Goal: Task Accomplishment & Management: Manage account settings

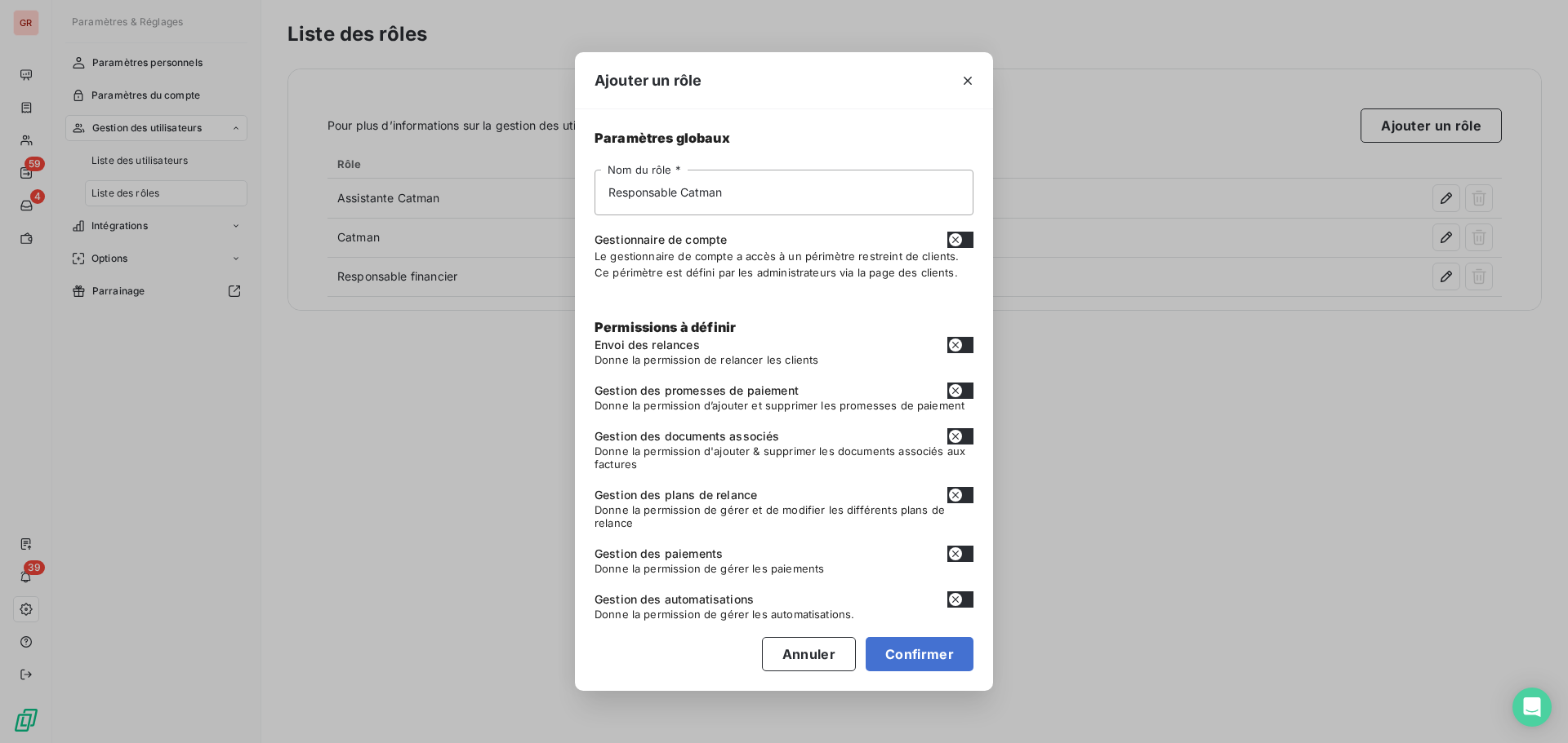
click at [956, 343] on icon "button" at bounding box center [954, 344] width 13 height 13
click at [956, 343] on button "button" at bounding box center [959, 344] width 26 height 16
checkbox input "false"
click at [967, 83] on icon "button" at bounding box center [967, 80] width 16 height 16
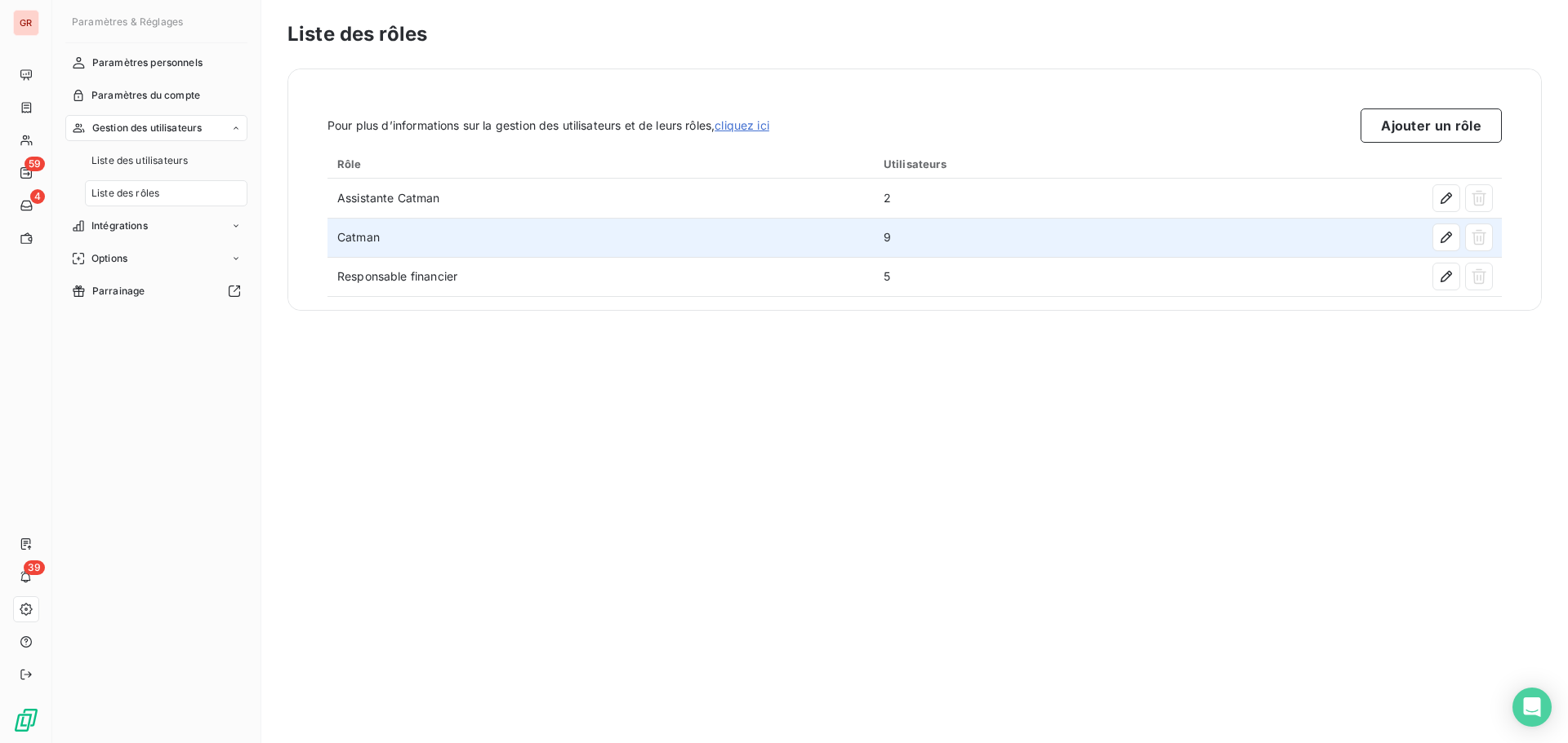
click at [647, 243] on td "Catman" at bounding box center [600, 237] width 546 height 39
click at [357, 246] on td "Catman" at bounding box center [600, 237] width 546 height 39
click at [376, 242] on td "Catman" at bounding box center [600, 237] width 546 height 39
click at [1438, 238] on icon "button" at bounding box center [1445, 237] width 16 height 16
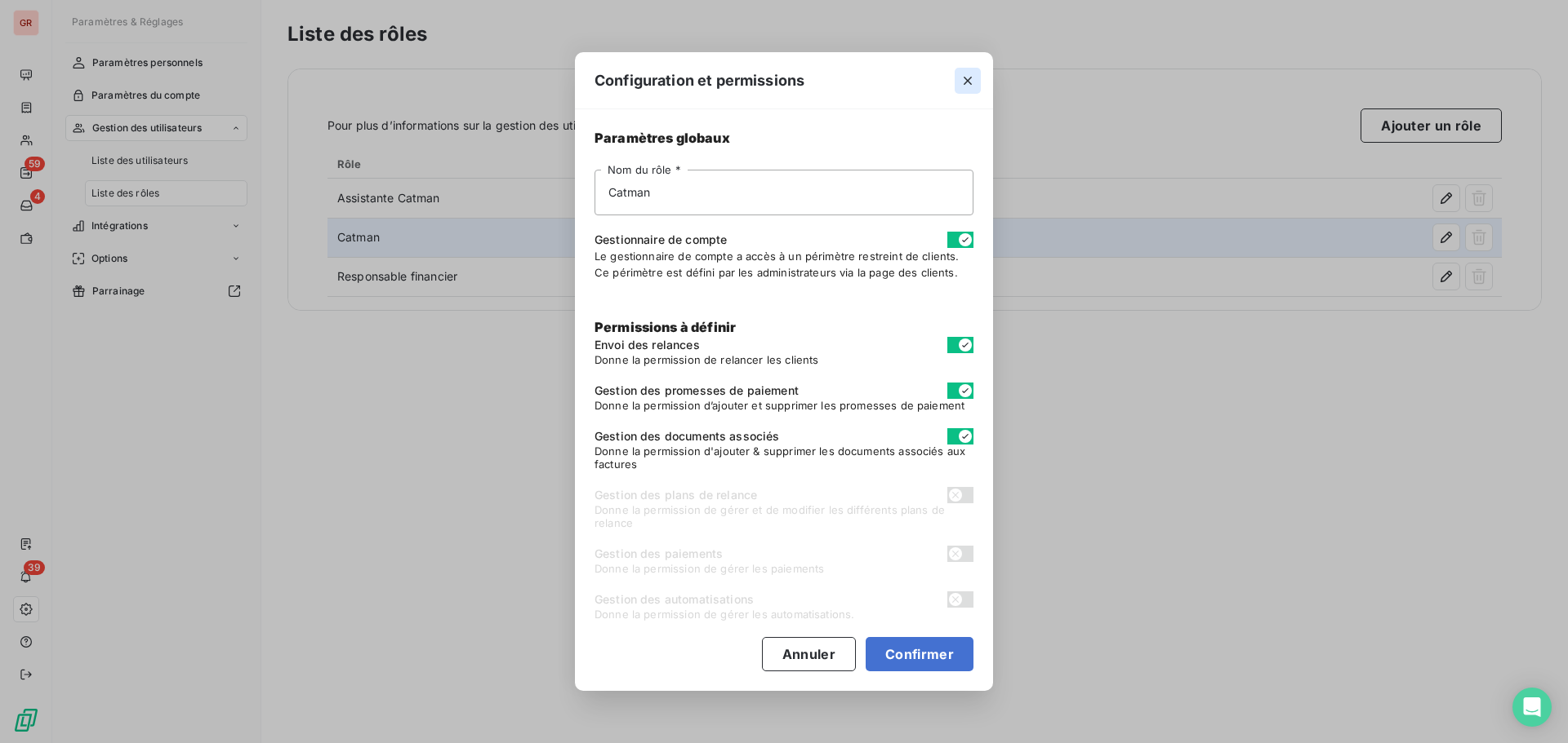
click at [955, 86] on button "button" at bounding box center [967, 80] width 26 height 26
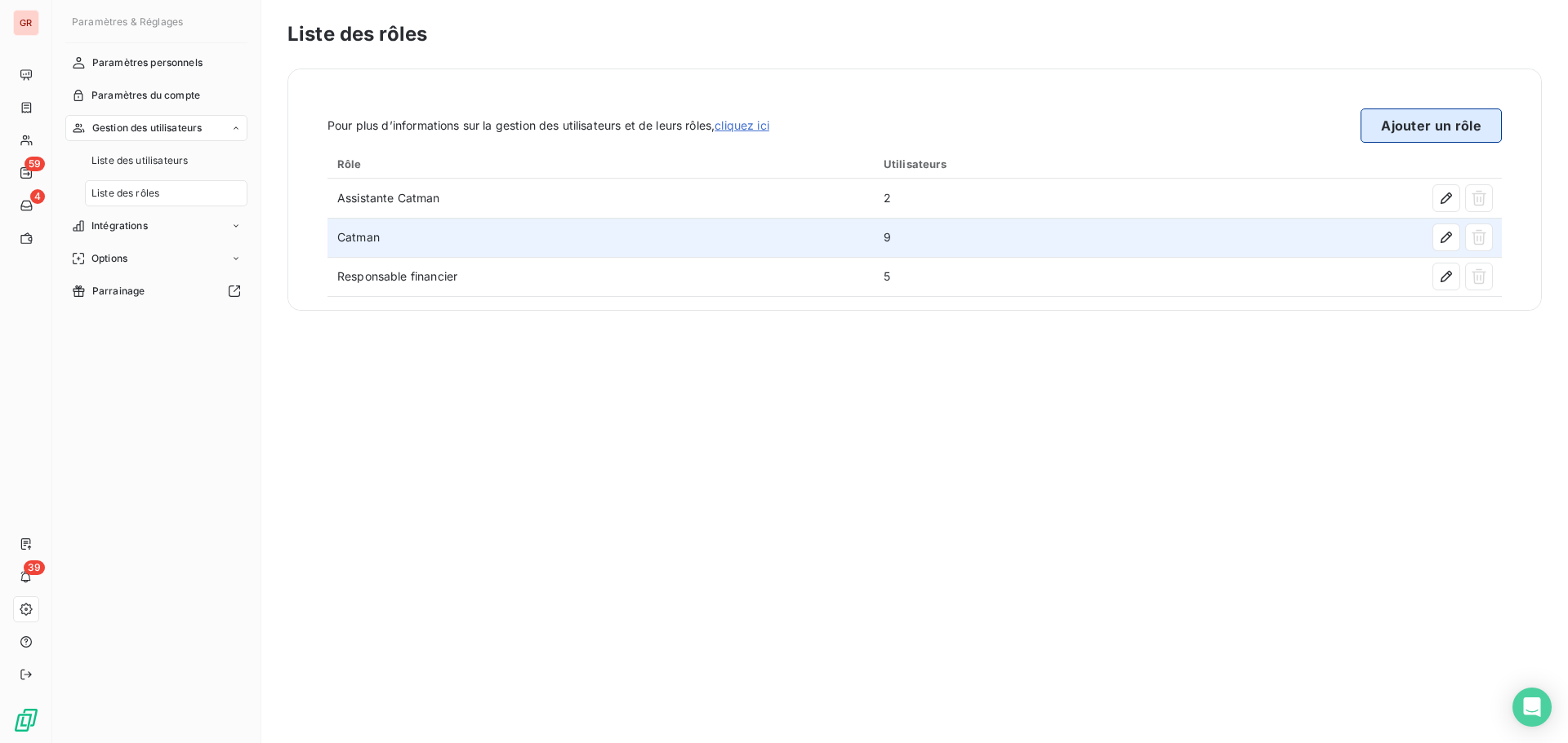
click at [1432, 131] on button "Ajouter un rôle" at bounding box center [1431, 125] width 141 height 34
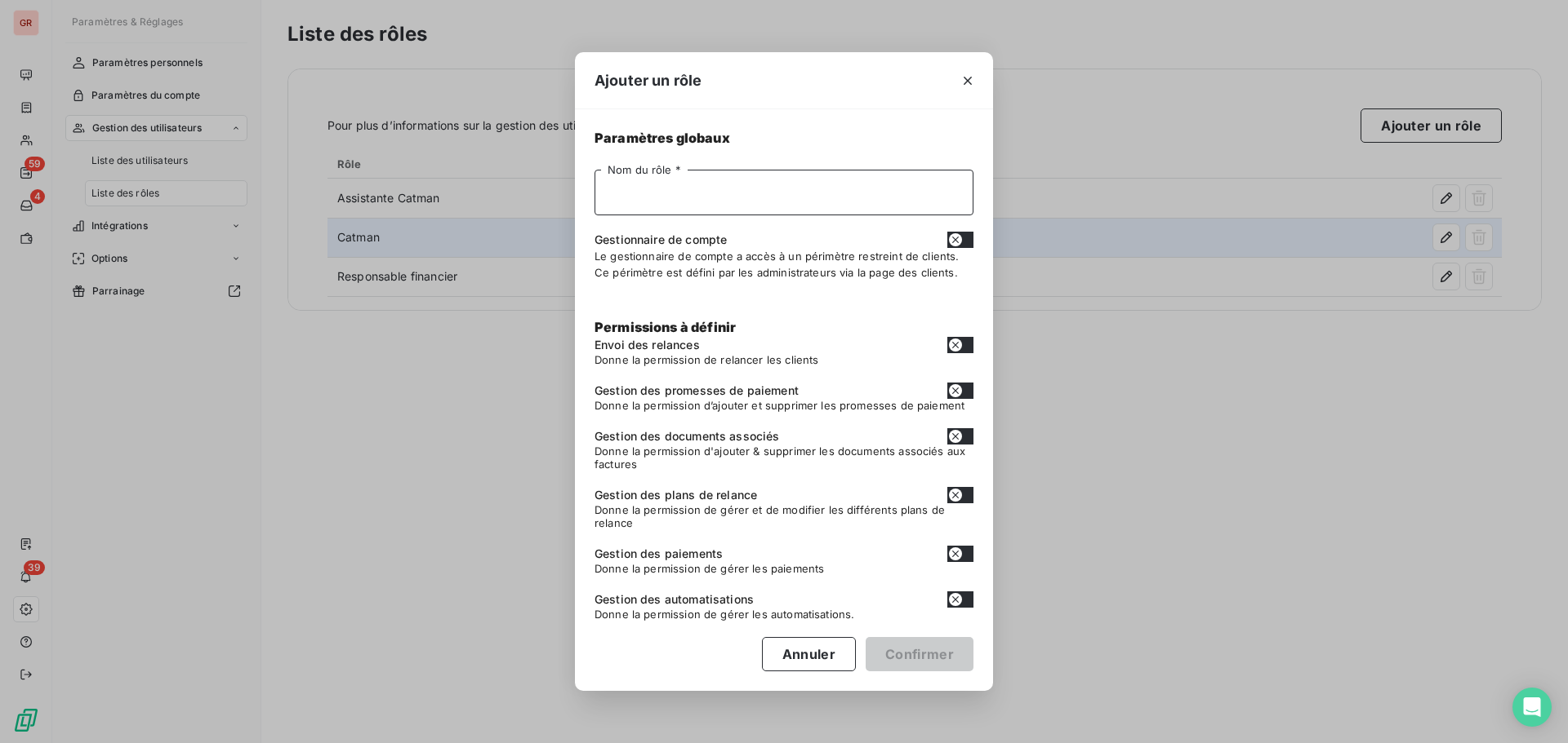
click at [643, 200] on input "Nom du rôle *" at bounding box center [783, 192] width 378 height 45
type input "Responsable Catman"
click at [944, 659] on button "Confirmer" at bounding box center [919, 654] width 107 height 34
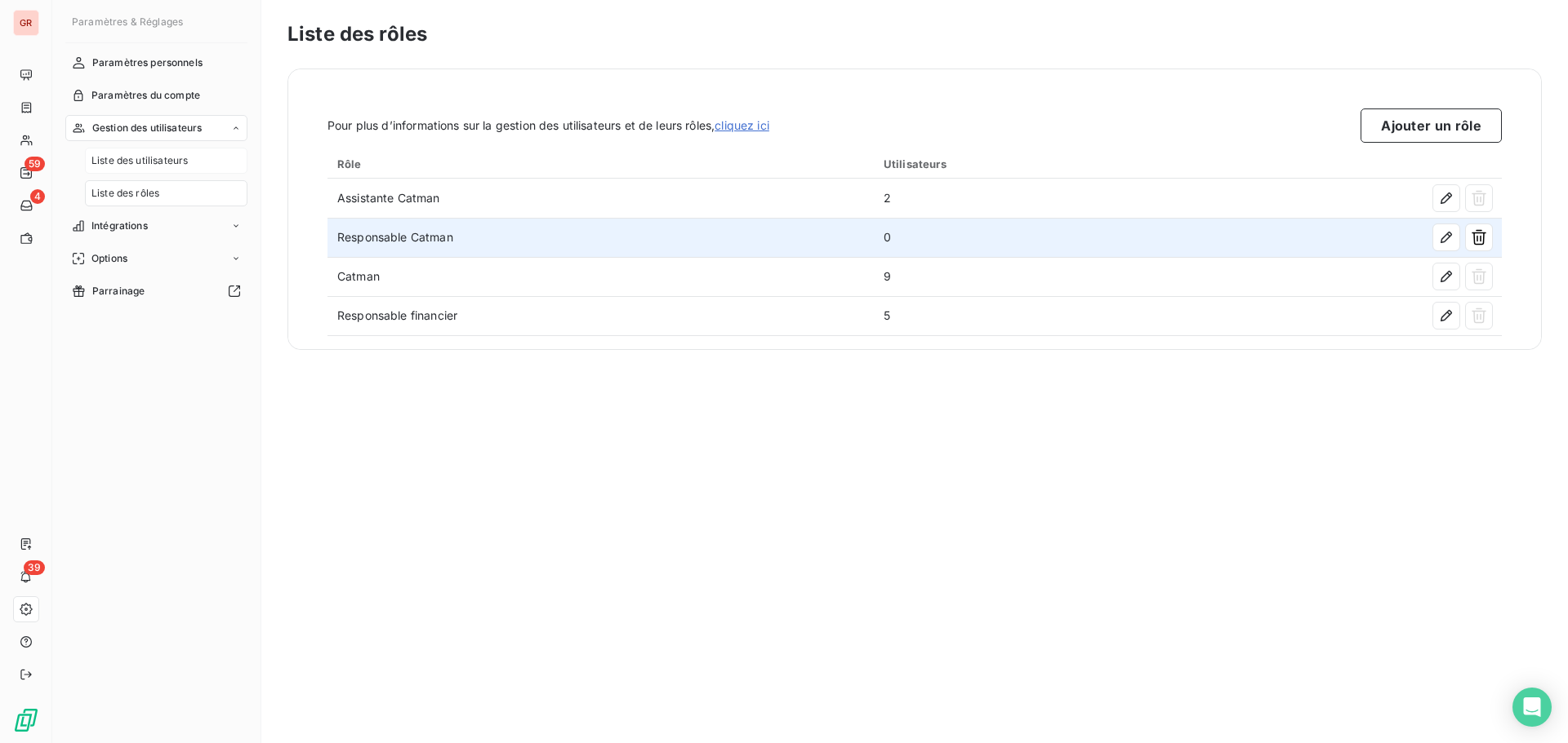
click at [135, 163] on span "Liste des utilisateurs" at bounding box center [139, 161] width 97 height 15
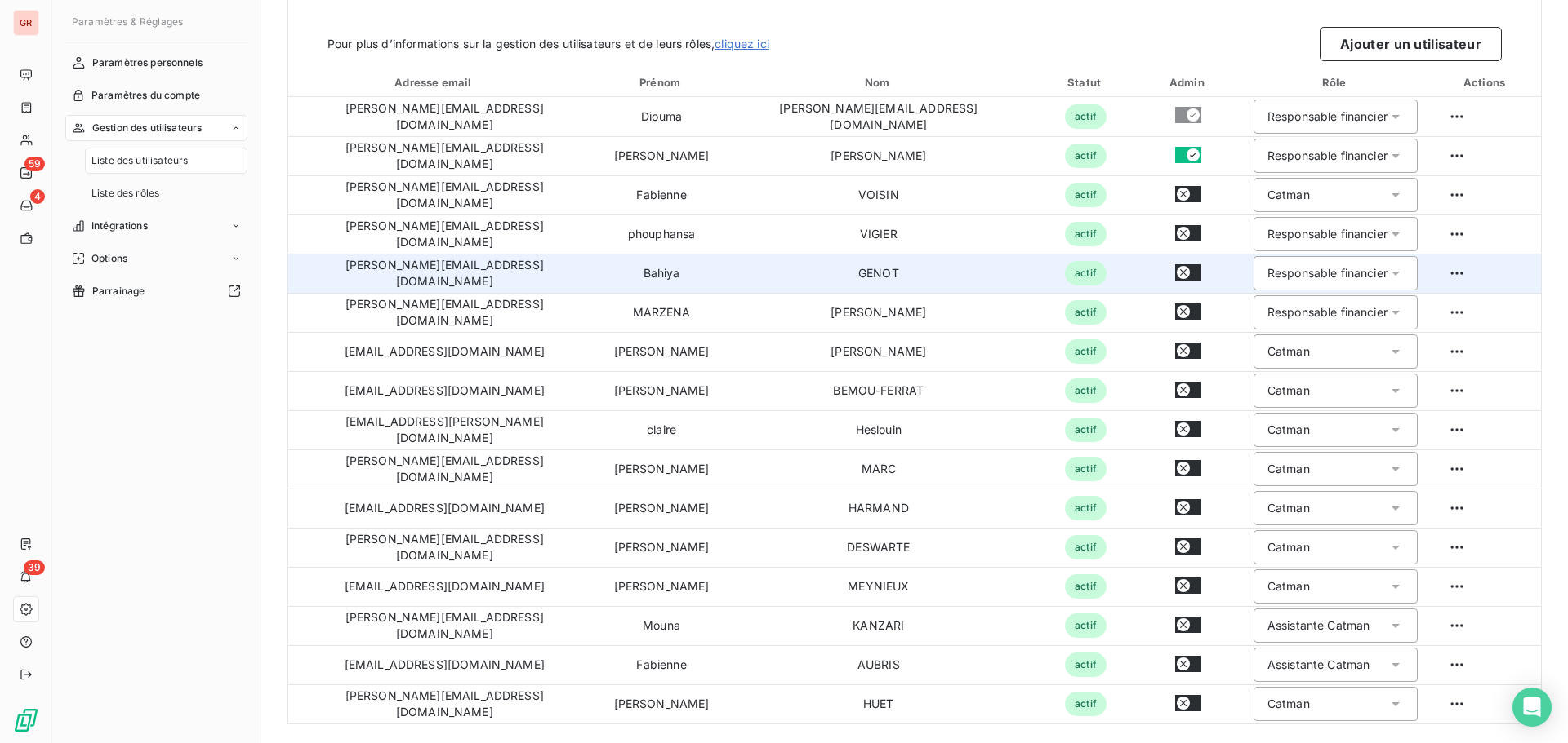
scroll to position [82, 0]
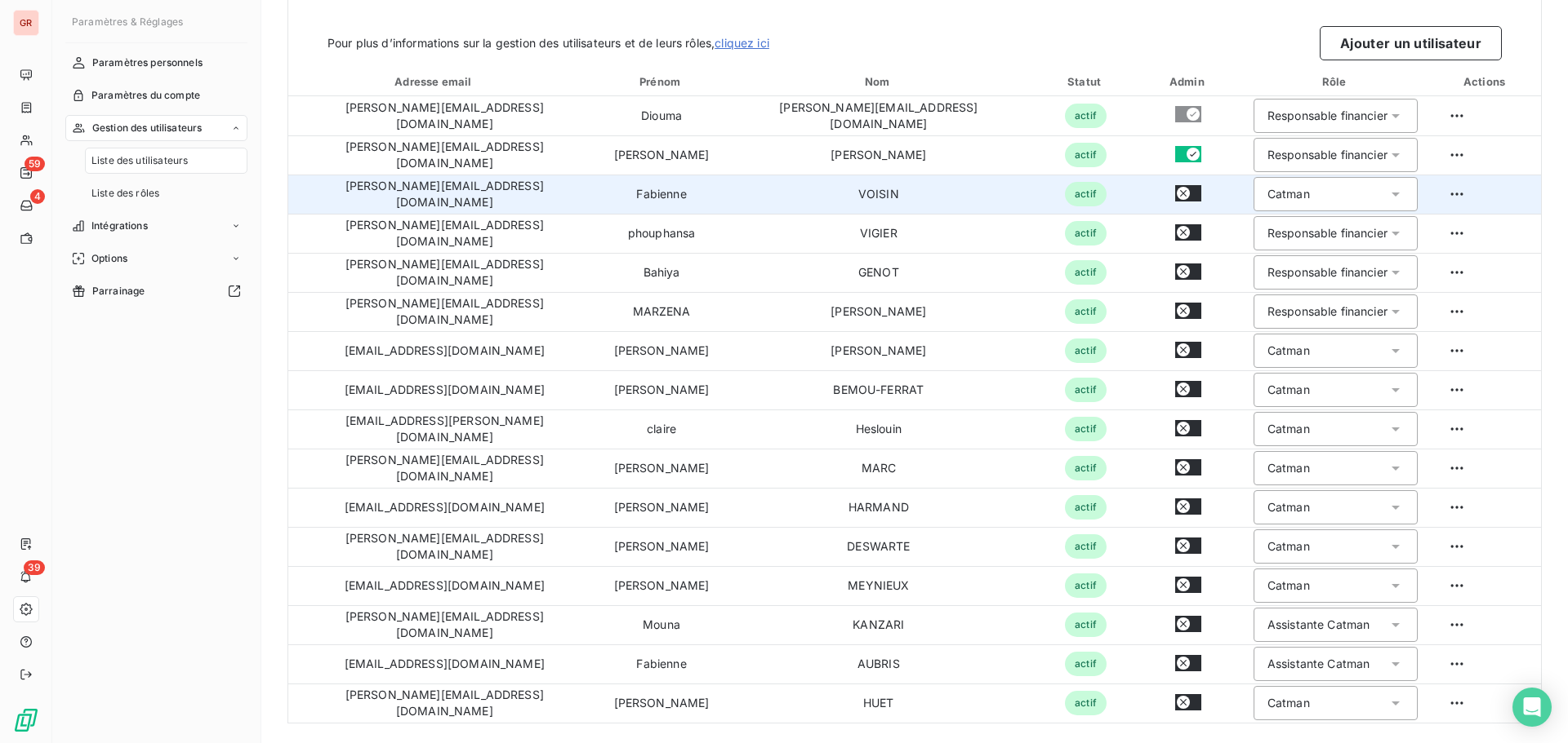
click at [1387, 192] on icon at bounding box center [1395, 193] width 16 height 16
click at [1279, 254] on span "Responsable Catman" at bounding box center [1321, 258] width 116 height 16
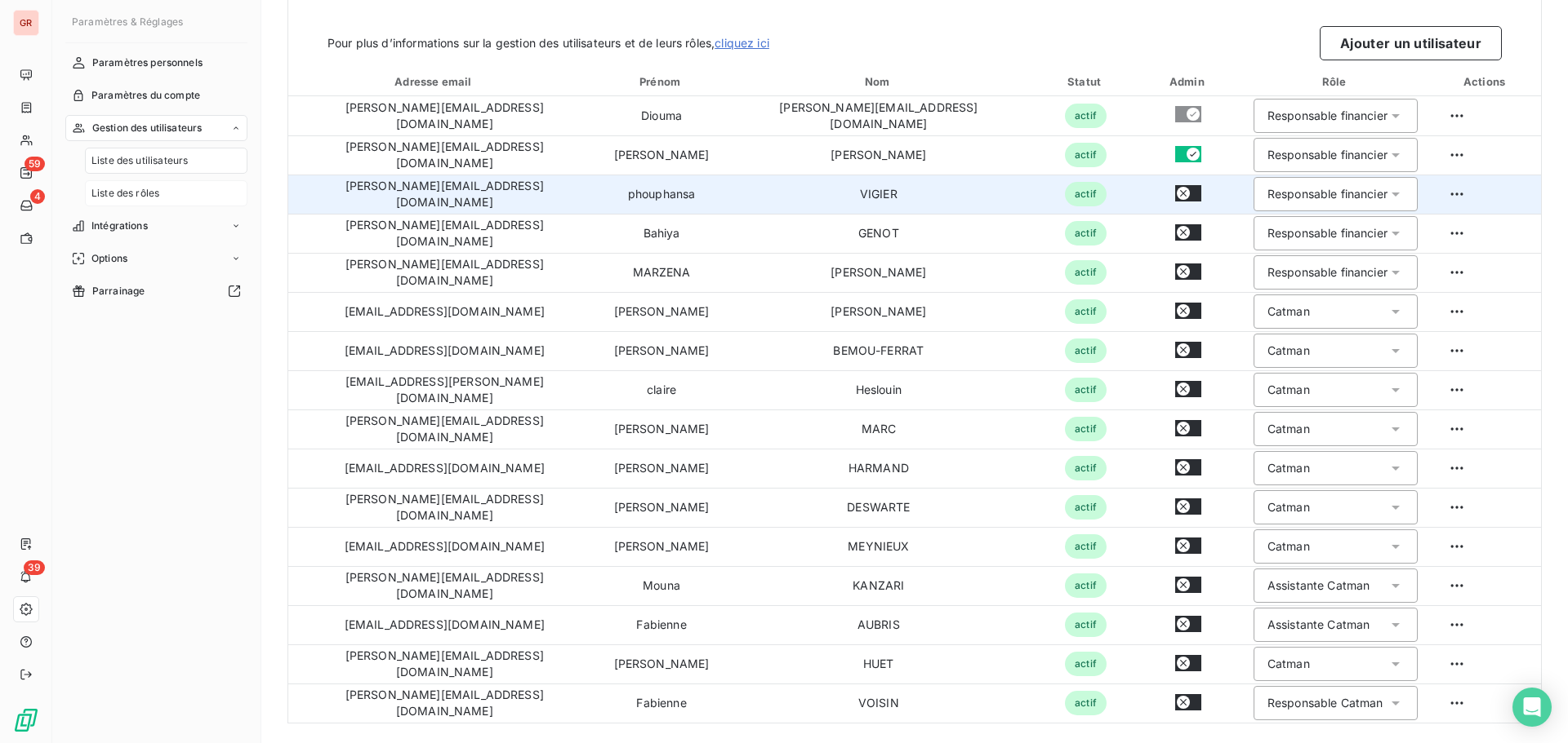
click at [165, 193] on div "Liste des rôles" at bounding box center [166, 193] width 163 height 26
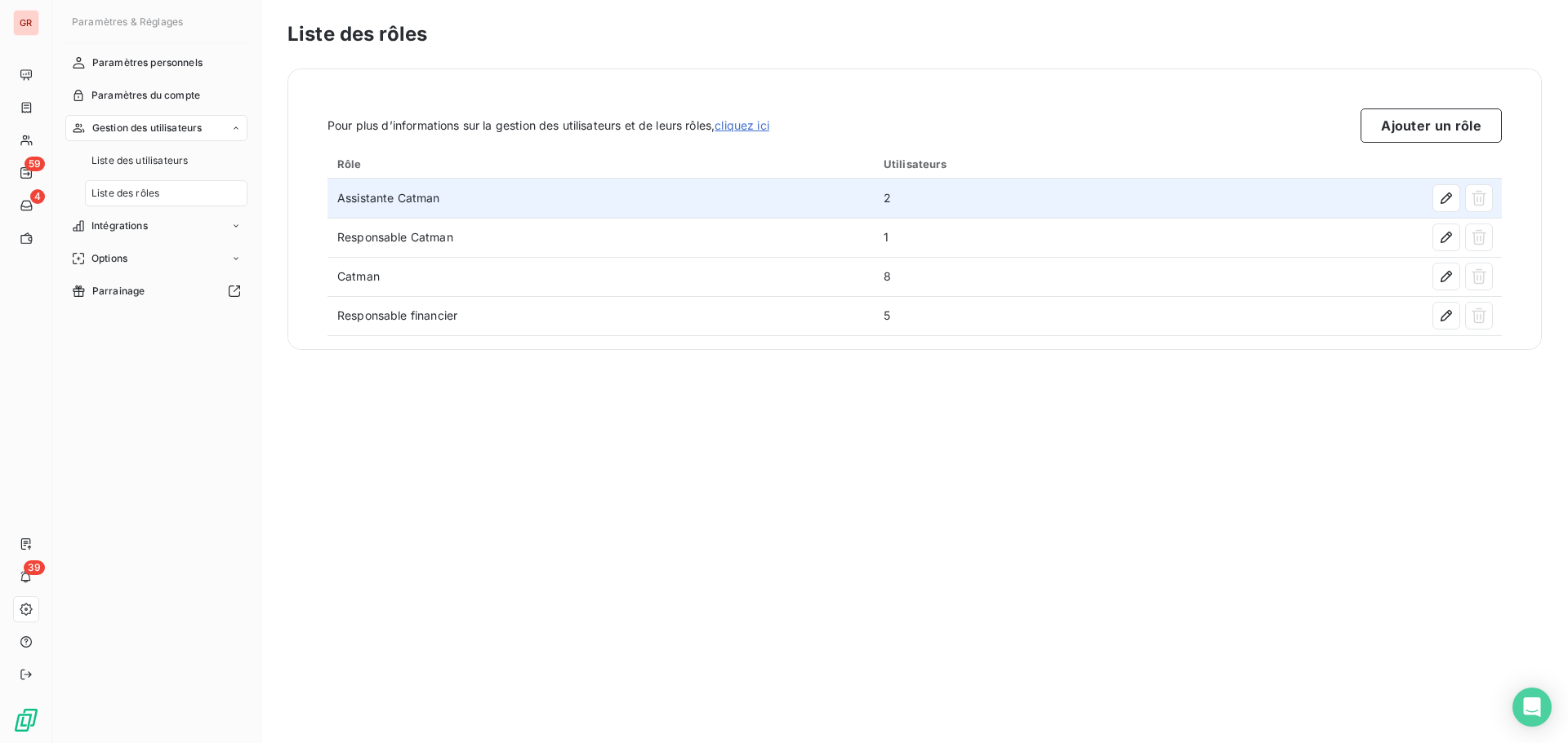
click at [863, 208] on td "Assistante Catman" at bounding box center [600, 198] width 546 height 39
click at [1444, 202] on icon "button" at bounding box center [1446, 198] width 12 height 12
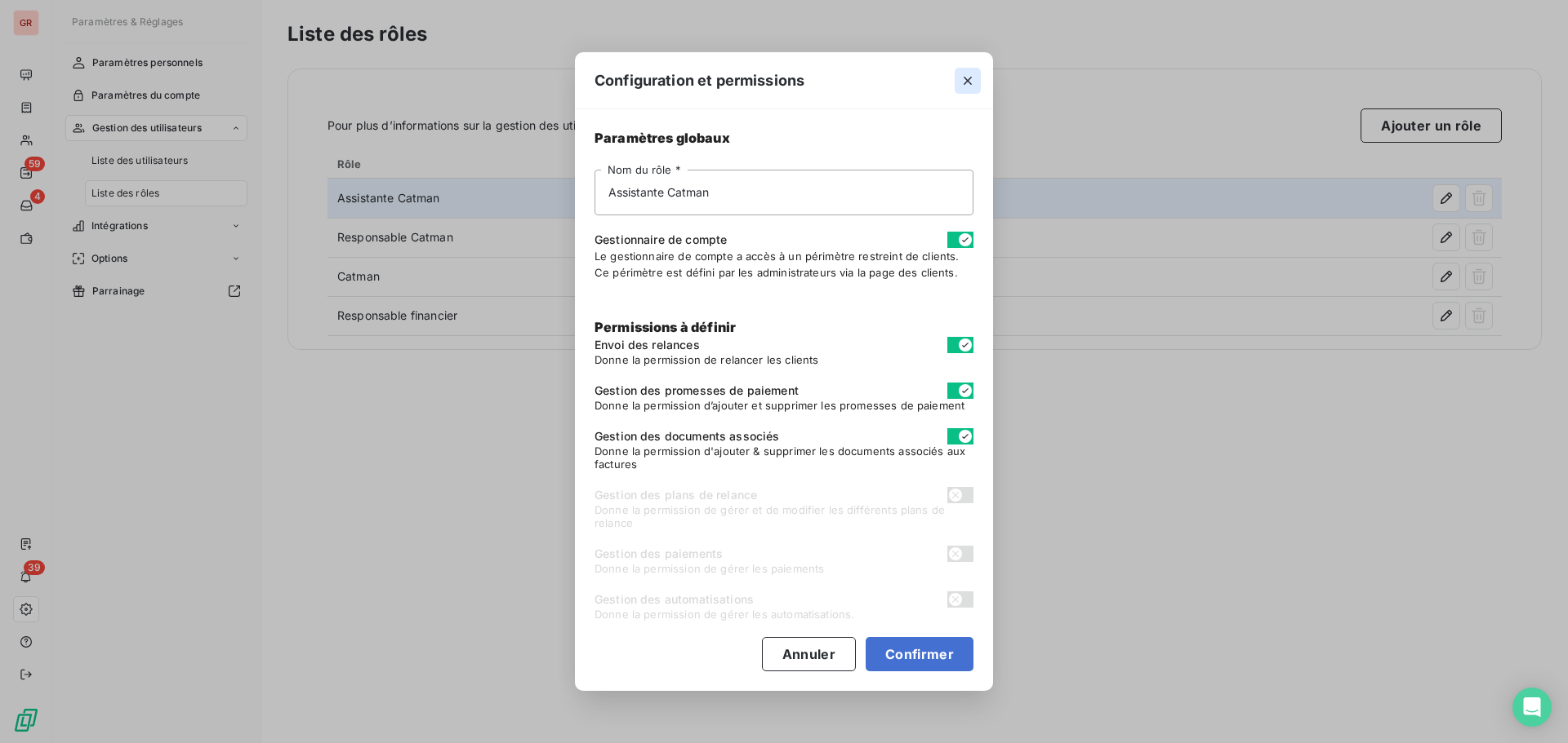
click at [962, 85] on icon "button" at bounding box center [967, 80] width 16 height 16
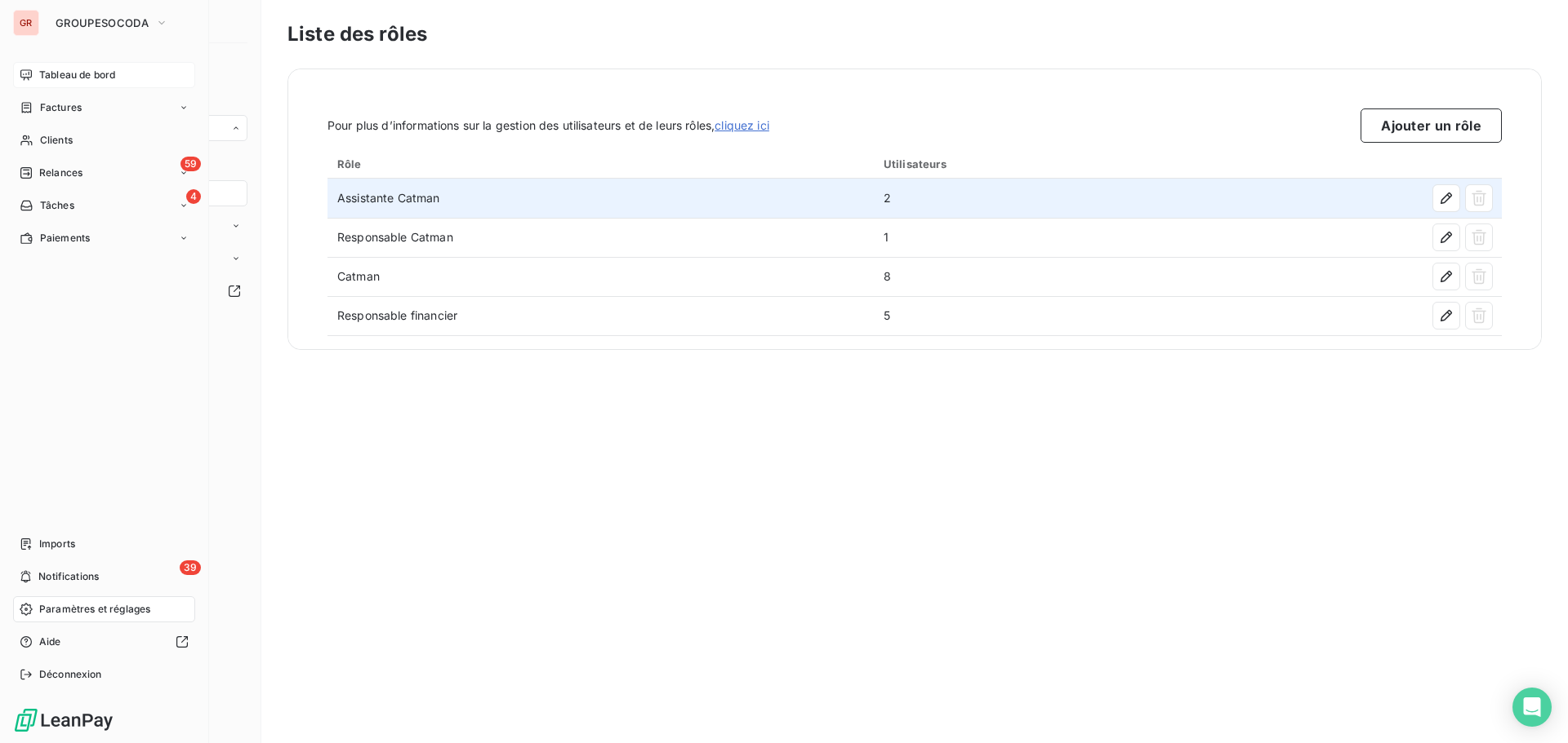
click at [75, 76] on span "Tableau de bord" at bounding box center [76, 74] width 75 height 15
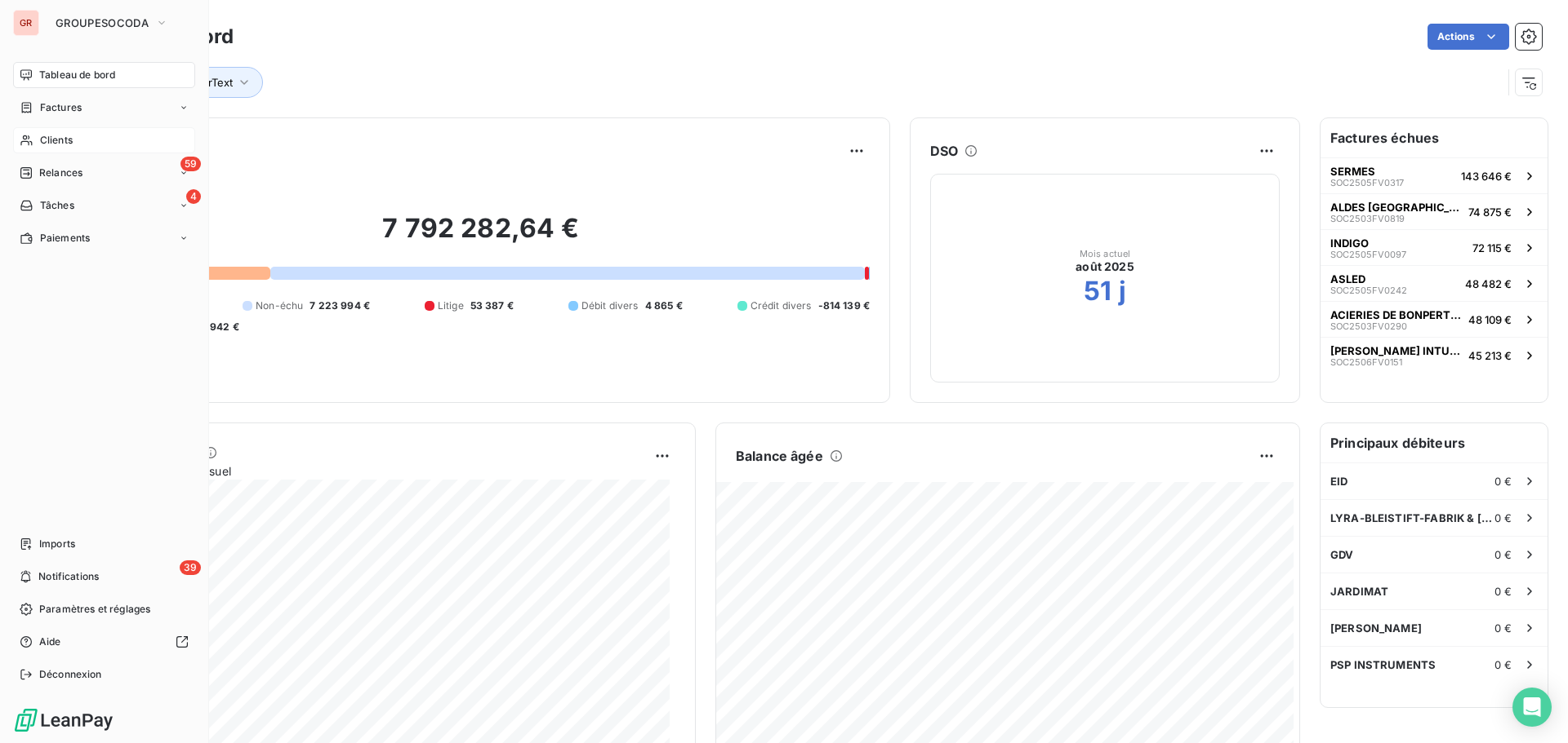
click at [75, 137] on div "Clients" at bounding box center [104, 140] width 182 height 26
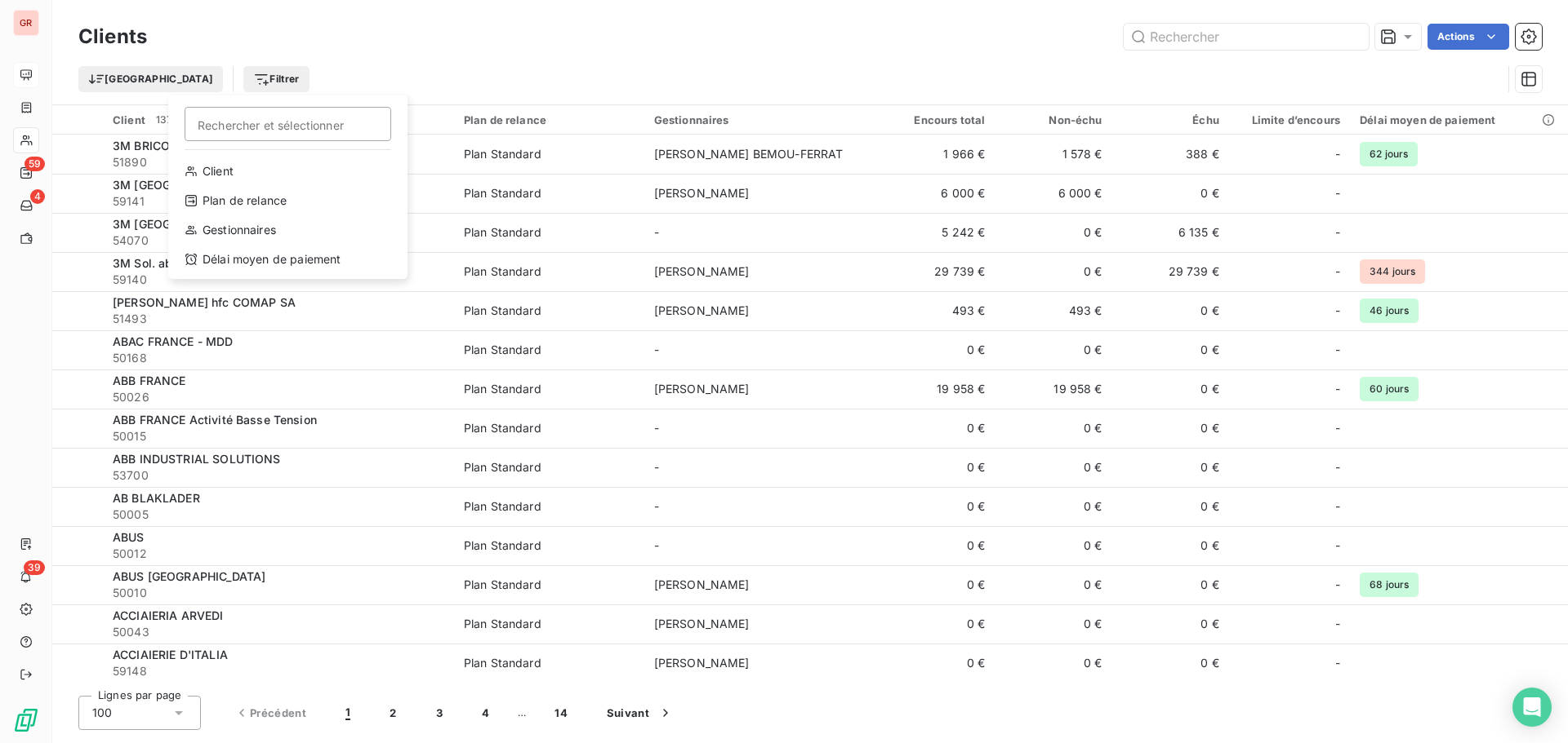
click at [206, 81] on html "GR 59 4 39 Clients Actions Trier Filtrer Rechercher et sélectionner Client Plan…" at bounding box center [784, 372] width 1568 height 743
click at [258, 235] on div "Gestionnaires" at bounding box center [288, 229] width 226 height 26
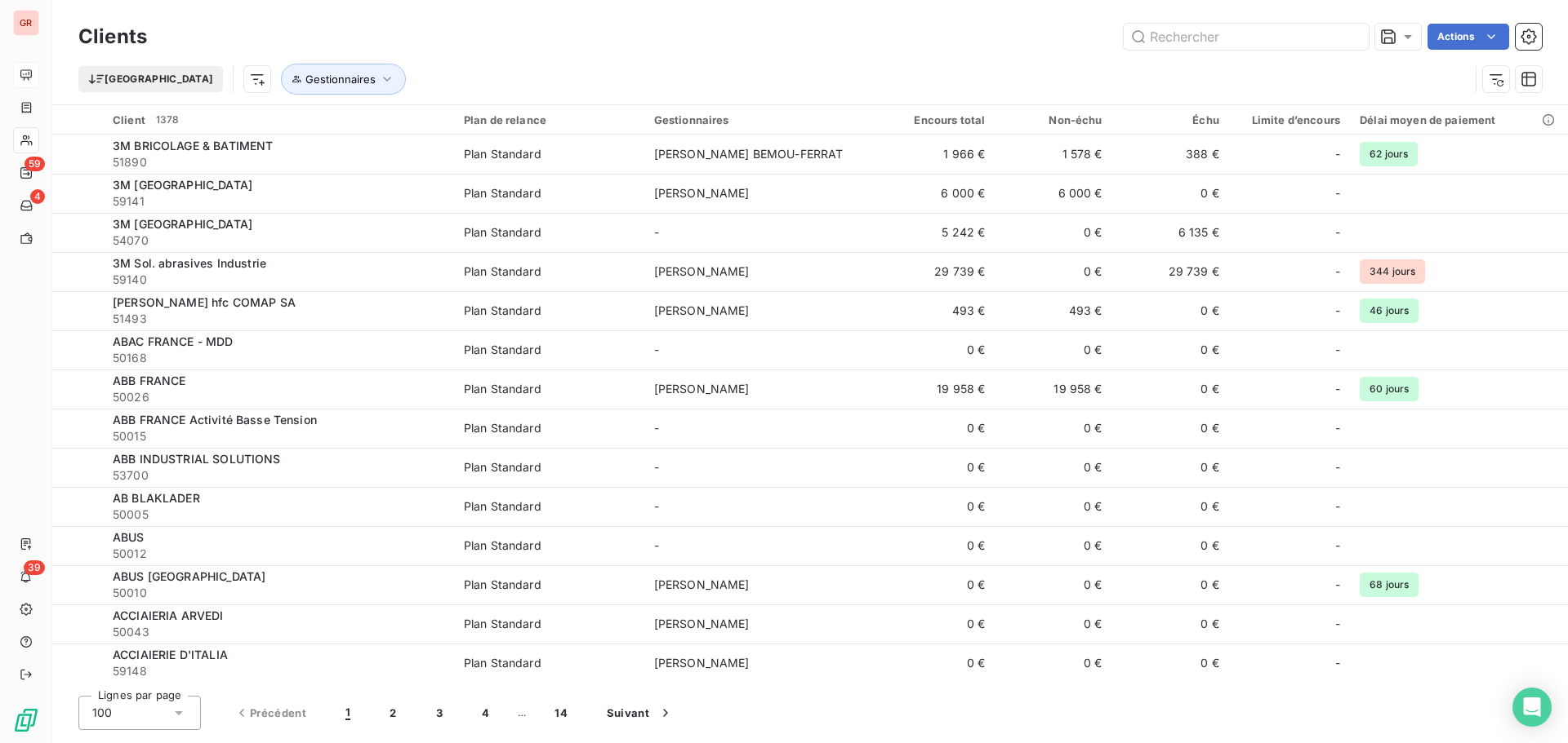
click at [592, 69] on div "Trier Gestionnaires" at bounding box center [773, 79] width 1390 height 31
click at [415, 83] on div "Trier Gestionnaires" at bounding box center [773, 79] width 1390 height 31
click at [378, 79] on icon "button" at bounding box center [386, 78] width 16 height 16
click at [559, 123] on div at bounding box center [514, 121] width 164 height 34
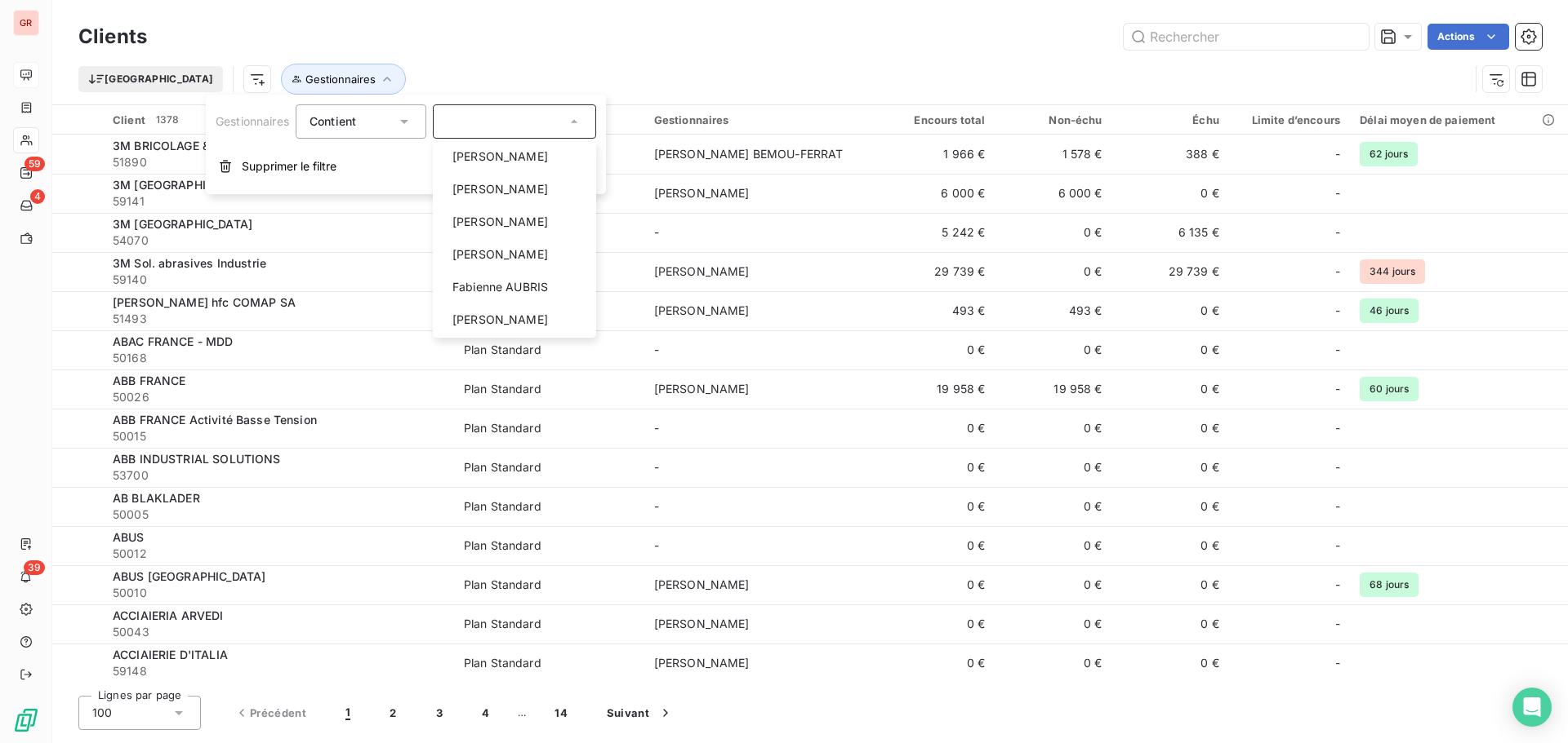
scroll to position [232, 0]
click at [460, 133] on div at bounding box center [514, 121] width 164 height 34
type input "v"
click at [517, 84] on div "Trier Gestionnaires" at bounding box center [773, 79] width 1390 height 31
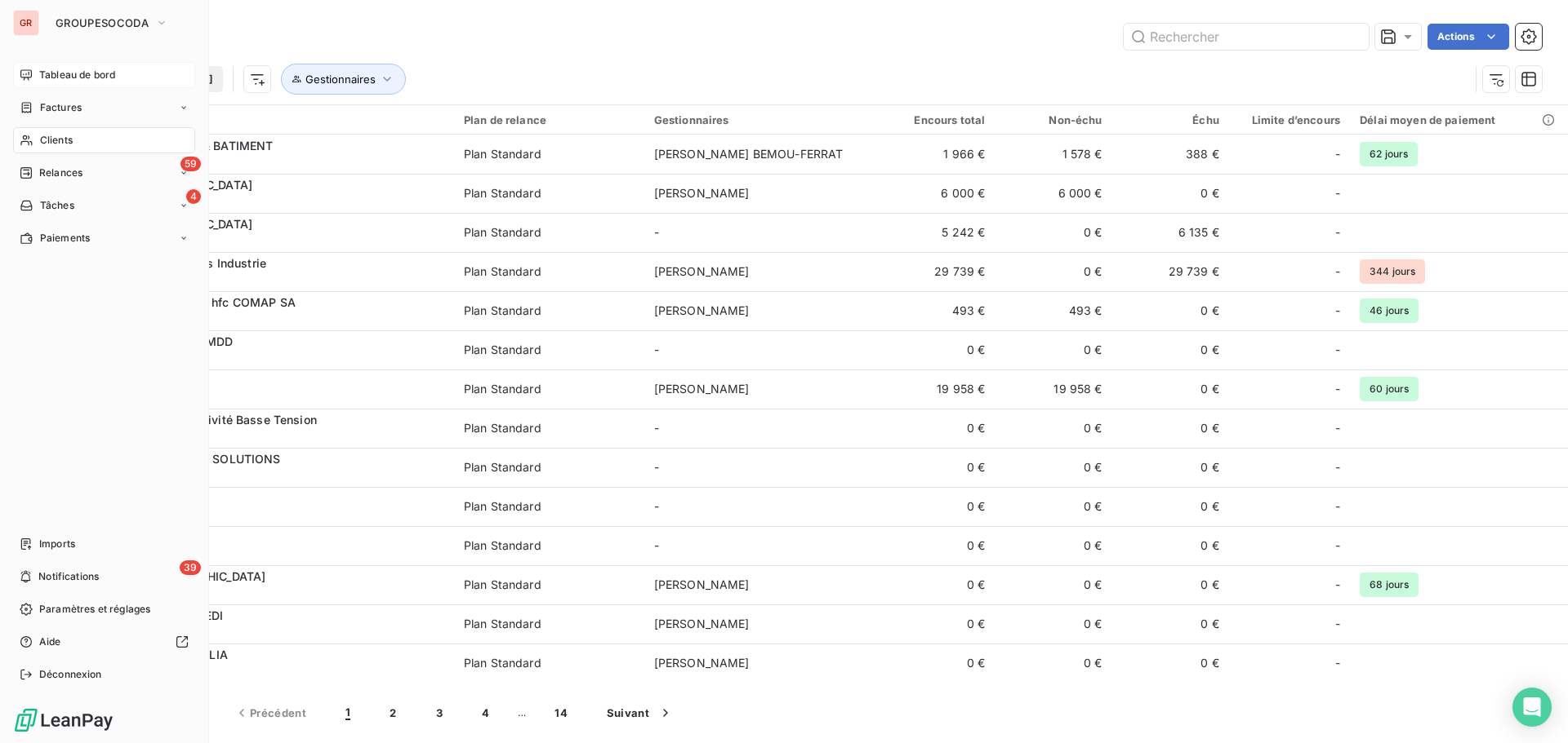
drag, startPoint x: 49, startPoint y: 56, endPoint x: 59, endPoint y: 67, distance: 14.9
click at [54, 61] on div "GR GROUPESOCODA Tableau de bord Factures Clients 59 Relances 4 Tâches Paiements…" at bounding box center [105, 372] width 209 height 743
click at [61, 68] on span "Tableau de bord" at bounding box center [76, 74] width 75 height 15
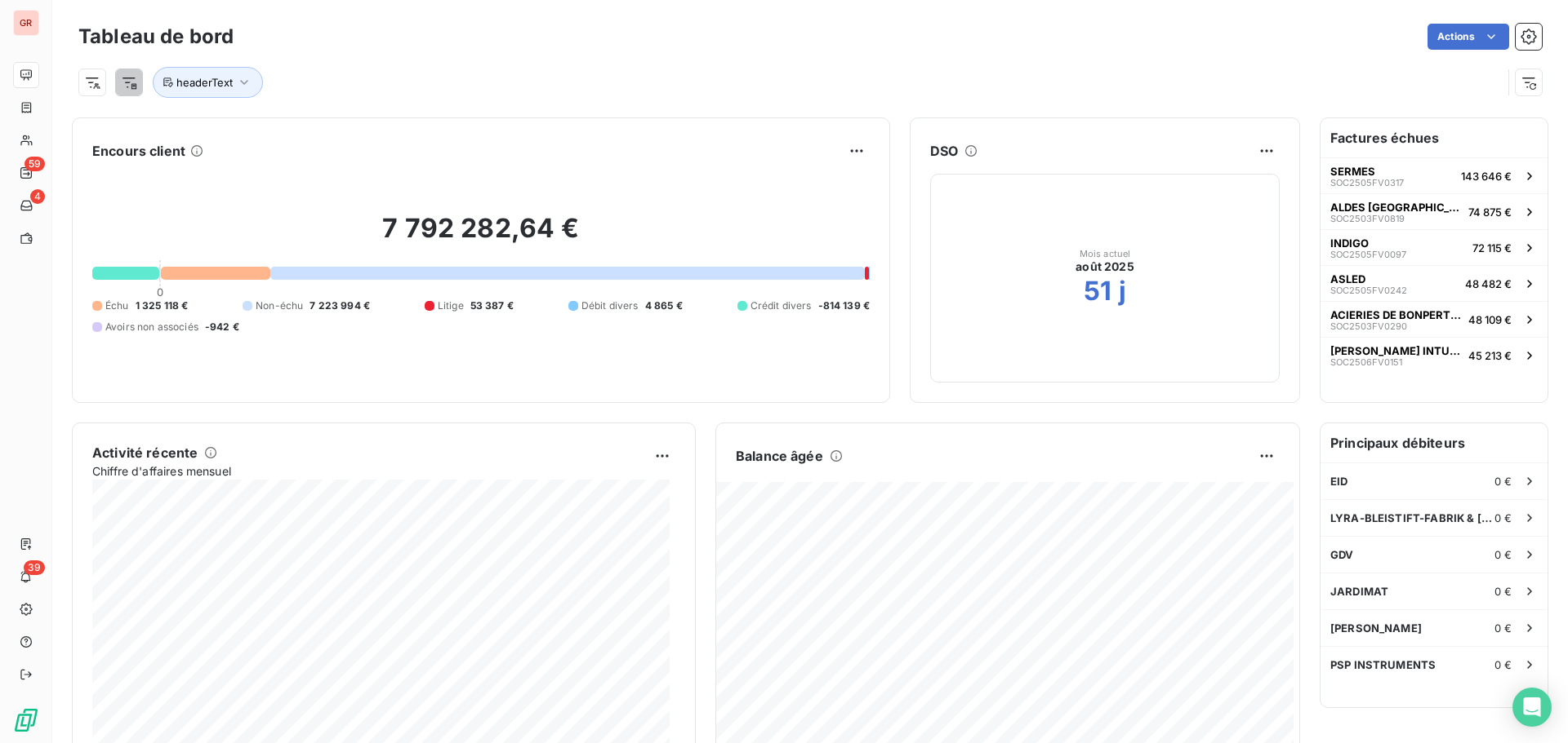
click at [544, 71] on div "headerText" at bounding box center [790, 82] width 1423 height 31
click at [97, 86] on html "GR 59 4 39 Tableau de bord Actions headerText Encours client 7 792 282,64 € 0 É…" at bounding box center [784, 372] width 1568 height 743
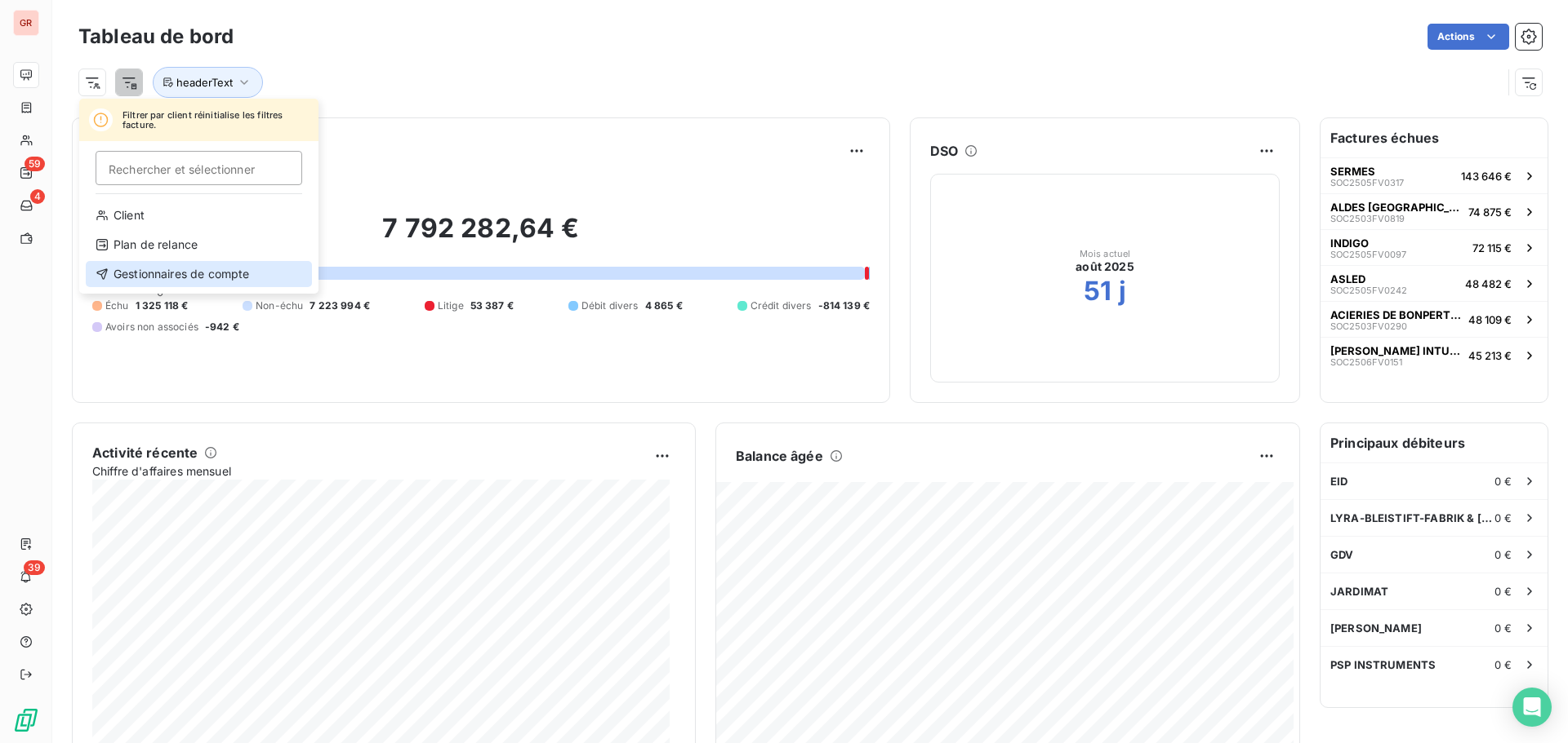
click at [180, 276] on div "Gestionnaires de compte" at bounding box center [199, 274] width 226 height 26
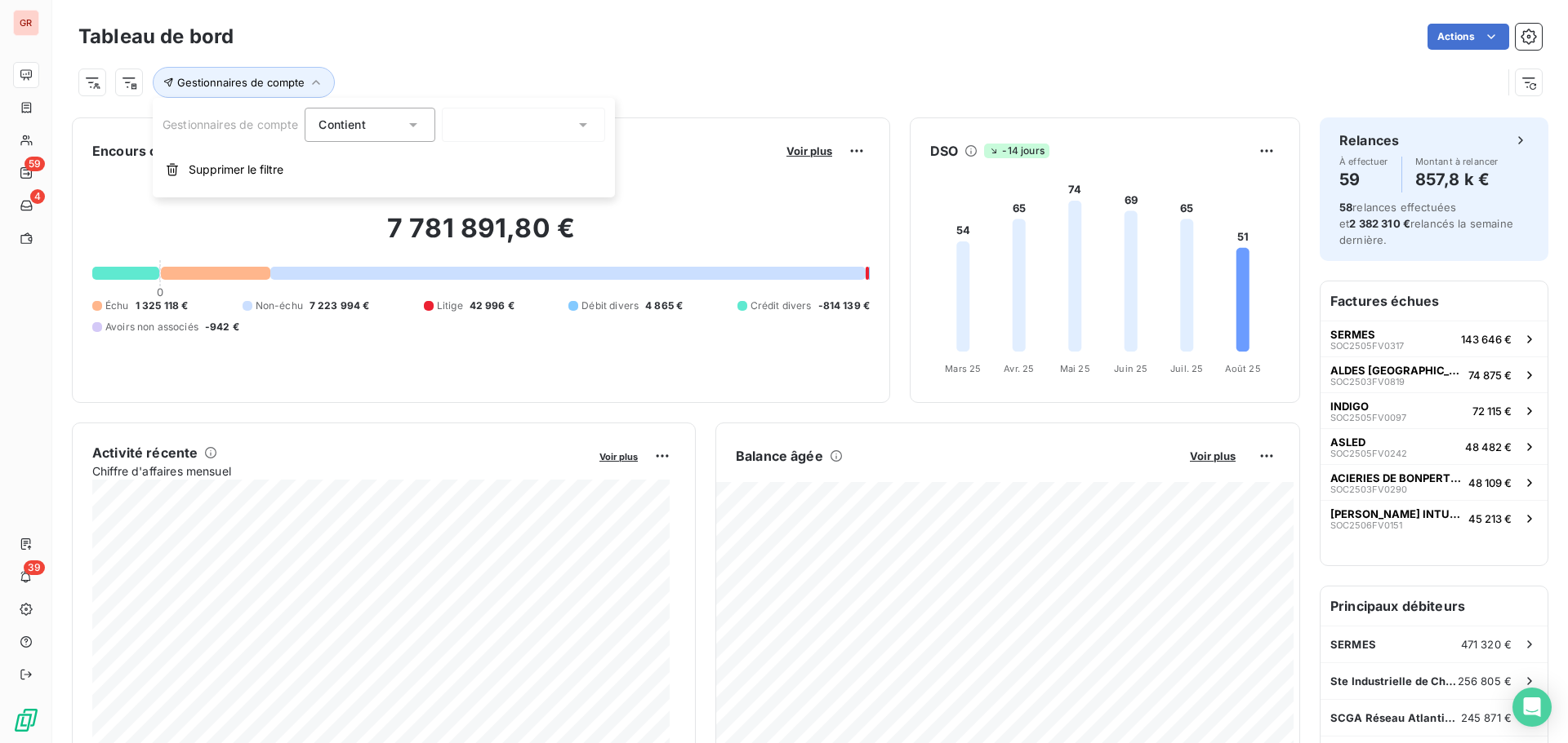
click at [589, 122] on icon at bounding box center [583, 125] width 16 height 16
click at [556, 80] on div "Gestionnaires de compte" at bounding box center [790, 82] width 1423 height 31
click at [129, 81] on html "GR 59 4 39 Tableau de bord Actions Gestionnaires de compte Encours client Voir …" at bounding box center [784, 372] width 1568 height 743
click at [519, 64] on html "GR 59 4 39 Tableau de bord Actions Filtrer par facture réinitialise les filtres…" at bounding box center [784, 372] width 1568 height 743
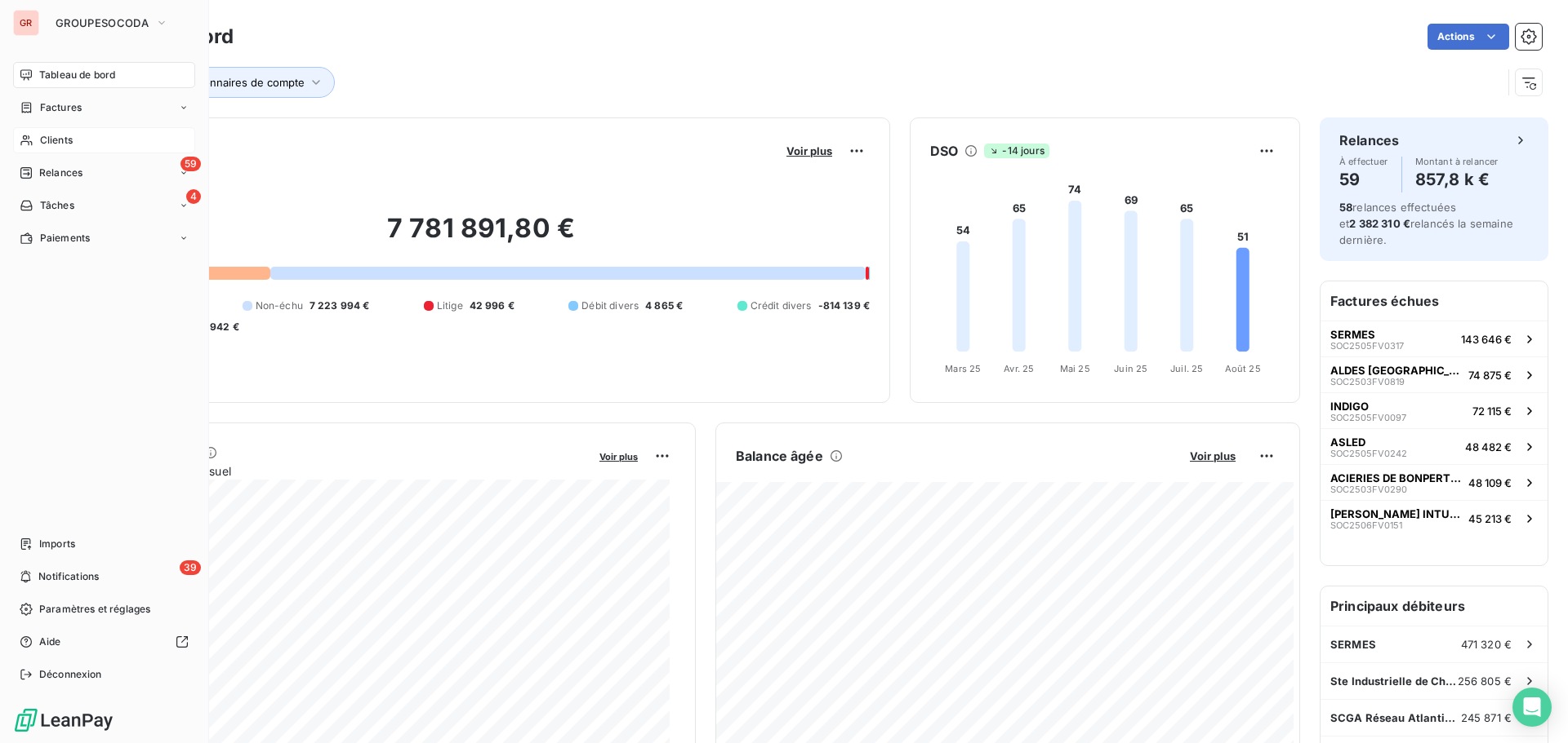
click at [61, 138] on span "Clients" at bounding box center [56, 139] width 33 height 15
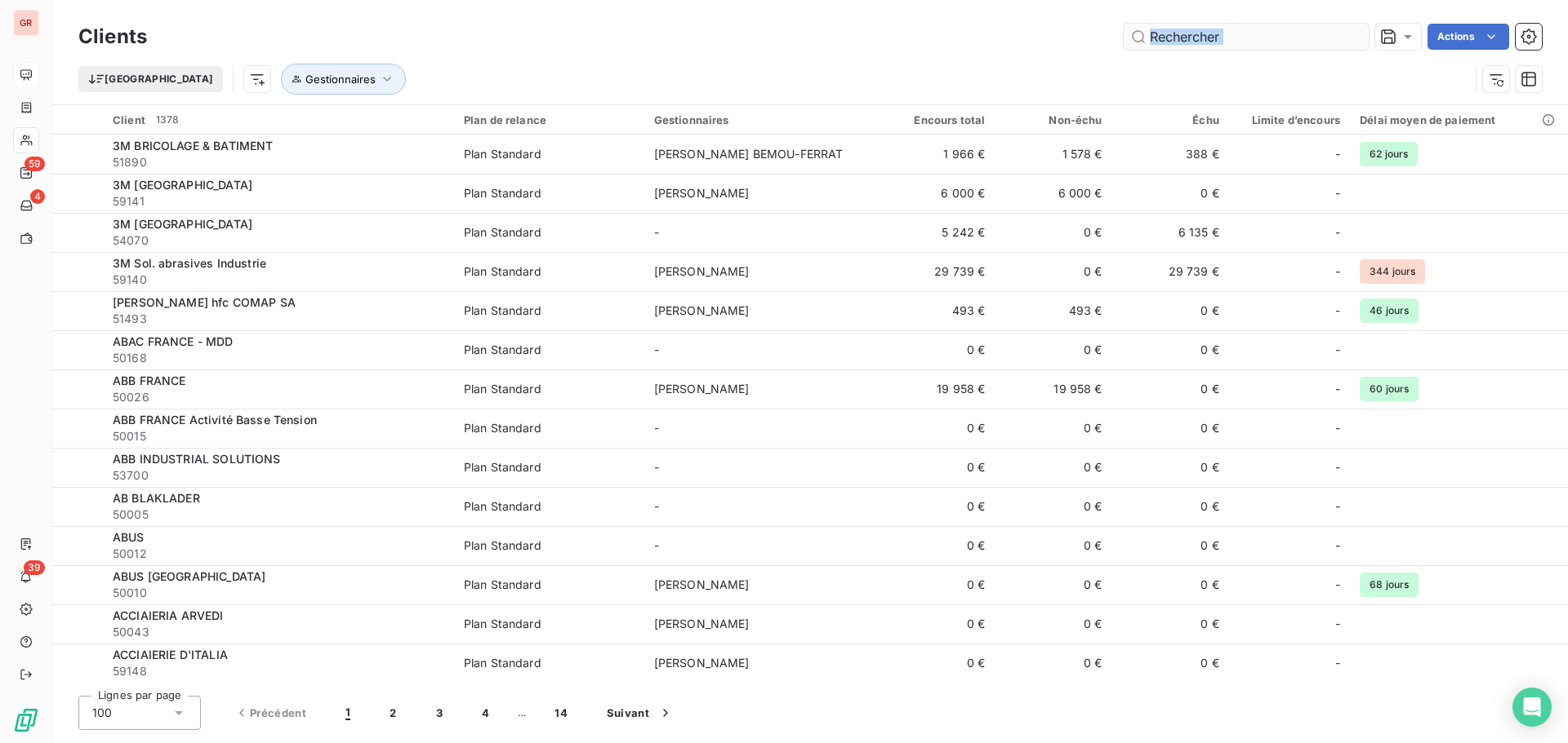
drag, startPoint x: 1179, startPoint y: 54, endPoint x: 1182, endPoint y: 45, distance: 9.5
click at [1182, 49] on div "Clients Actions Trier Gestionnaires" at bounding box center [810, 62] width 1463 height 85
click at [1186, 26] on input "text" at bounding box center [1246, 36] width 245 height 26
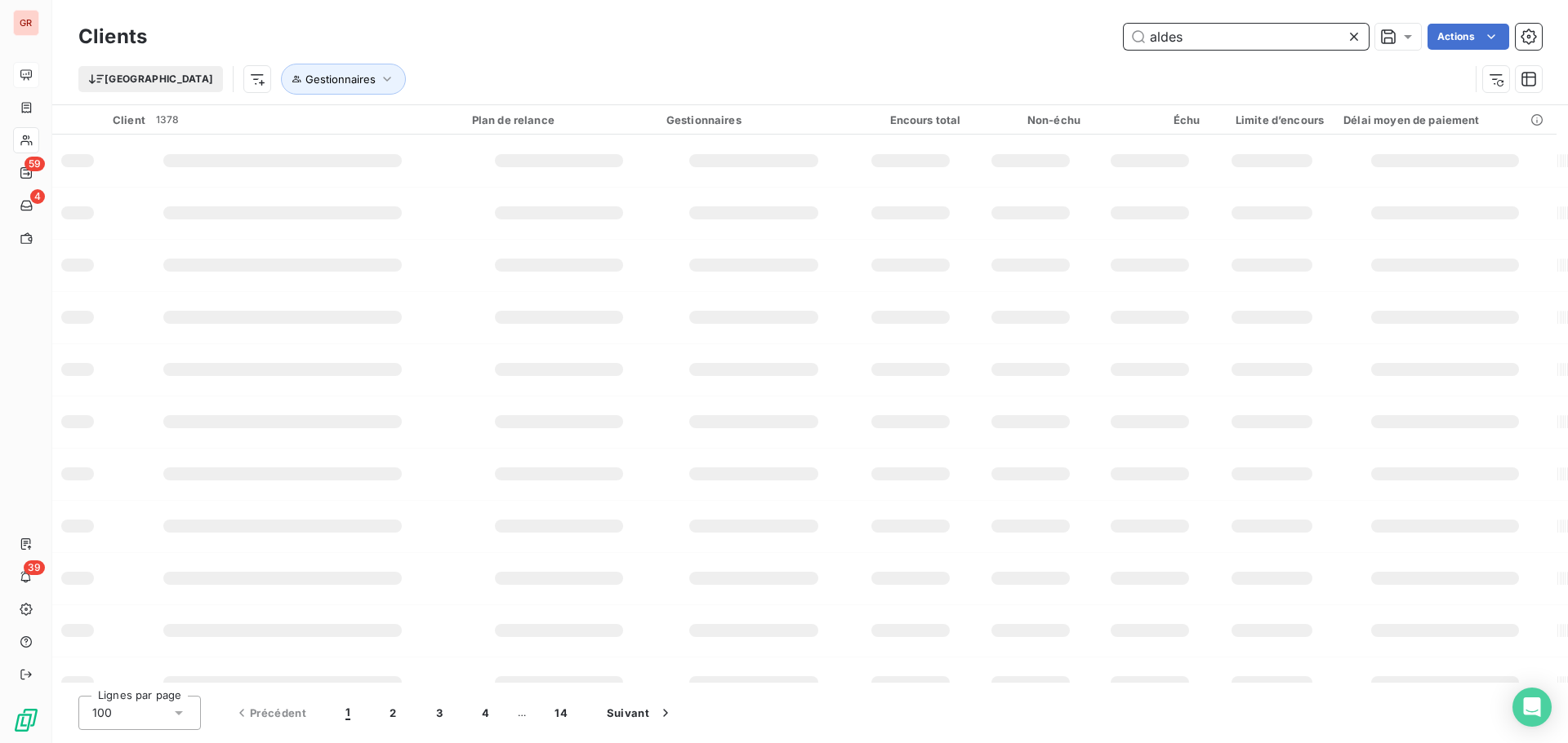
type input "aldes"
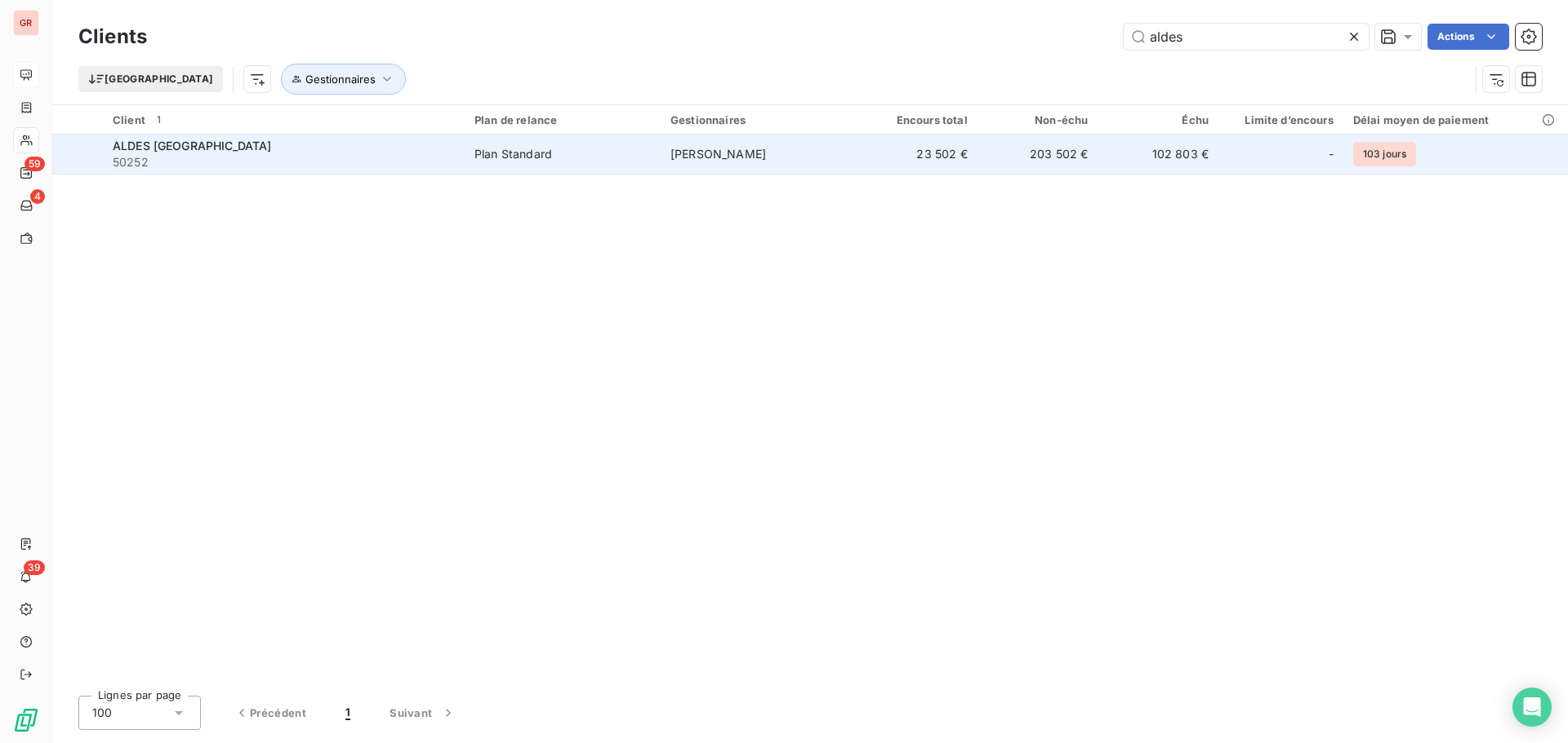
click at [1091, 159] on td "203 502 €" at bounding box center [1038, 154] width 121 height 39
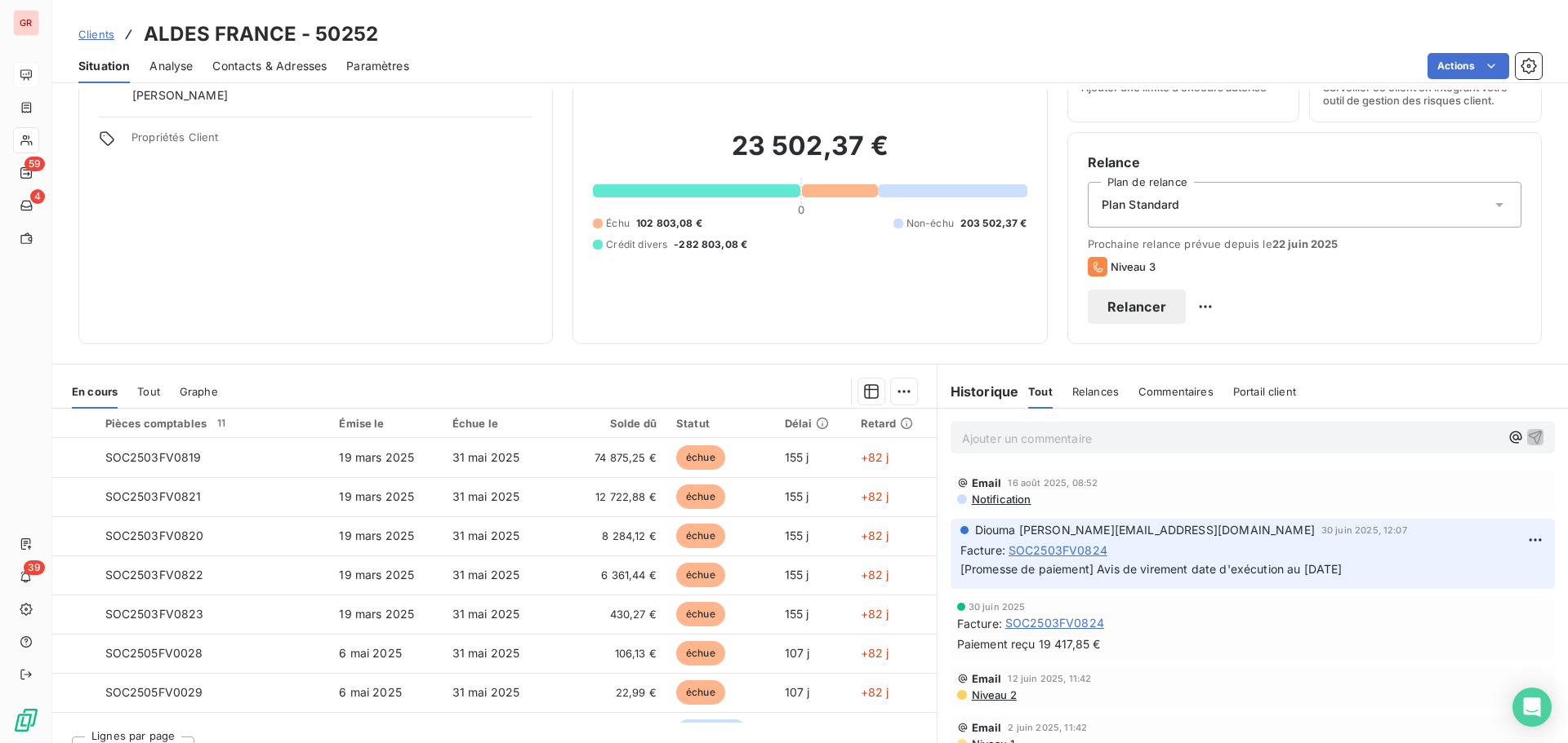
scroll to position [81, 0]
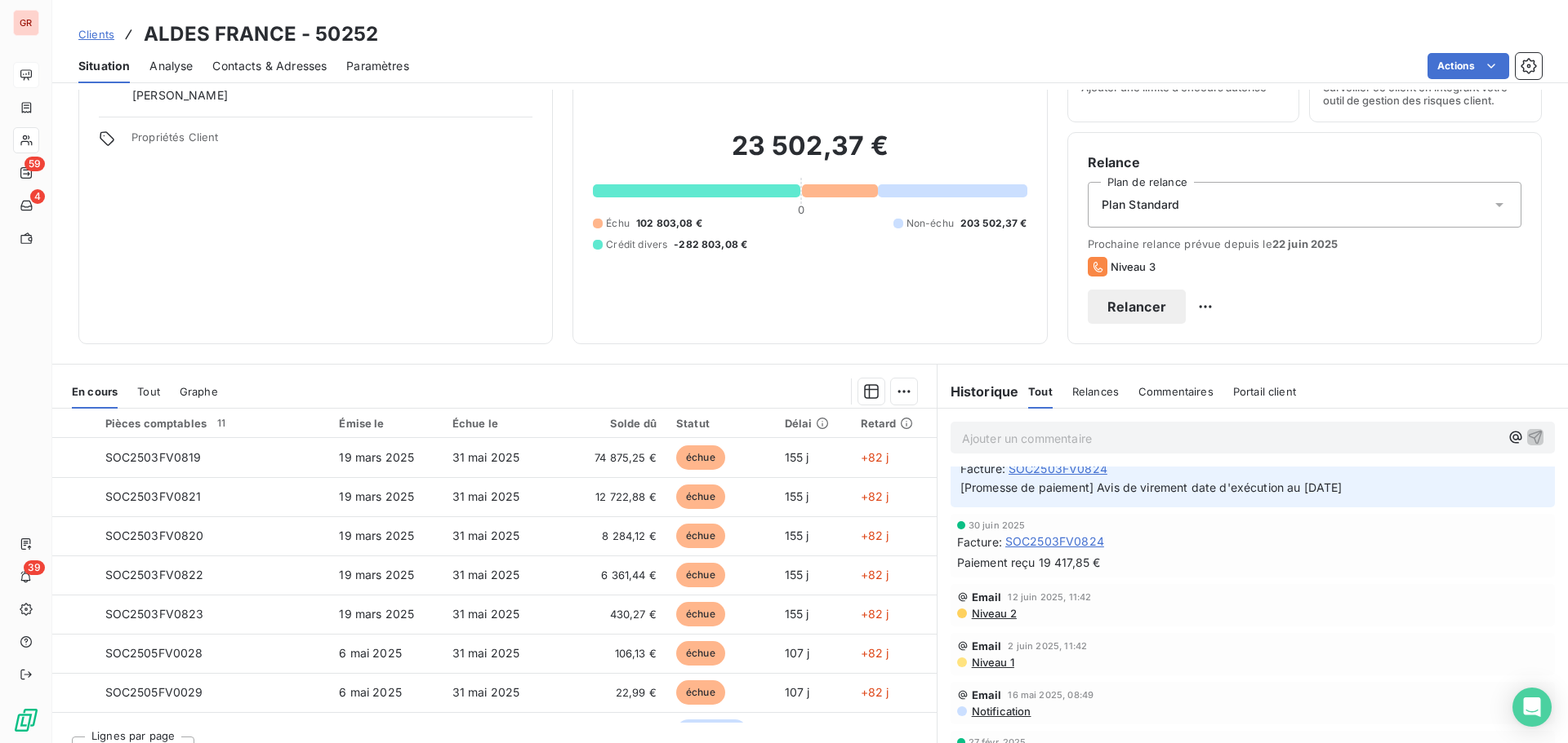
click at [262, 70] on span "Contacts & Adresses" at bounding box center [269, 66] width 114 height 16
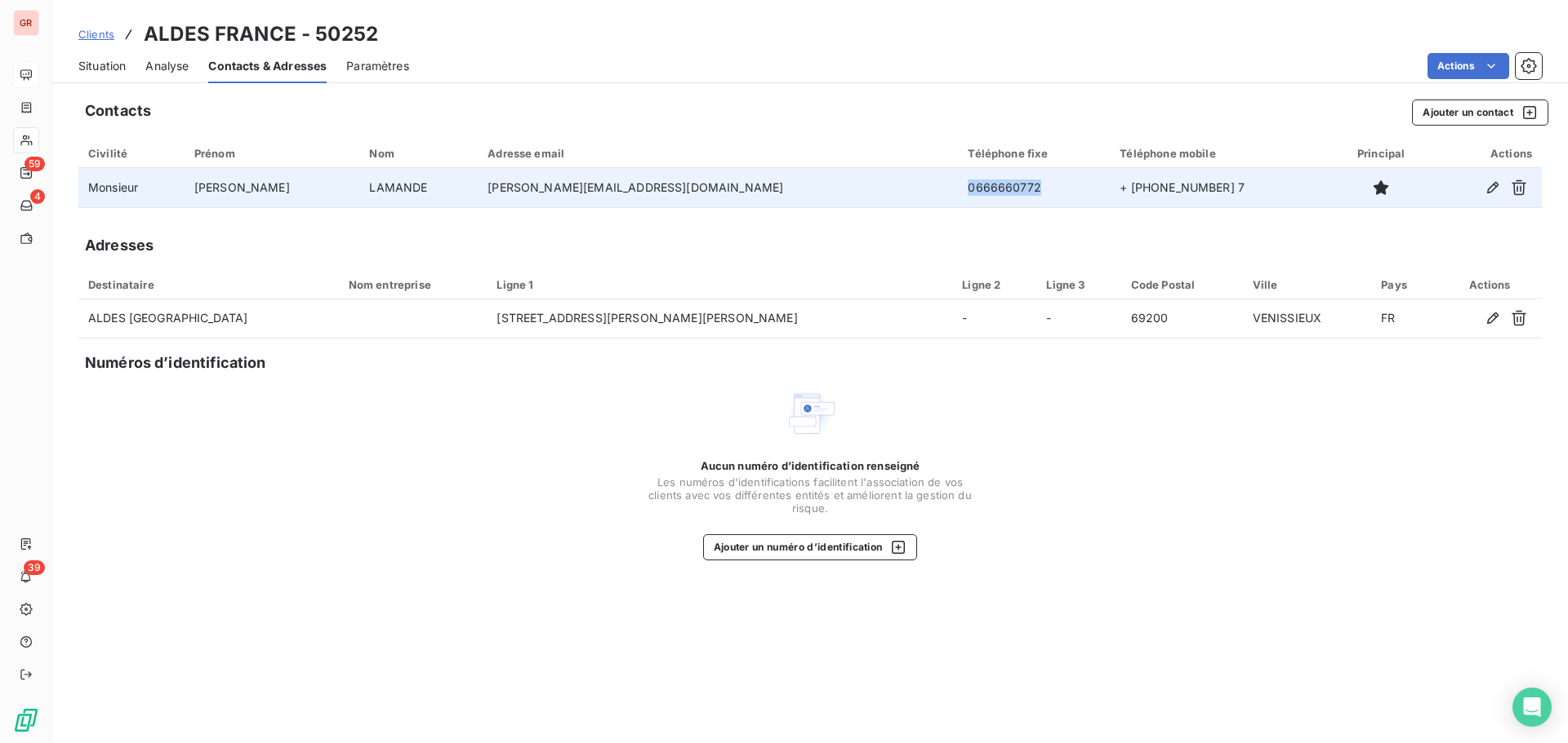
drag, startPoint x: 920, startPoint y: 187, endPoint x: 824, endPoint y: 206, distance: 97.9
click at [957, 206] on td "0666660772" at bounding box center [1033, 188] width 152 height 39
copy td "0666660772"
drag, startPoint x: 654, startPoint y: 191, endPoint x: 490, endPoint y: 206, distance: 164.7
click at [490, 206] on td "[PERSON_NAME][EMAIL_ADDRESS][DOMAIN_NAME]" at bounding box center [717, 188] width 480 height 39
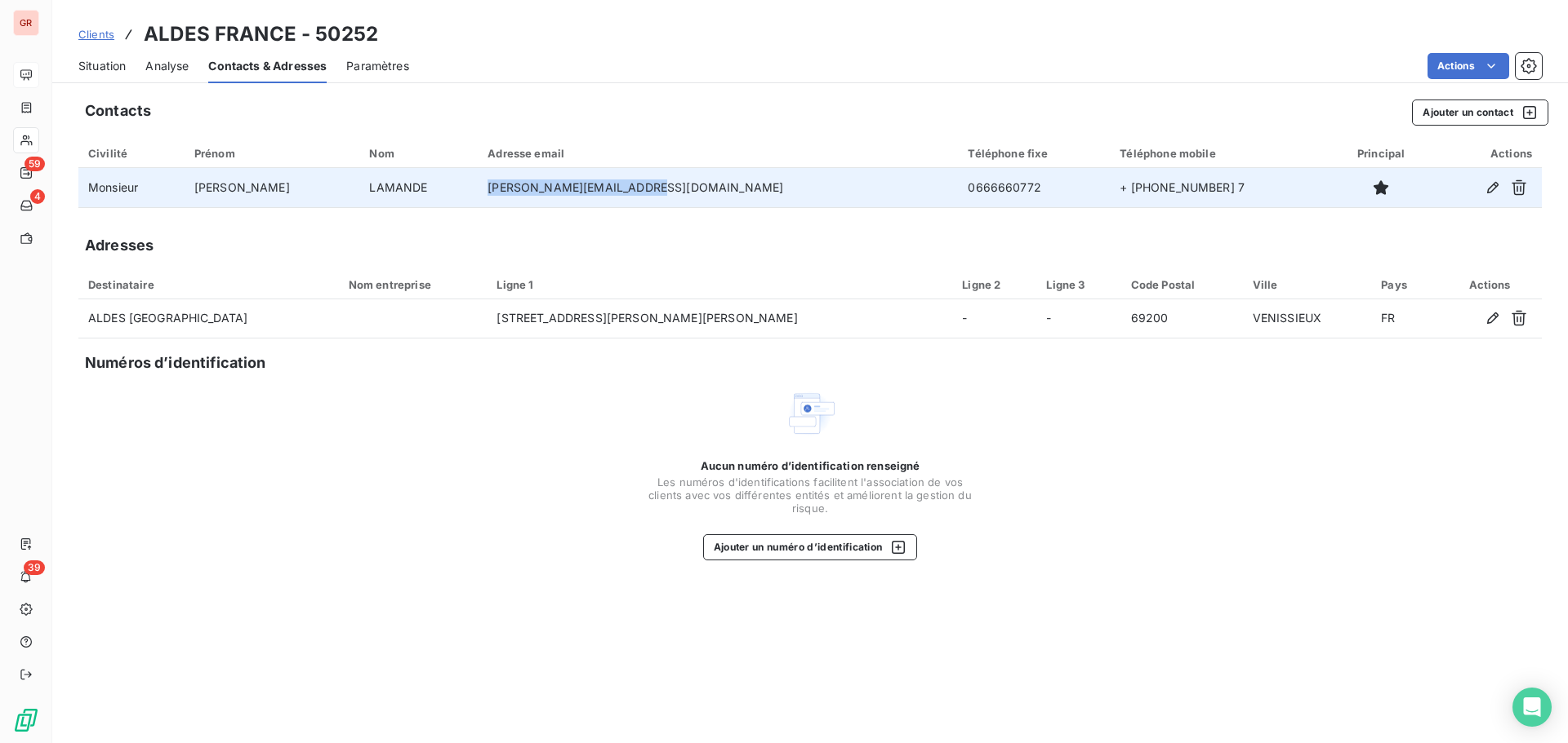
copy td "[PERSON_NAME][EMAIL_ADDRESS][DOMAIN_NAME]"
drag, startPoint x: 1151, startPoint y: 189, endPoint x: 1070, endPoint y: 186, distance: 81.1
click at [1109, 186] on td "+ [PHONE_NUMBER] 7" at bounding box center [1219, 188] width 220 height 39
copy td "6 66 66 07 7"
click at [1126, 186] on td "+ [PHONE_NUMBER] 7" at bounding box center [1219, 188] width 220 height 39
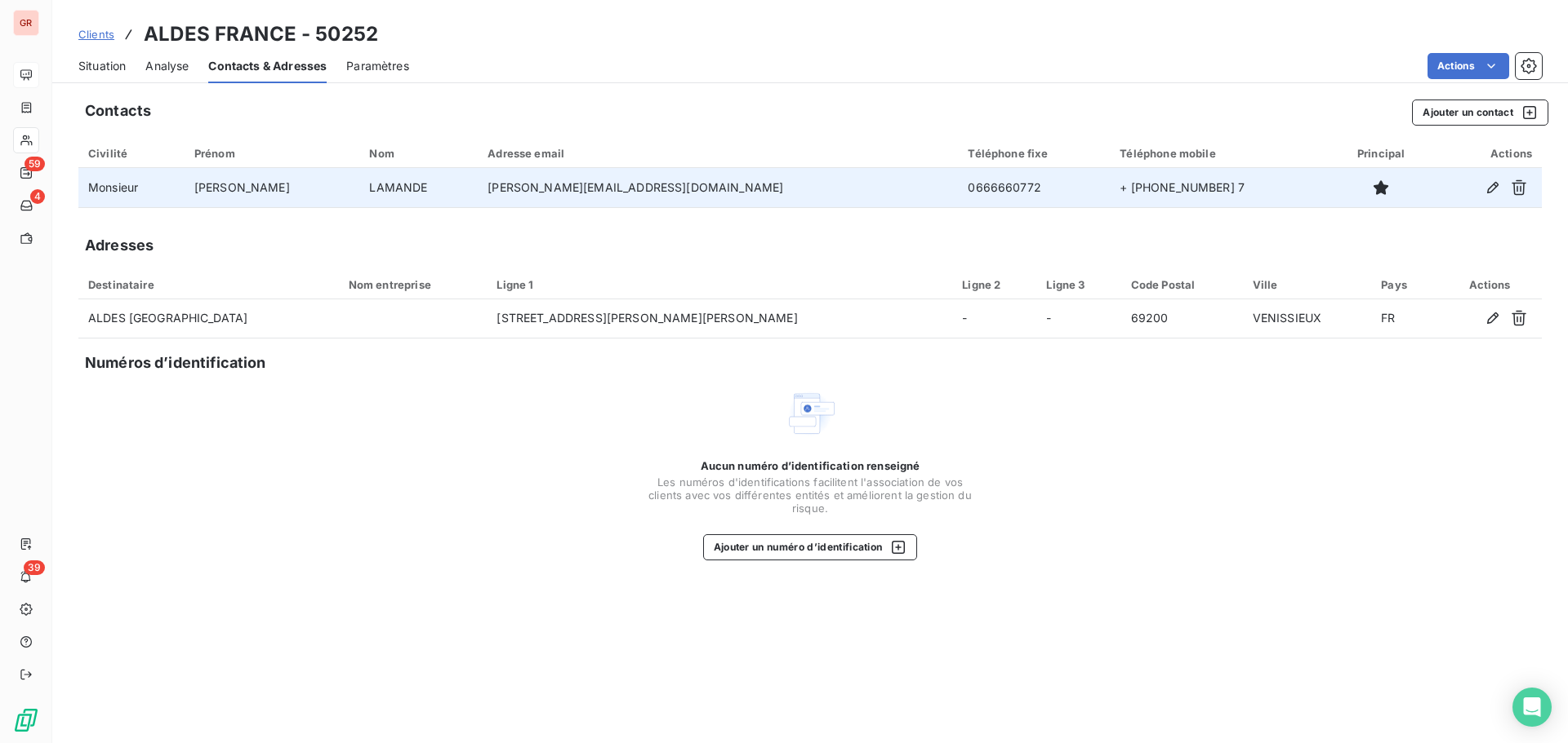
click at [1126, 186] on td "+ [PHONE_NUMBER] 7" at bounding box center [1219, 188] width 220 height 39
drag, startPoint x: 655, startPoint y: 187, endPoint x: 452, endPoint y: 199, distance: 203.4
click at [452, 194] on tr "Monsieur [PERSON_NAME] [PERSON_NAME][EMAIL_ADDRESS][DOMAIN_NAME] 0666660772 + […" at bounding box center [810, 188] width 1463 height 39
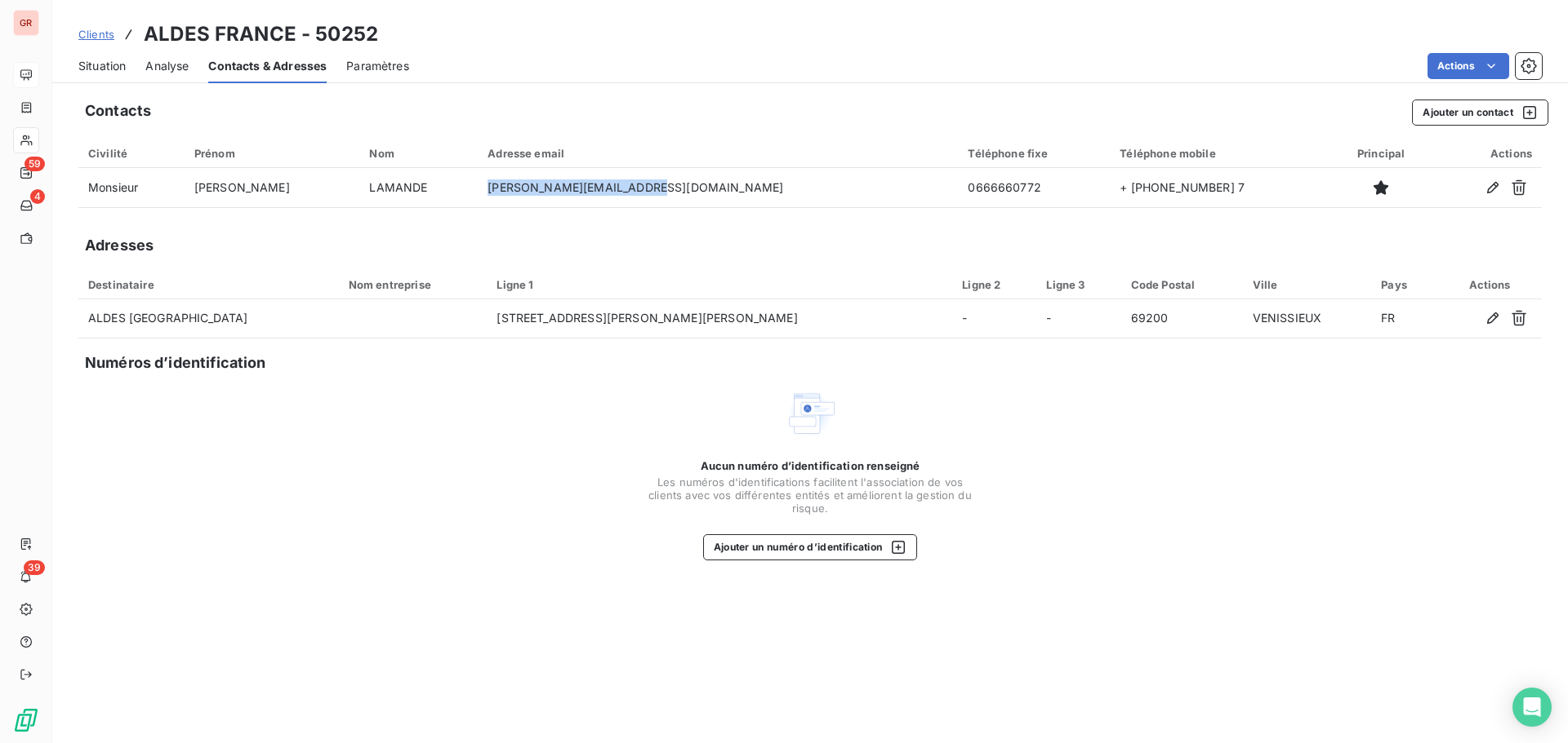
copy tr "[PERSON_NAME][EMAIL_ADDRESS][DOMAIN_NAME]"
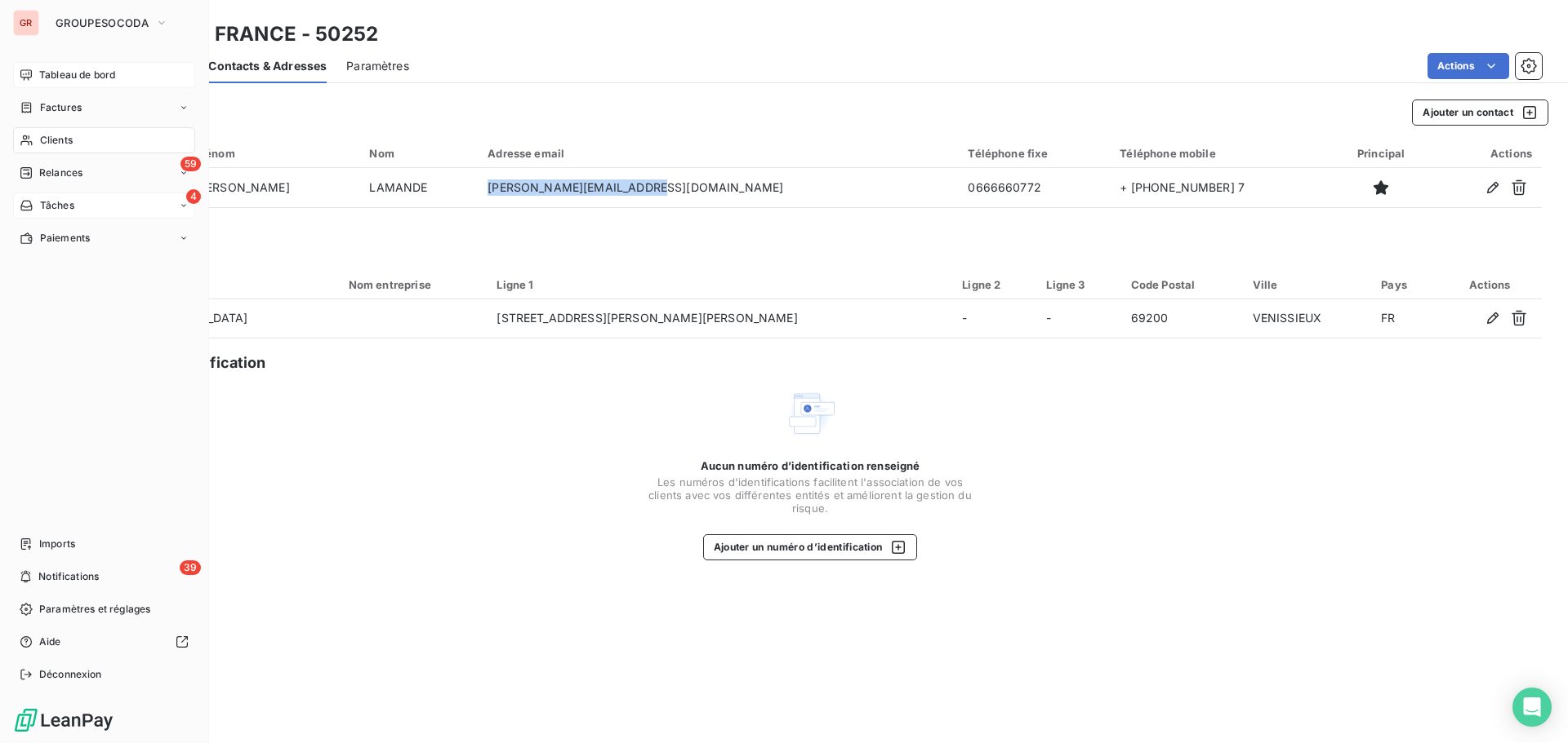
click at [65, 205] on span "Tâches" at bounding box center [56, 205] width 34 height 15
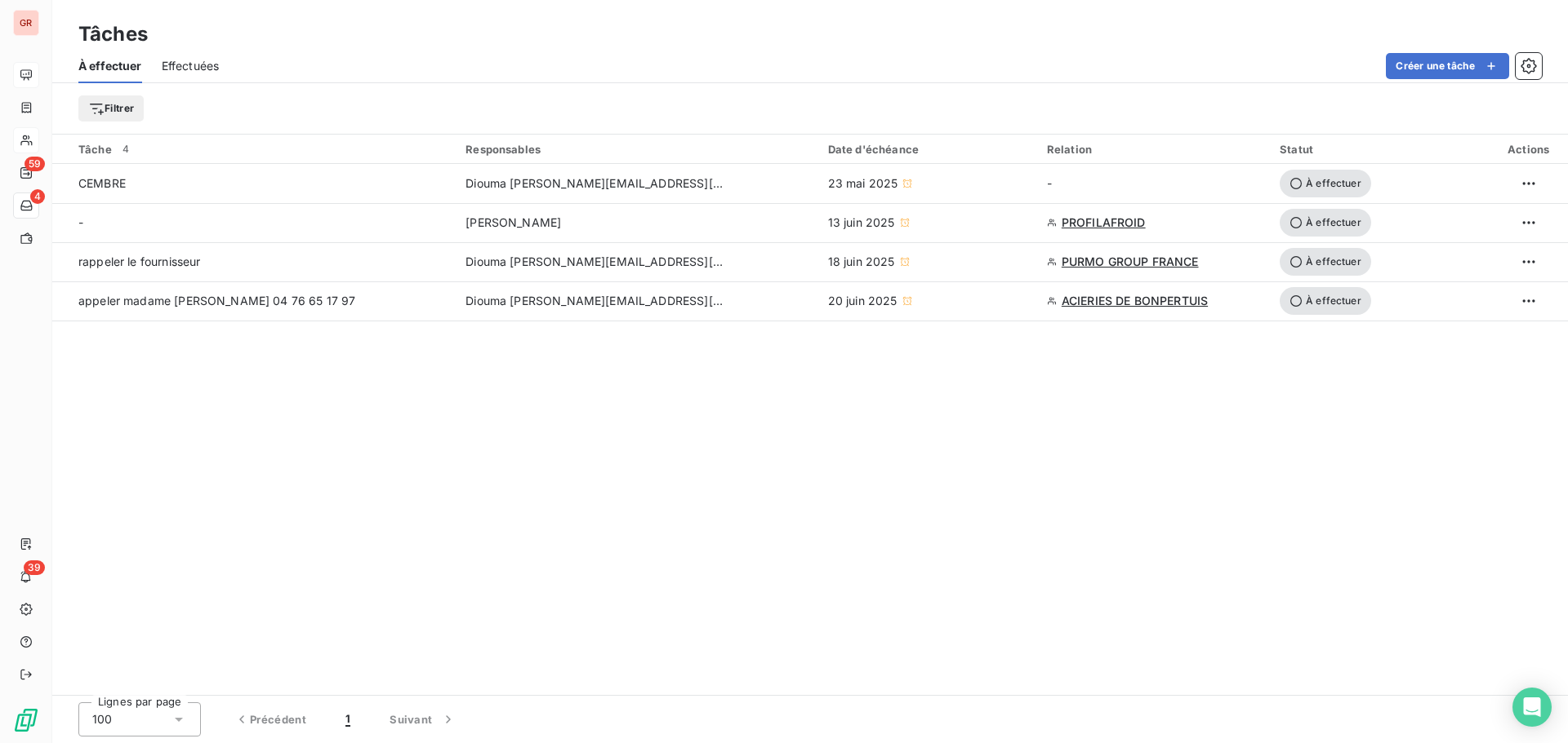
click at [186, 61] on span "Effectuées" at bounding box center [191, 66] width 58 height 16
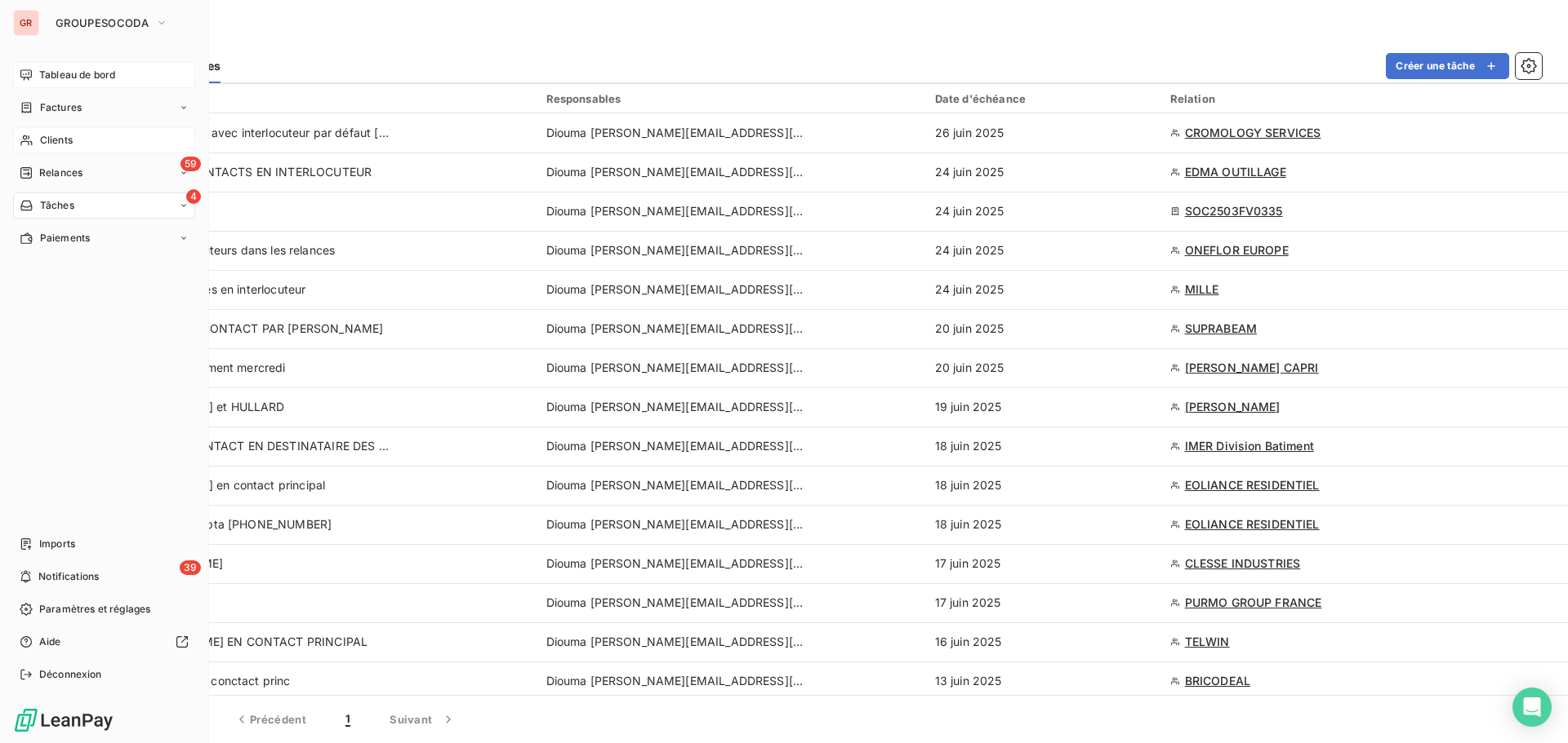
click at [32, 285] on div "Tableau de bord Factures Clients 59 Relances 4 Tâches Paiements Imports 39 Noti…" at bounding box center [104, 374] width 182 height 626
click at [97, 68] on span "Tableau de bord" at bounding box center [76, 74] width 75 height 15
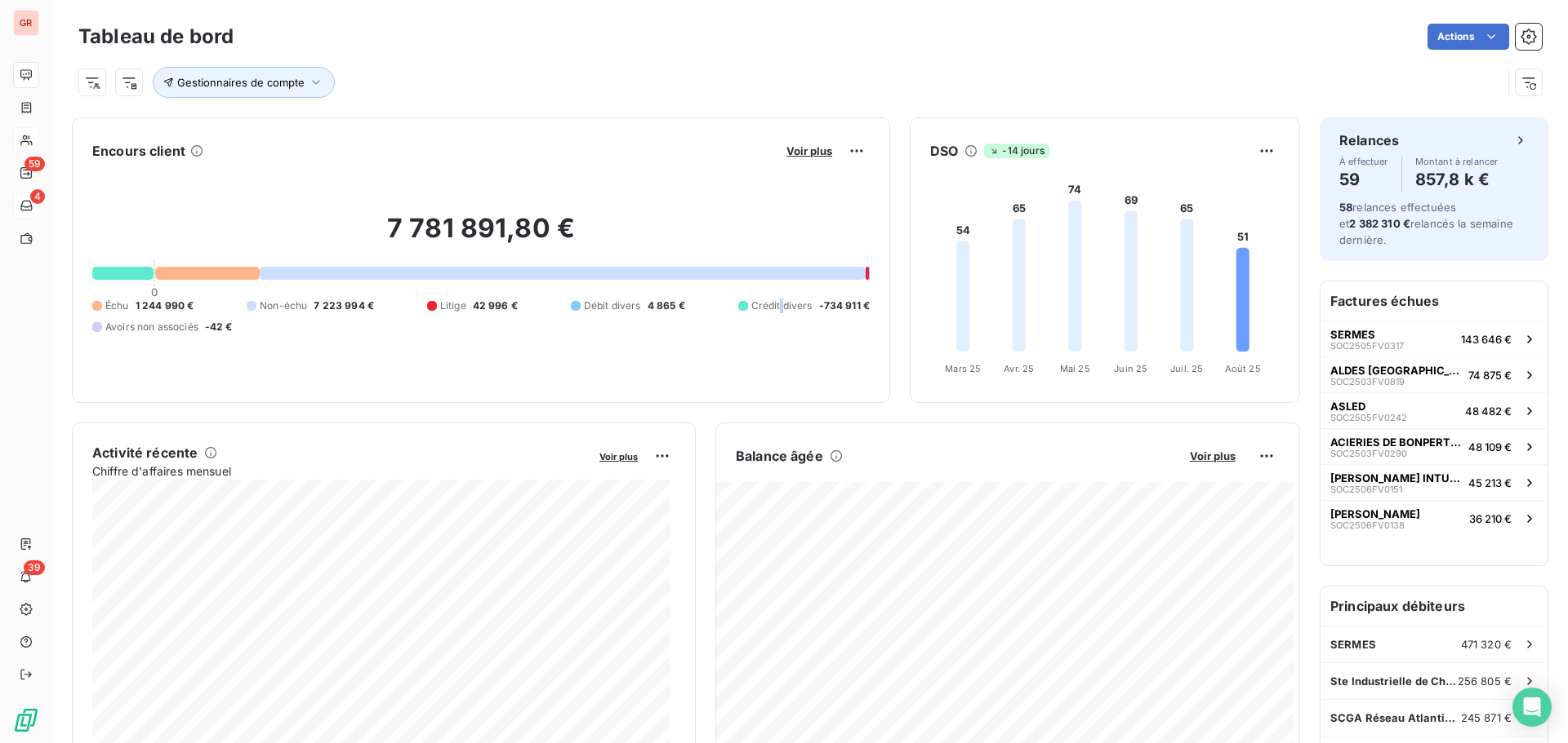
click at [751, 313] on span "Crédit divers" at bounding box center [781, 306] width 61 height 15
click at [819, 313] on span "-734 911 €" at bounding box center [844, 306] width 51 height 15
click at [438, 211] on div "7 781 891,80 € 0 Échu 1 244 990 € Non-échu 7 223 994 € Litige 42 996 € Débit di…" at bounding box center [480, 274] width 777 height 219
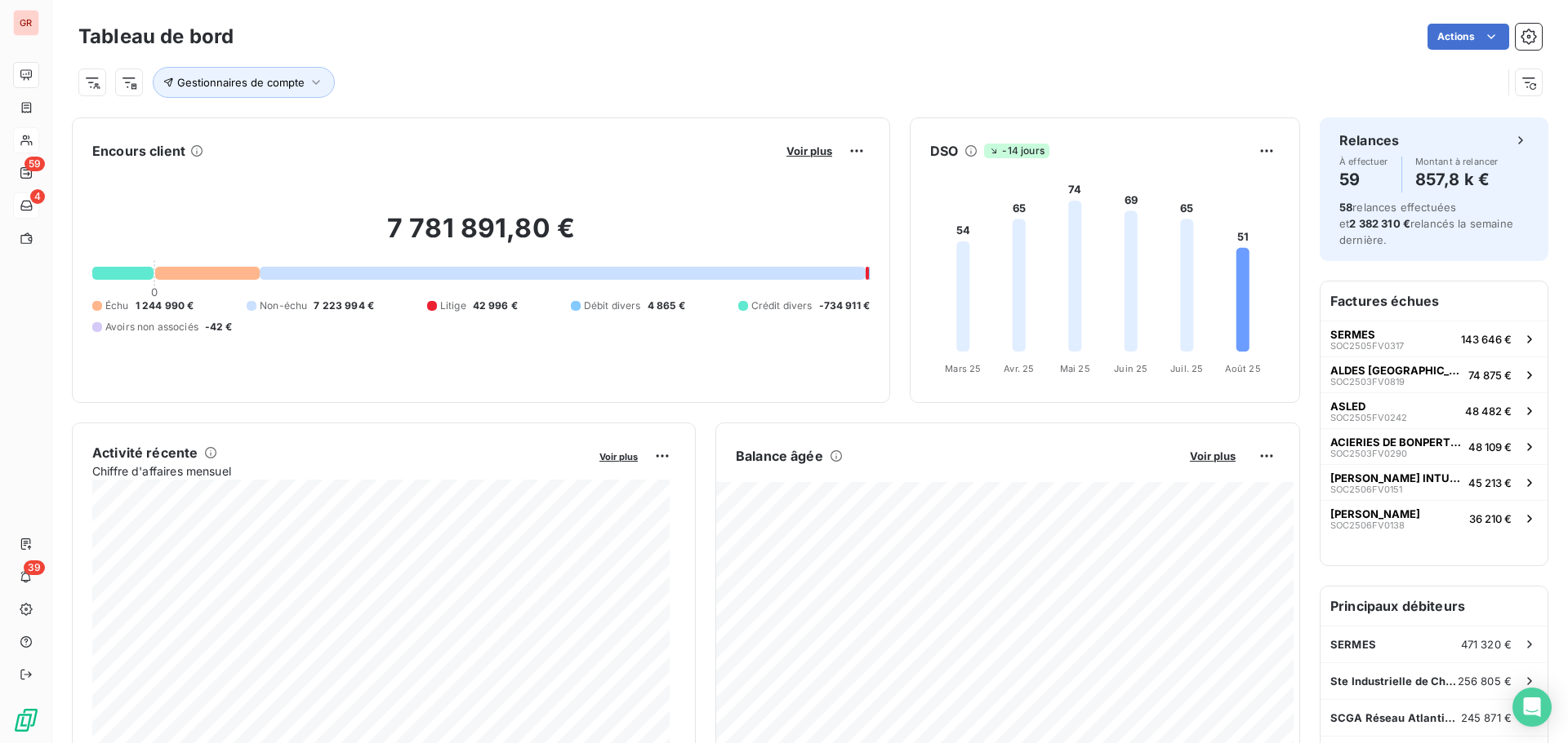
click at [445, 244] on h2 "7 781 891,80 €" at bounding box center [480, 236] width 777 height 49
drag, startPoint x: 461, startPoint y: 282, endPoint x: 460, endPoint y: 247, distance: 35.0
click at [459, 273] on div "7 781 891,80 € 0 Échu 1 244 990 € Non-échu 7 223 994 € Litige 42 996 € Débit di…" at bounding box center [480, 274] width 777 height 219
click at [463, 235] on h2 "7 781 891,80 €" at bounding box center [480, 236] width 777 height 49
drag, startPoint x: 463, startPoint y: 288, endPoint x: 461, endPoint y: 255, distance: 33.1
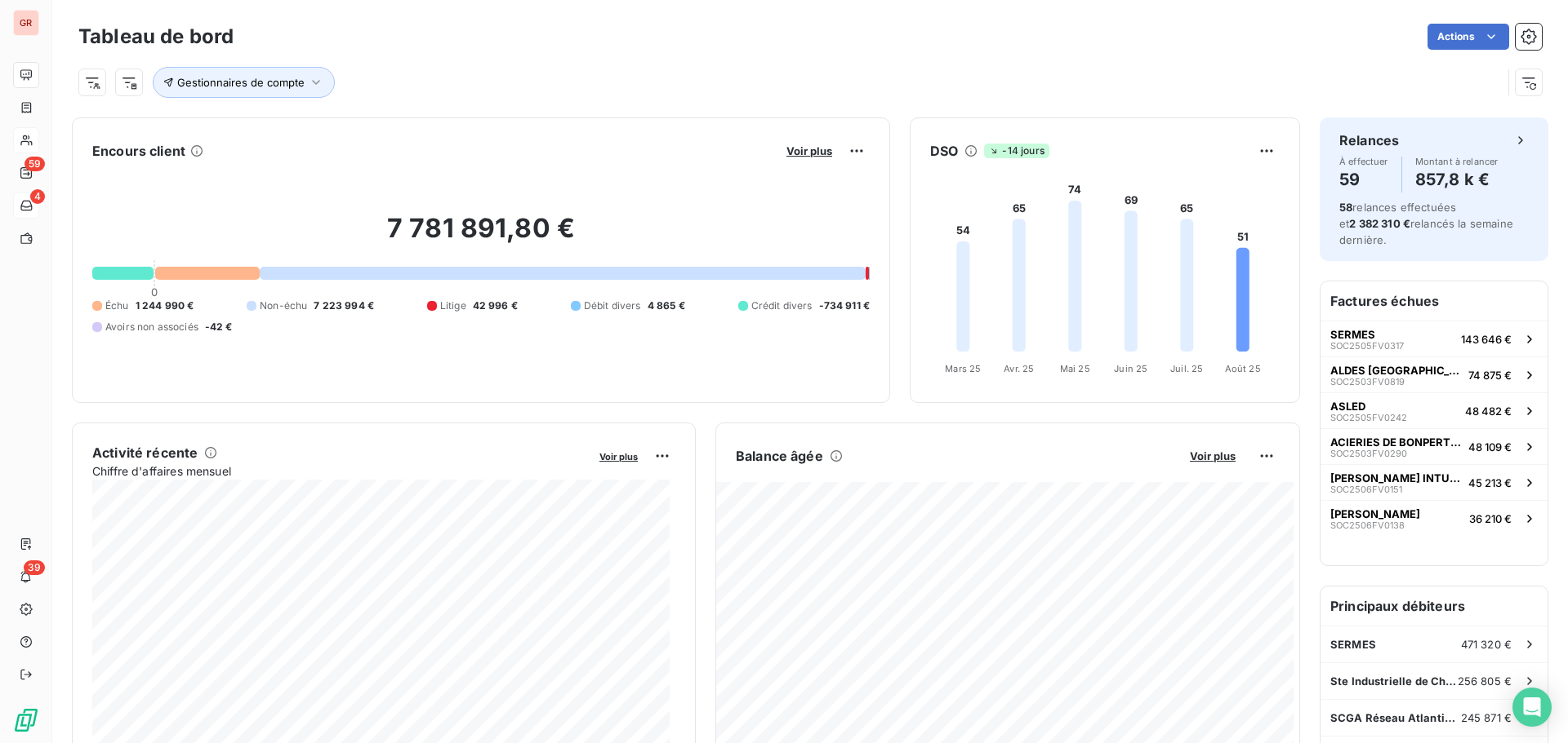
click at [462, 284] on div "7 781 891,80 € 0 Échu 1 244 990 € Non-échu 7 223 994 € Litige 42 996 € Débit di…" at bounding box center [480, 274] width 777 height 219
click at [464, 227] on h2 "7 781 891,80 €" at bounding box center [480, 236] width 777 height 49
click at [460, 271] on div at bounding box center [562, 273] width 606 height 13
drag, startPoint x: 458, startPoint y: 268, endPoint x: 470, endPoint y: 223, distance: 46.6
click at [458, 263] on div "7 781 891,80 € 0 Échu 1 244 990 € Non-échu 7 223 994 € Litige 42 996 € Débit di…" at bounding box center [480, 274] width 777 height 219
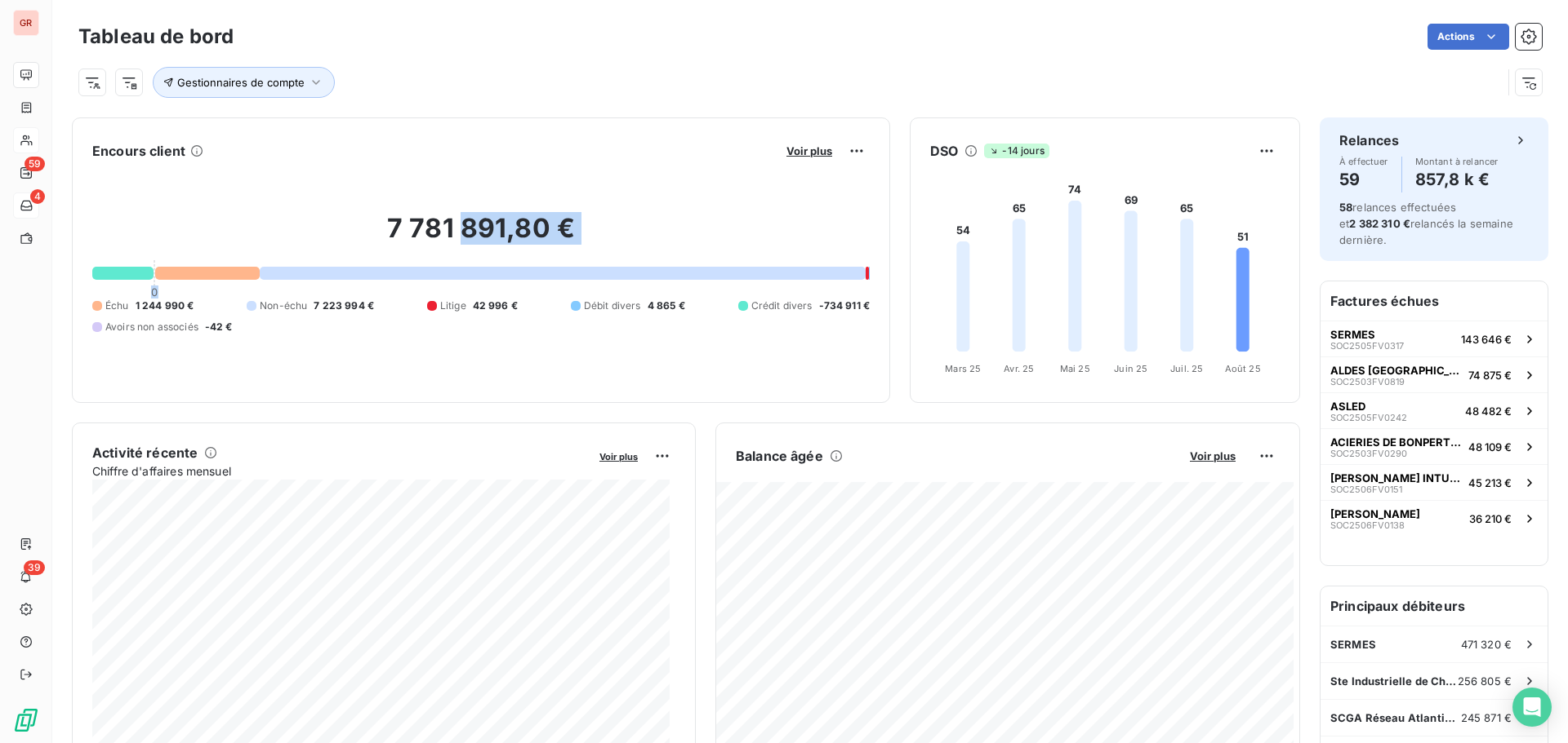
click at [471, 222] on h2 "7 781 891,80 €" at bounding box center [480, 236] width 777 height 49
click at [132, 276] on div at bounding box center [122, 273] width 61 height 13
drag, startPoint x: 309, startPoint y: 279, endPoint x: 461, endPoint y: 269, distance: 152.3
click at [318, 279] on div at bounding box center [562, 273] width 606 height 13
click at [467, 269] on div at bounding box center [562, 273] width 606 height 13
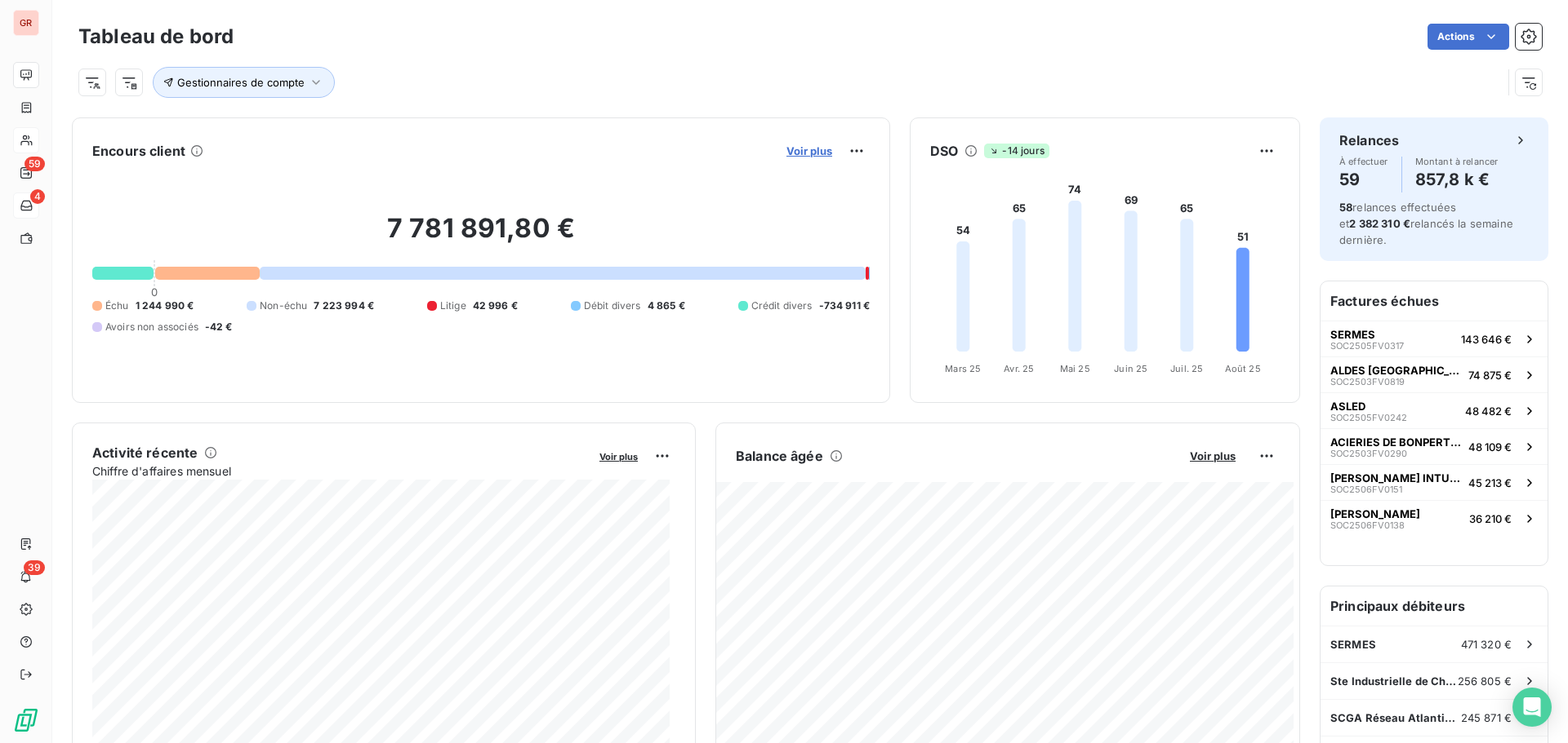
click at [806, 153] on span "Voir plus" at bounding box center [808, 150] width 45 height 13
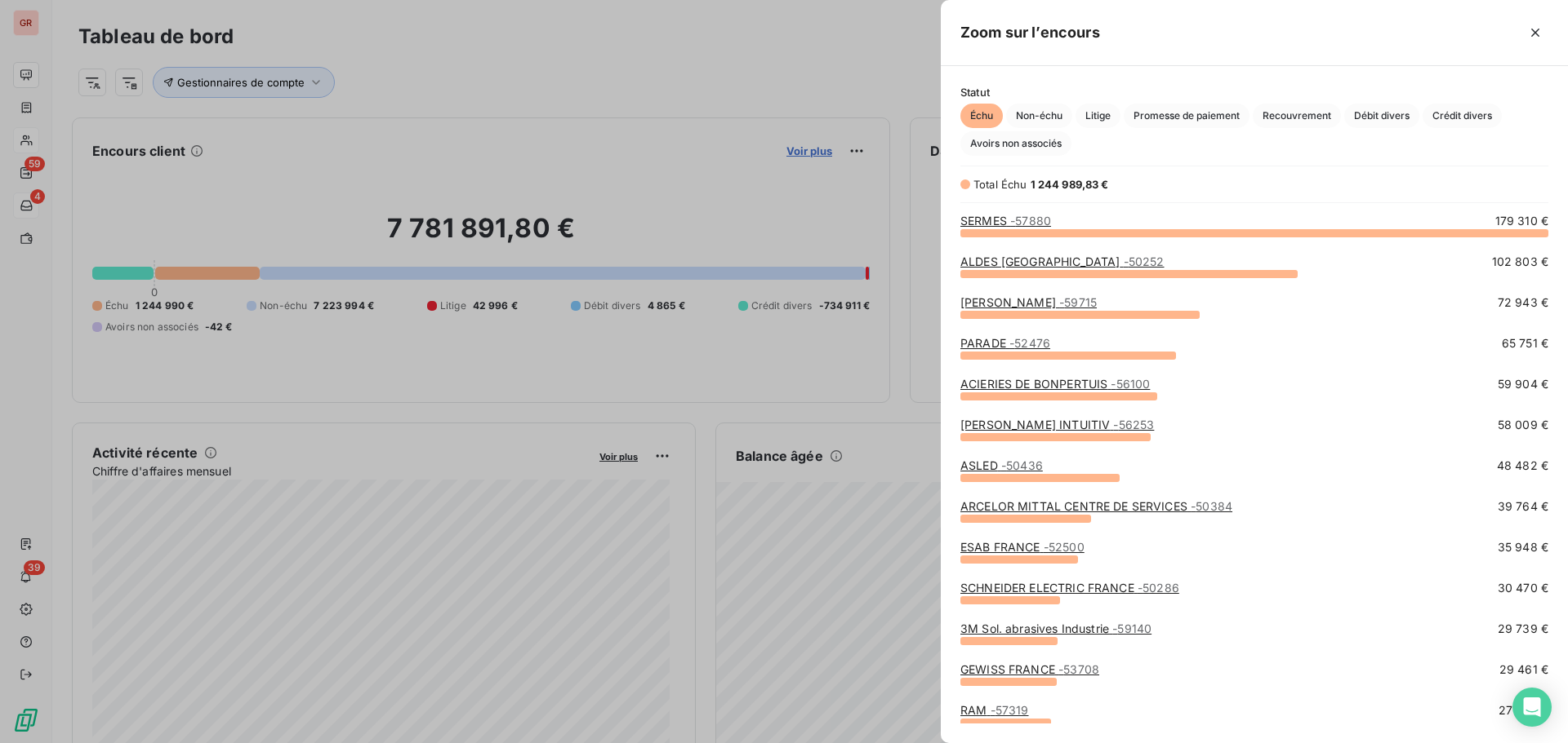
scroll to position [498, 615]
click at [1452, 115] on span "Crédit divers" at bounding box center [1462, 115] width 79 height 24
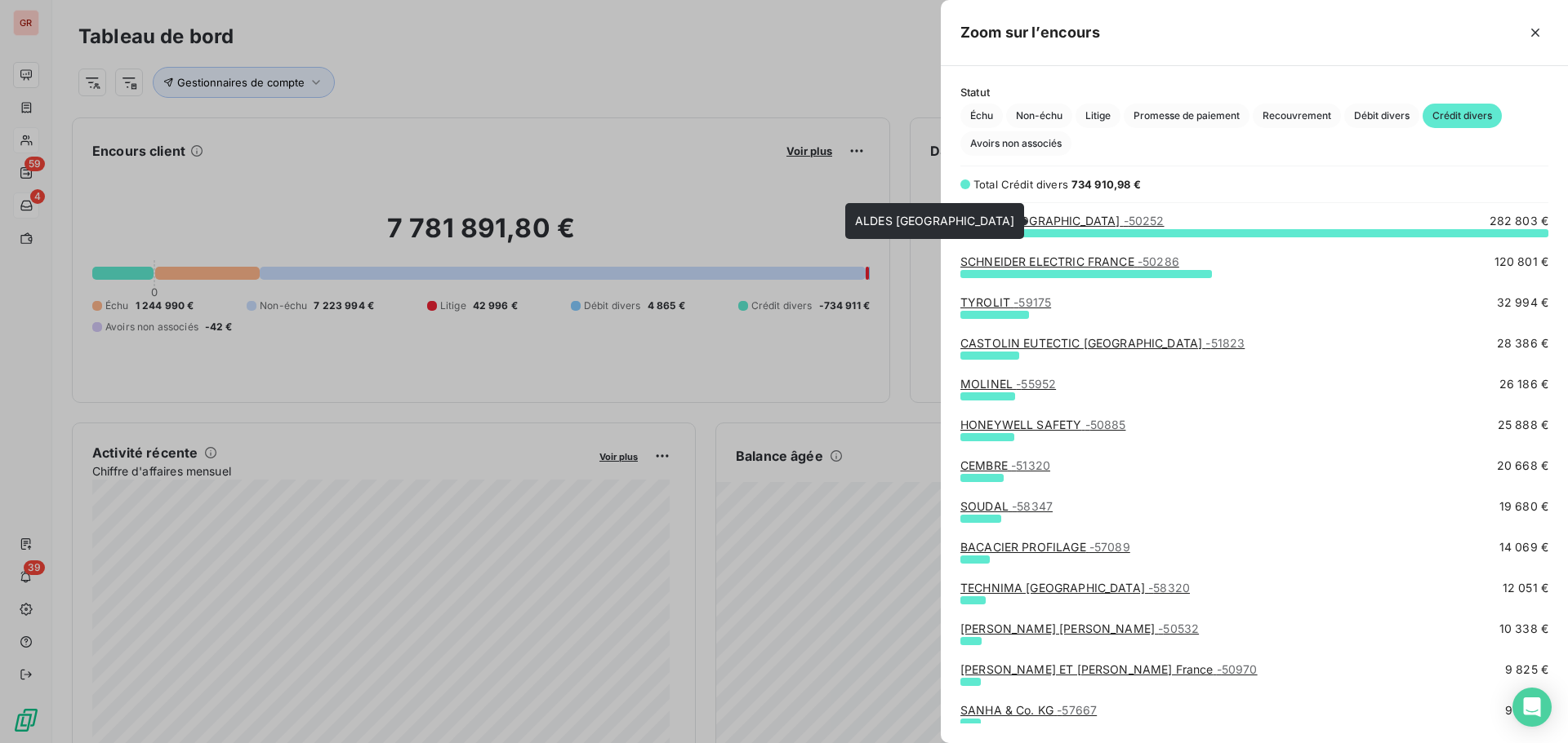
click at [1124, 224] on span "- 50252" at bounding box center [1144, 221] width 41 height 14
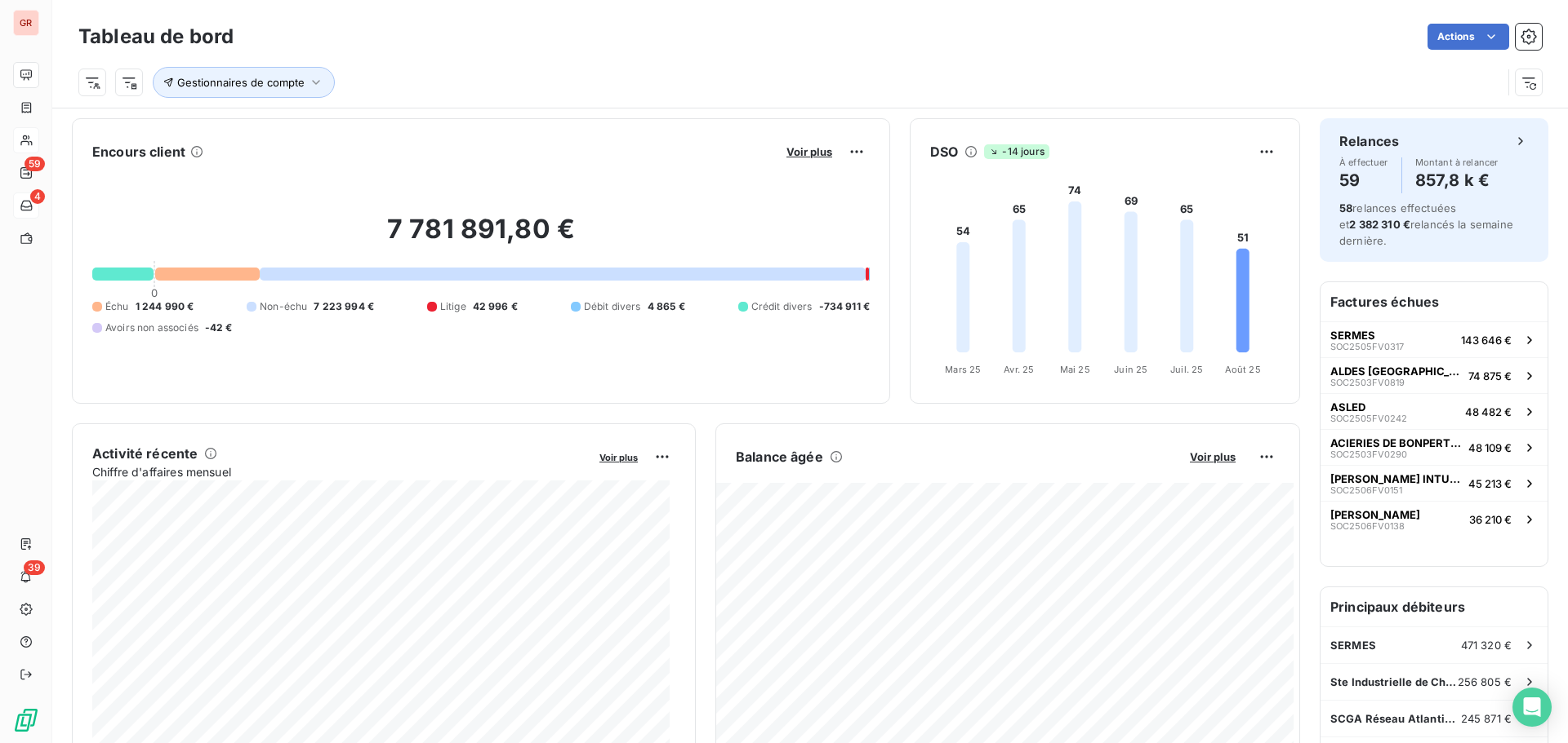
scroll to position [82, 0]
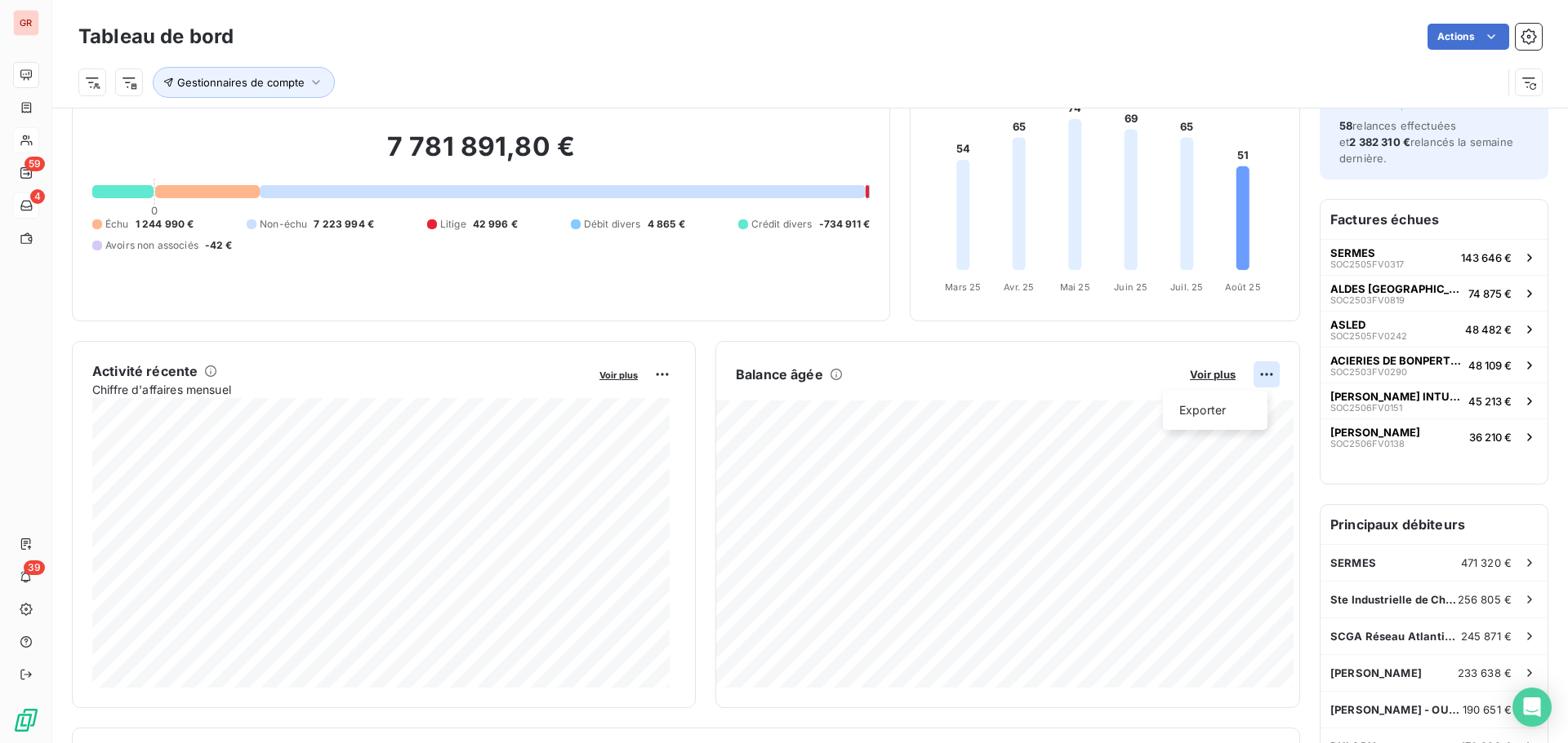
click at [1258, 371] on html "GR 59 4 39 Tableau de bord Actions Gestionnaires de compte Encours client Voir …" at bounding box center [784, 372] width 1568 height 743
click at [1235, 376] on html "GR 59 4 39 Tableau de bord Actions Gestionnaires de compte Encours client Voir …" at bounding box center [784, 372] width 1568 height 743
click at [1204, 377] on span "Voir plus" at bounding box center [1212, 373] width 45 height 13
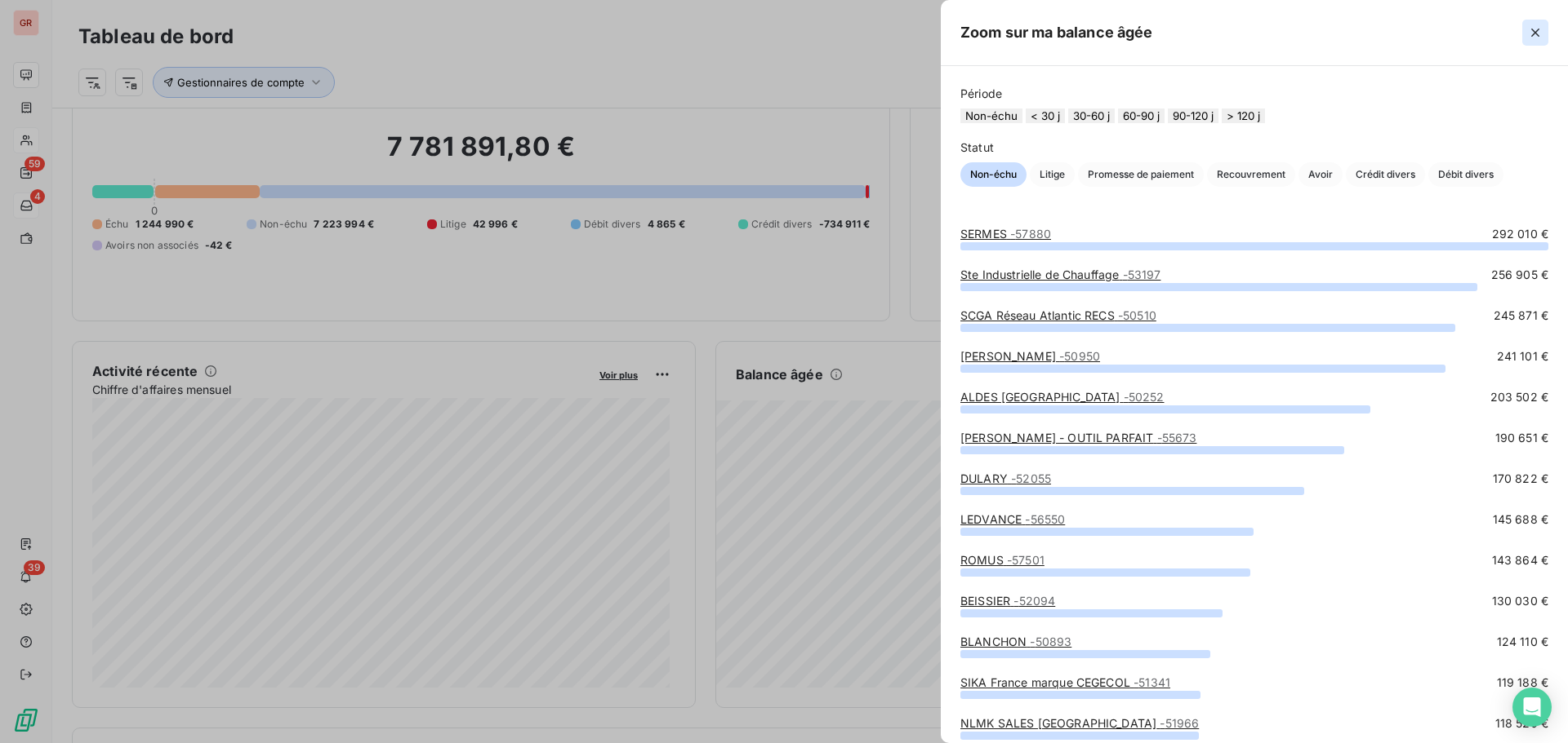
click at [1535, 40] on icon "button" at bounding box center [1534, 32] width 16 height 16
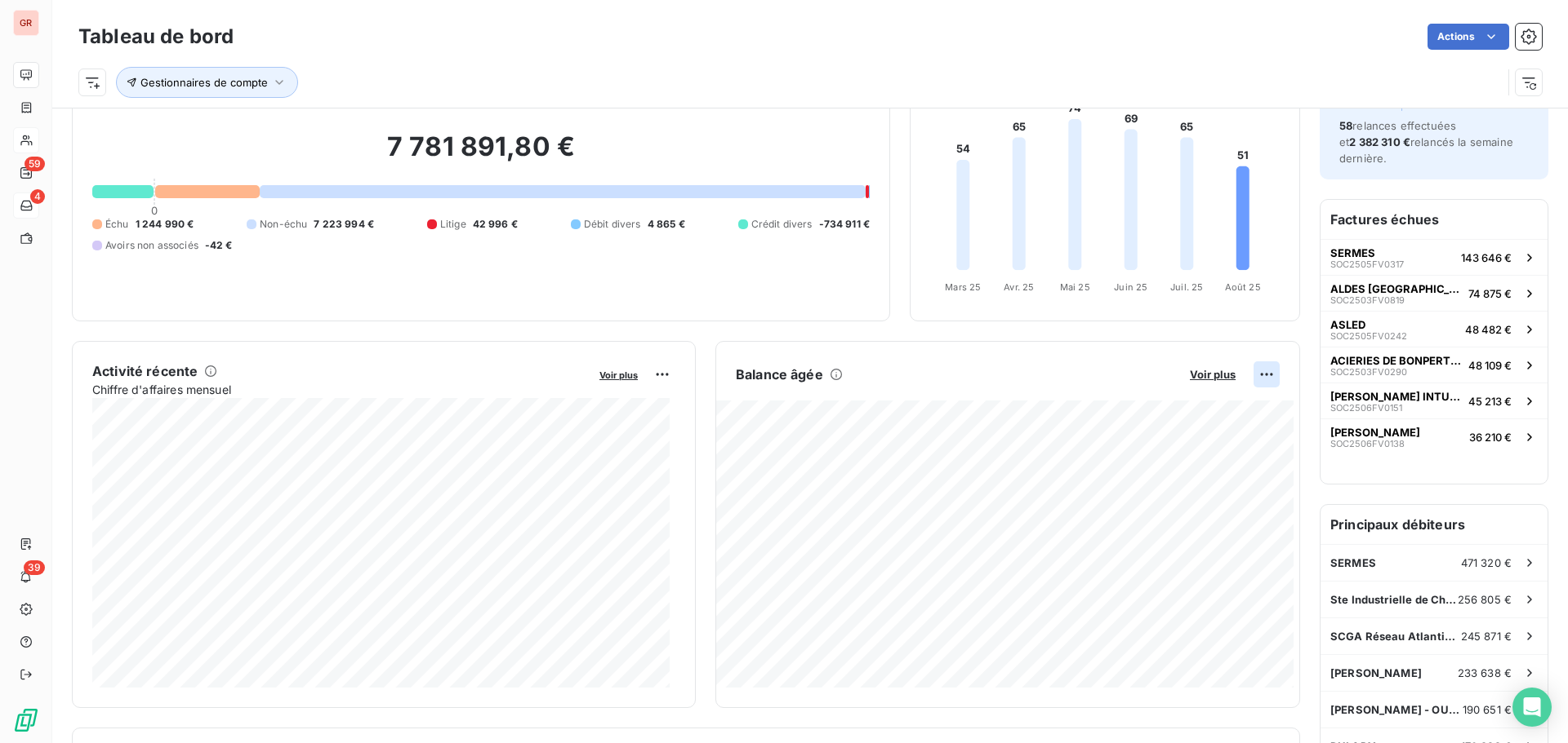
click at [1252, 371] on html "GR 59 4 39 Tableau de bord Actions Gestionnaires de compte Encours client Voir …" at bounding box center [784, 372] width 1568 height 743
click at [1220, 415] on div "Exporter" at bounding box center [1215, 410] width 91 height 26
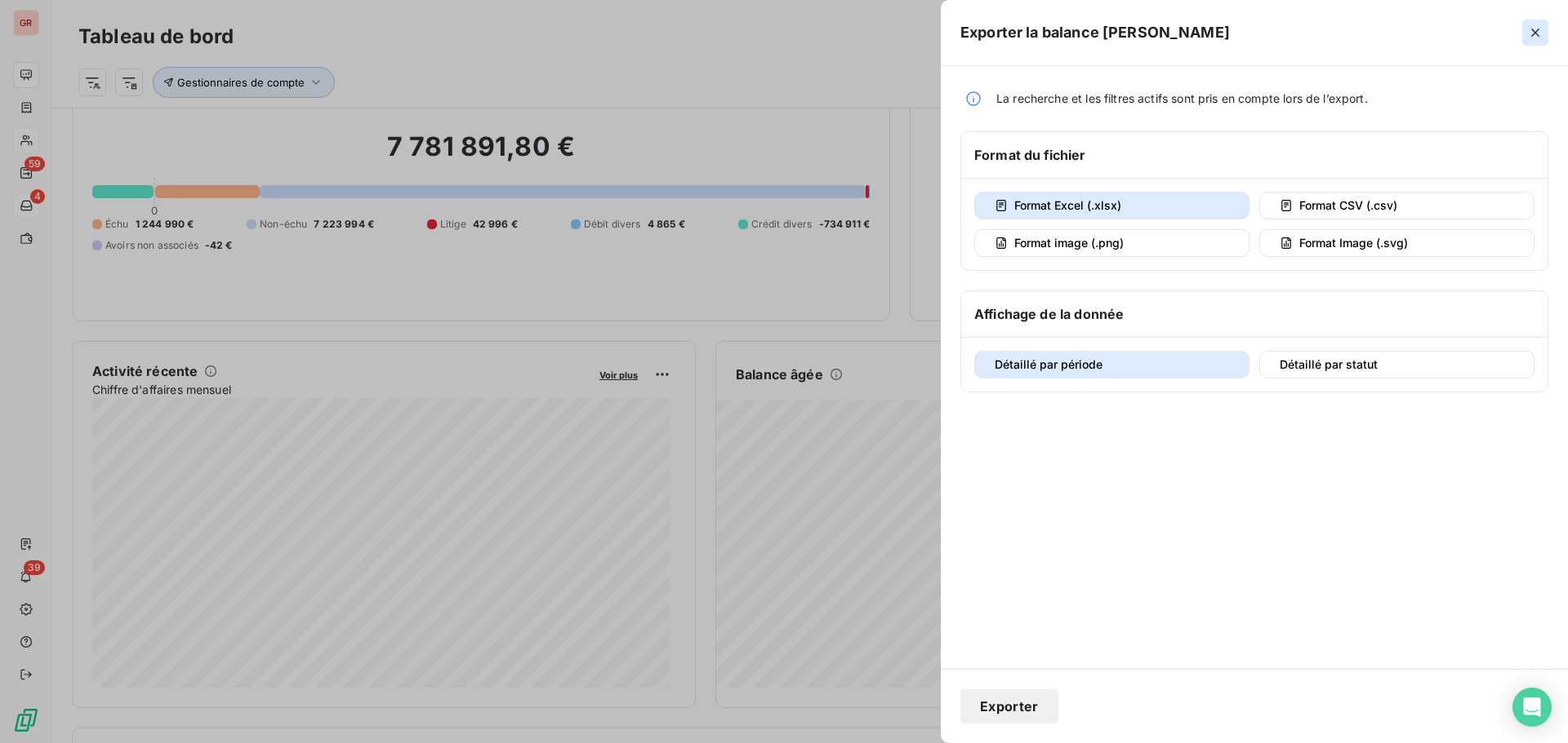
click at [1528, 36] on icon "button" at bounding box center [1534, 32] width 16 height 16
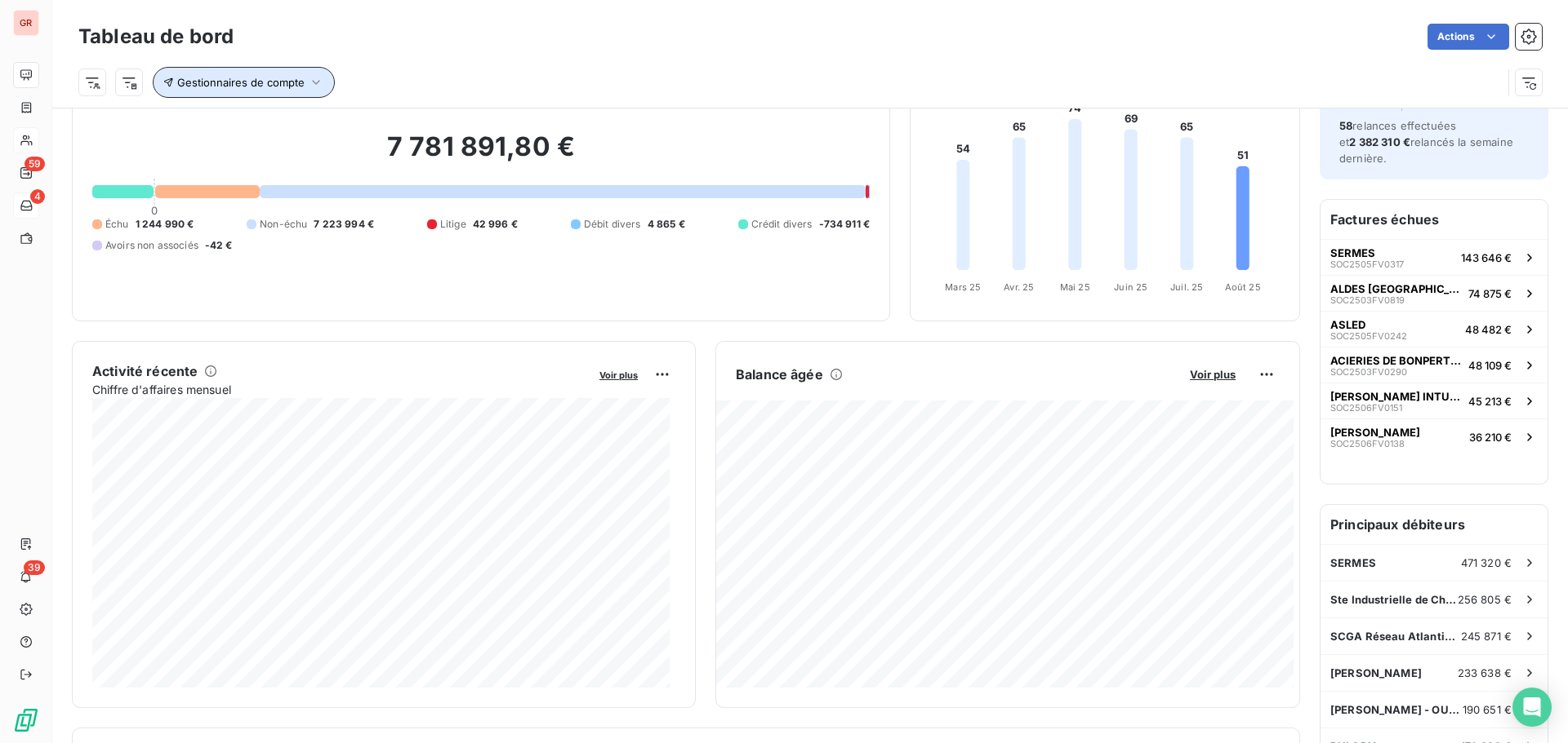
click at [280, 88] on span "Gestionnaires de compte" at bounding box center [241, 81] width 128 height 13
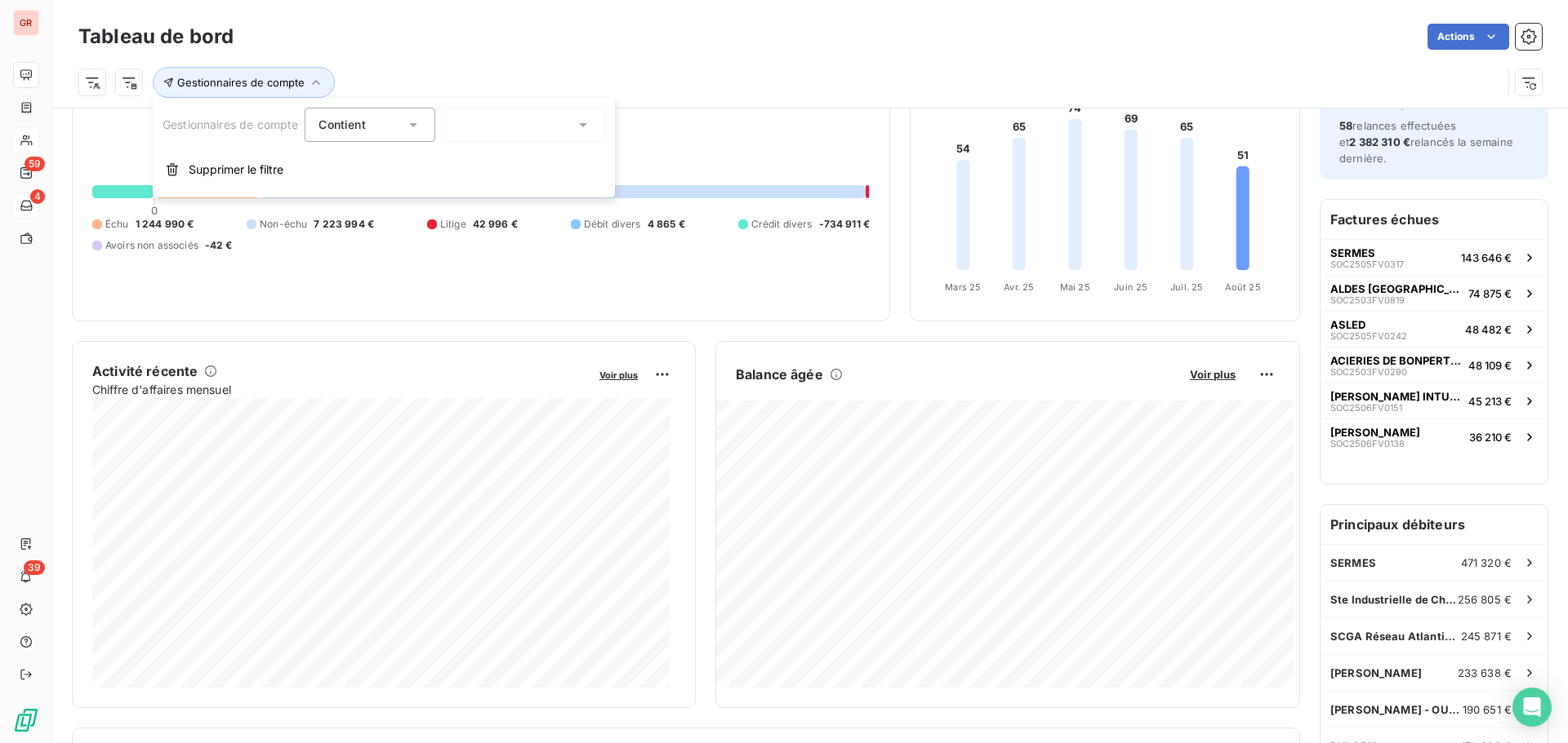
click at [519, 125] on div at bounding box center [523, 124] width 164 height 34
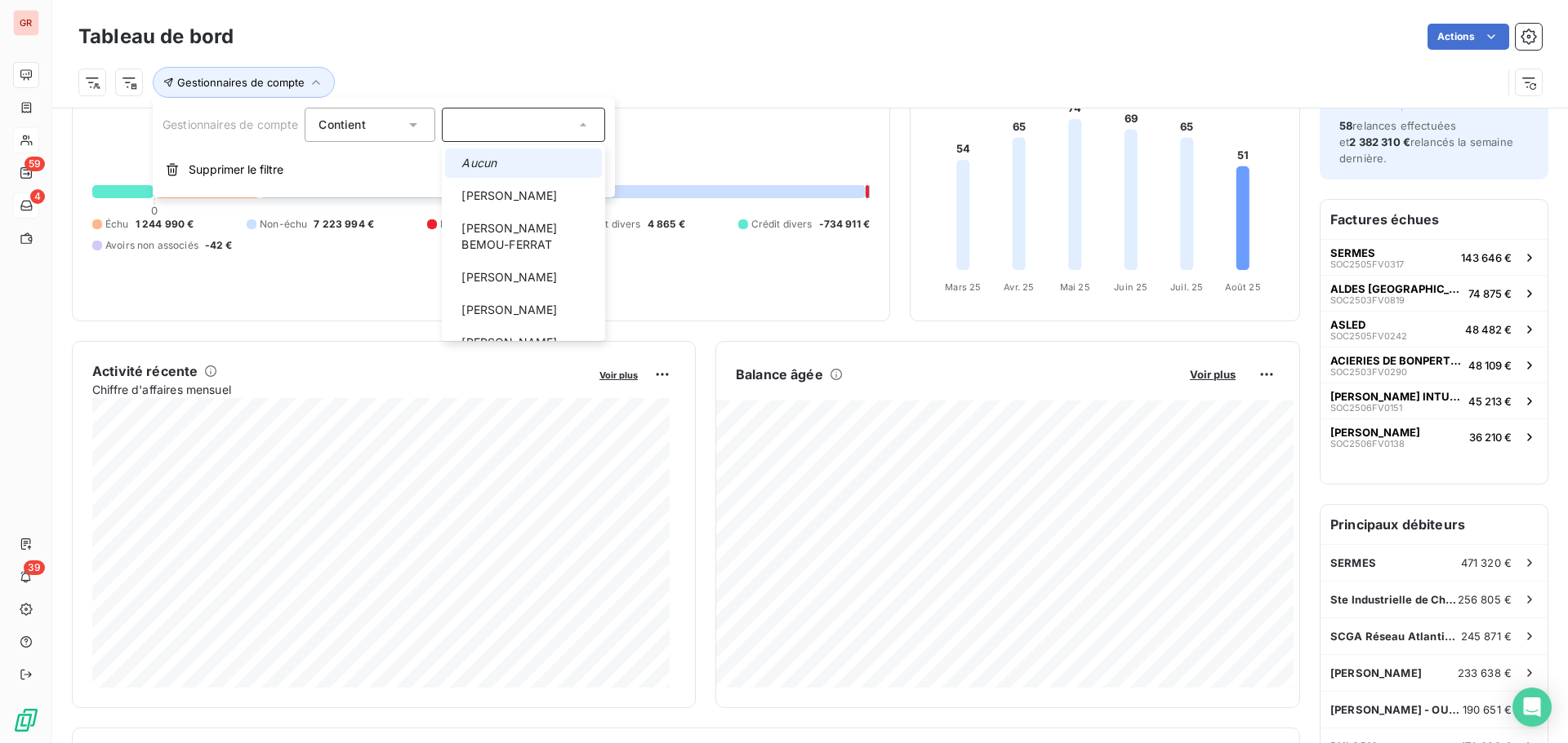
click at [370, 65] on div "Gestionnaires de compte" at bounding box center [810, 76] width 1463 height 45
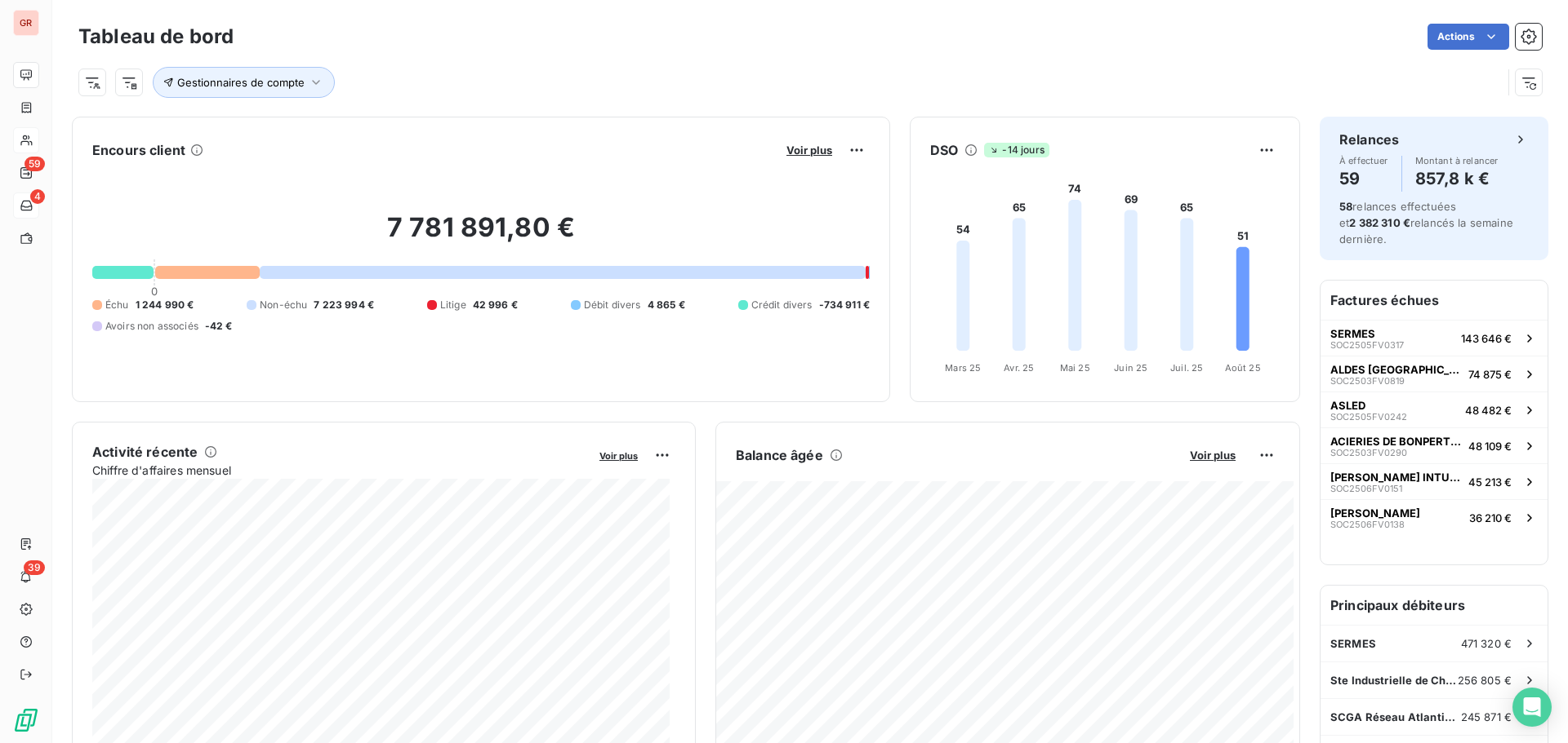
scroll to position [0, 0]
click at [209, 77] on span "Gestionnaires de compte" at bounding box center [241, 81] width 128 height 13
click at [94, 88] on html "GR 59 4 39 Tableau de bord Actions Gestionnaires de compte Encours client Voir …" at bounding box center [784, 372] width 1568 height 743
click at [129, 171] on div "Client" at bounding box center [199, 174] width 226 height 26
click at [544, 54] on div "Client Gestionnaires de compte" at bounding box center [810, 76] width 1463 height 45
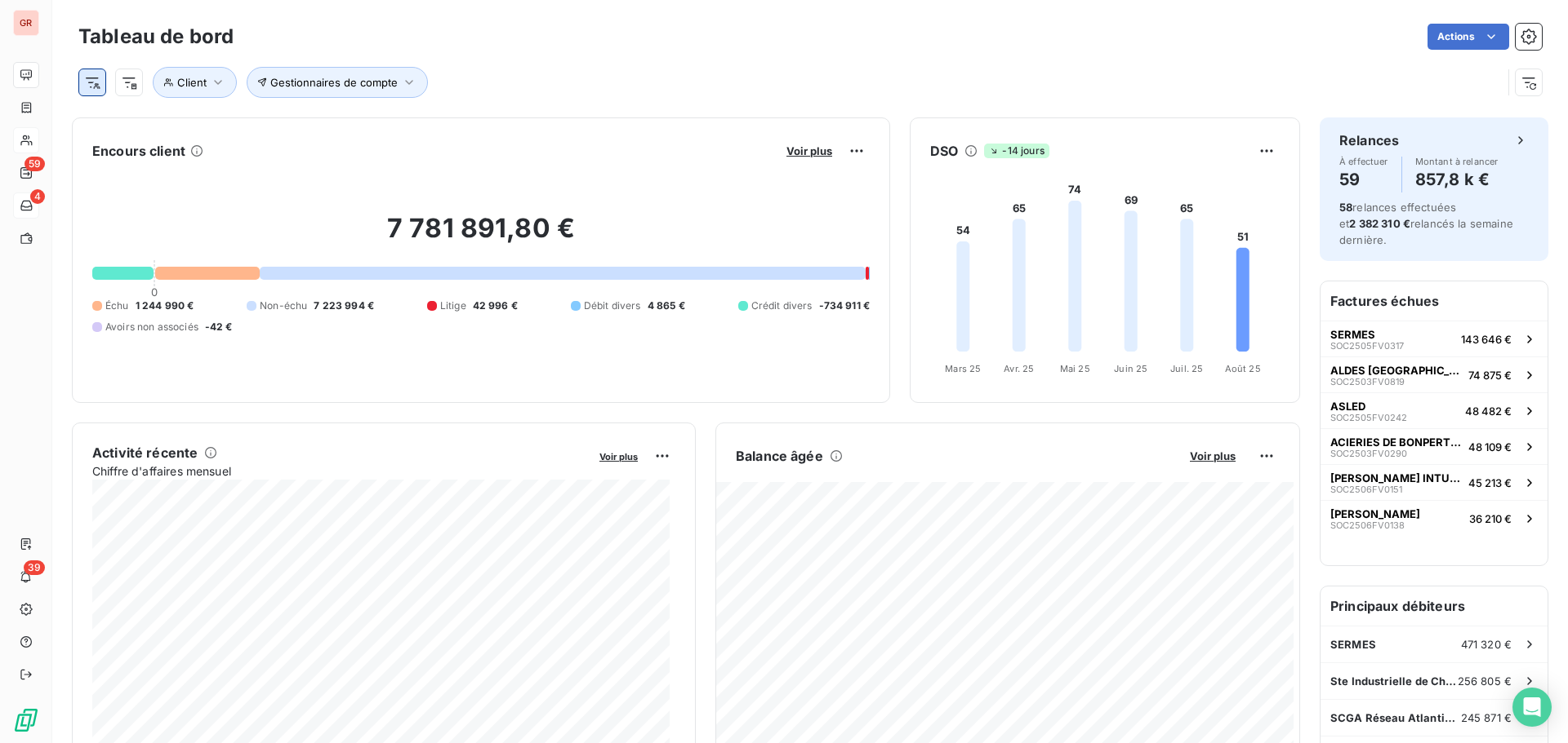
click at [90, 83] on html "GR 59 4 39 Tableau de bord Actions Client Gestionnaires de compte Encours clien…" at bounding box center [784, 372] width 1568 height 743
click at [436, 158] on html "GR 59 4 39 Tableau de bord Actions Rechercher et sélectionner Client Plan de re…" at bounding box center [784, 372] width 1568 height 743
click at [97, 81] on html "GR 59 4 39 Tableau de bord Actions Rechercher et sélectionner Client Plan de re…" at bounding box center [784, 372] width 1568 height 743
click at [146, 232] on div "Gestionnaires de compte" at bounding box center [199, 233] width 226 height 26
click at [380, 84] on span "Gestionnaires de compte" at bounding box center [334, 81] width 128 height 13
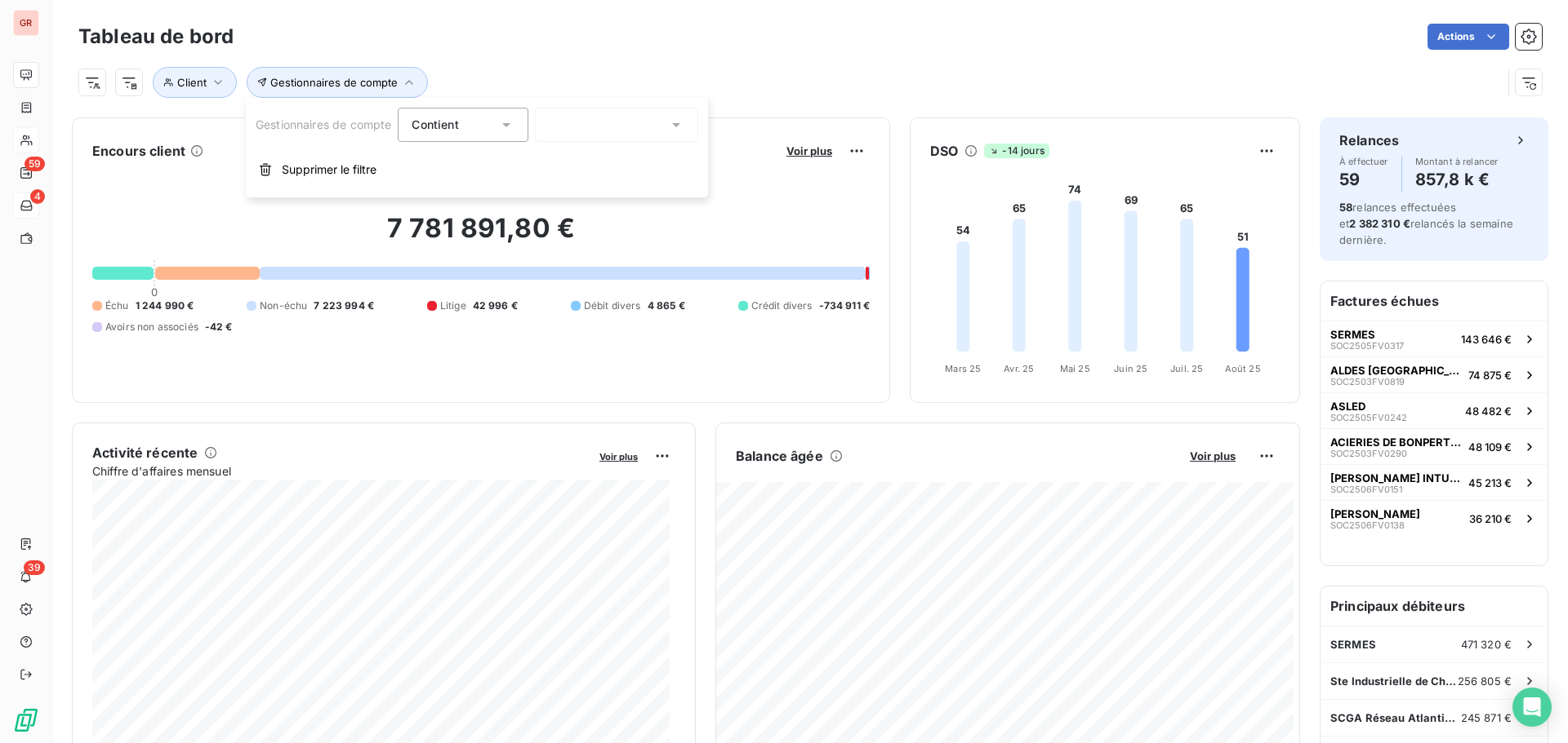
click at [620, 123] on div at bounding box center [616, 124] width 164 height 34
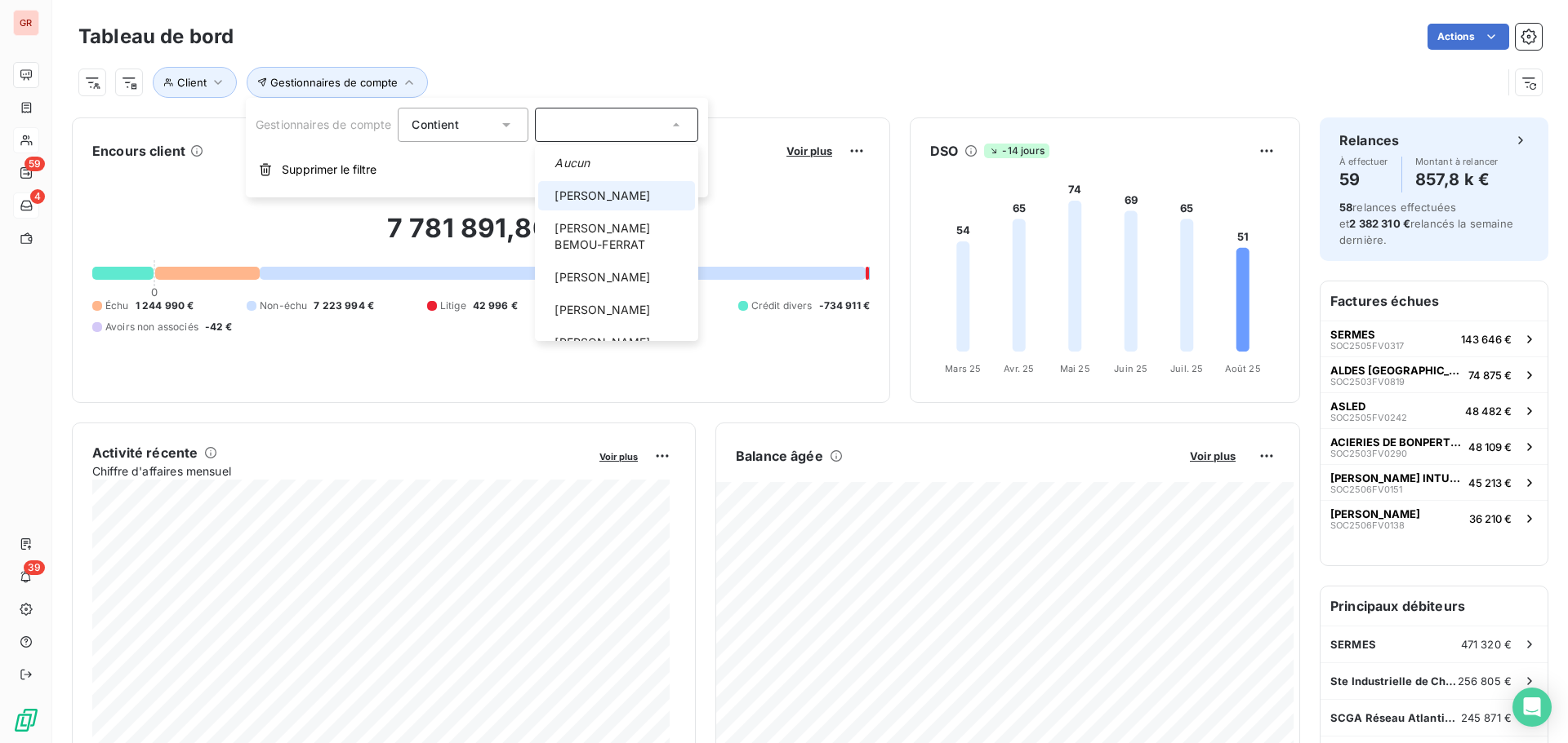
click at [564, 195] on li "[PERSON_NAME]" at bounding box center [617, 195] width 157 height 29
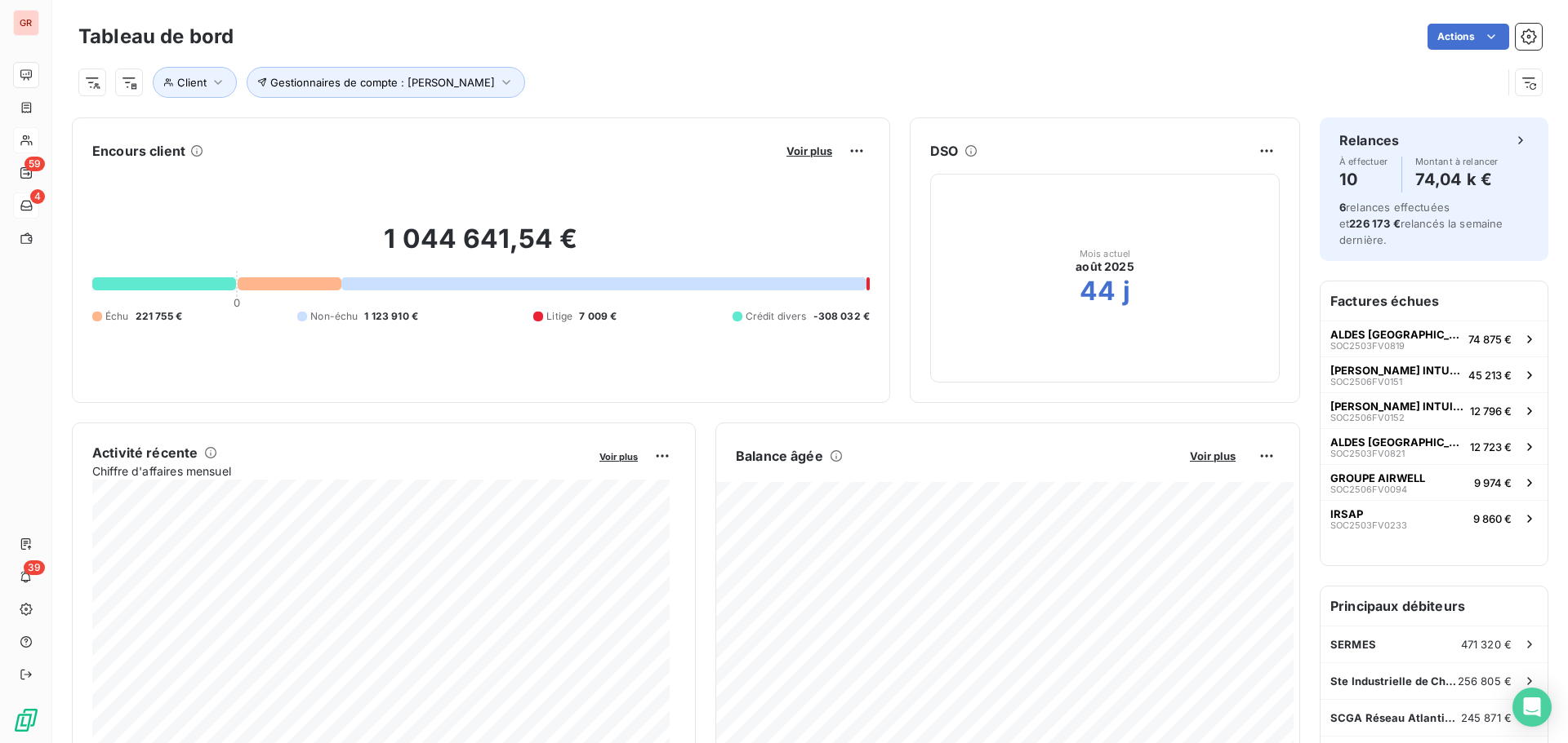
click at [626, 80] on div "Client Gestionnaires de compte : [PERSON_NAME]" at bounding box center [790, 82] width 1423 height 31
click at [1260, 450] on html "GR 59 4 39 Tableau de bord Actions Client Gestionnaires de compte : [PERSON_NAM…" at bounding box center [784, 372] width 1568 height 743
click at [891, 376] on html "GR 59 4 39 Tableau de bord Actions Client Gestionnaires de compte : [PERSON_NAM…" at bounding box center [784, 372] width 1568 height 743
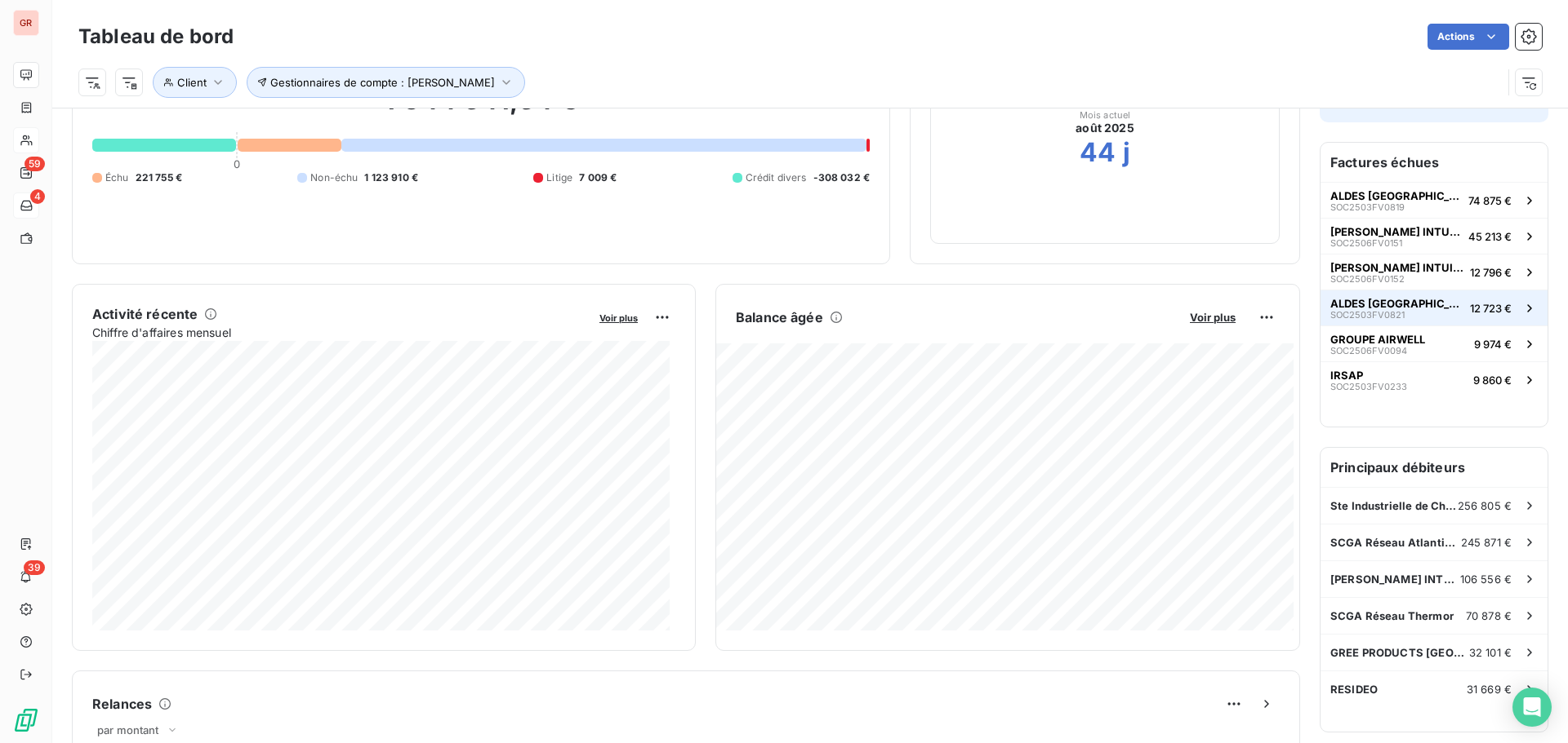
scroll to position [164, 0]
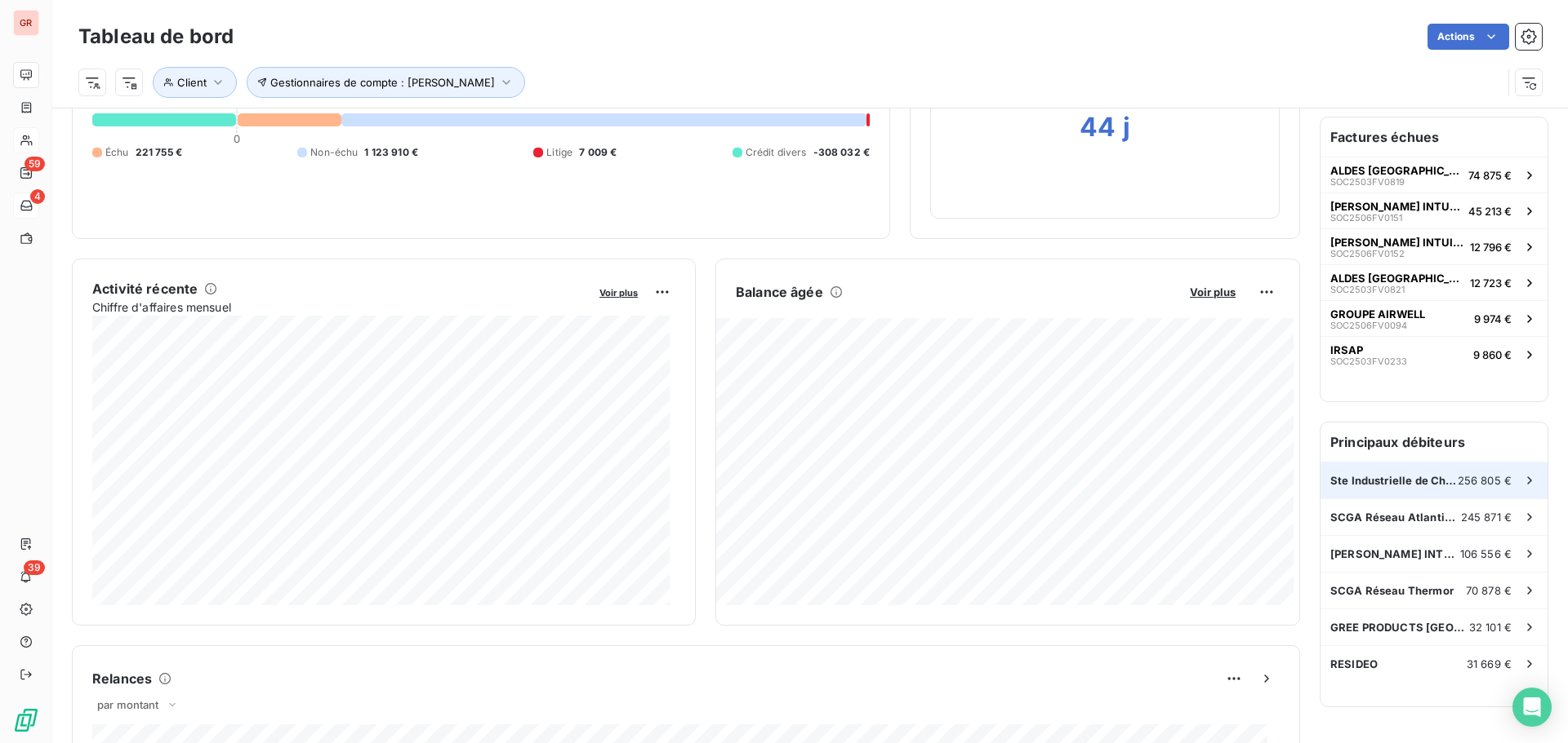
click at [1400, 474] on span "Ste Industrielle de Chauffage" at bounding box center [1394, 480] width 128 height 13
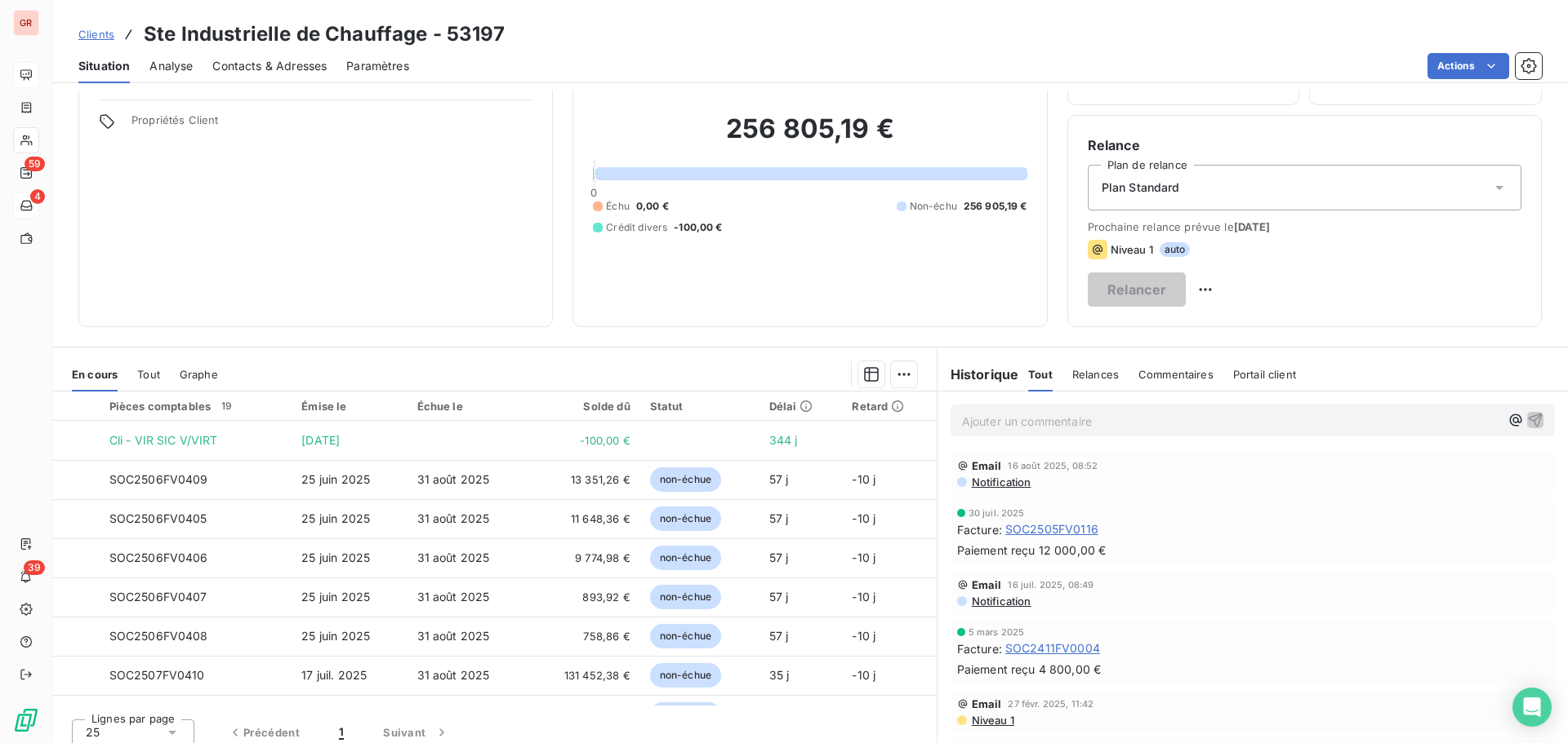
scroll to position [110, 0]
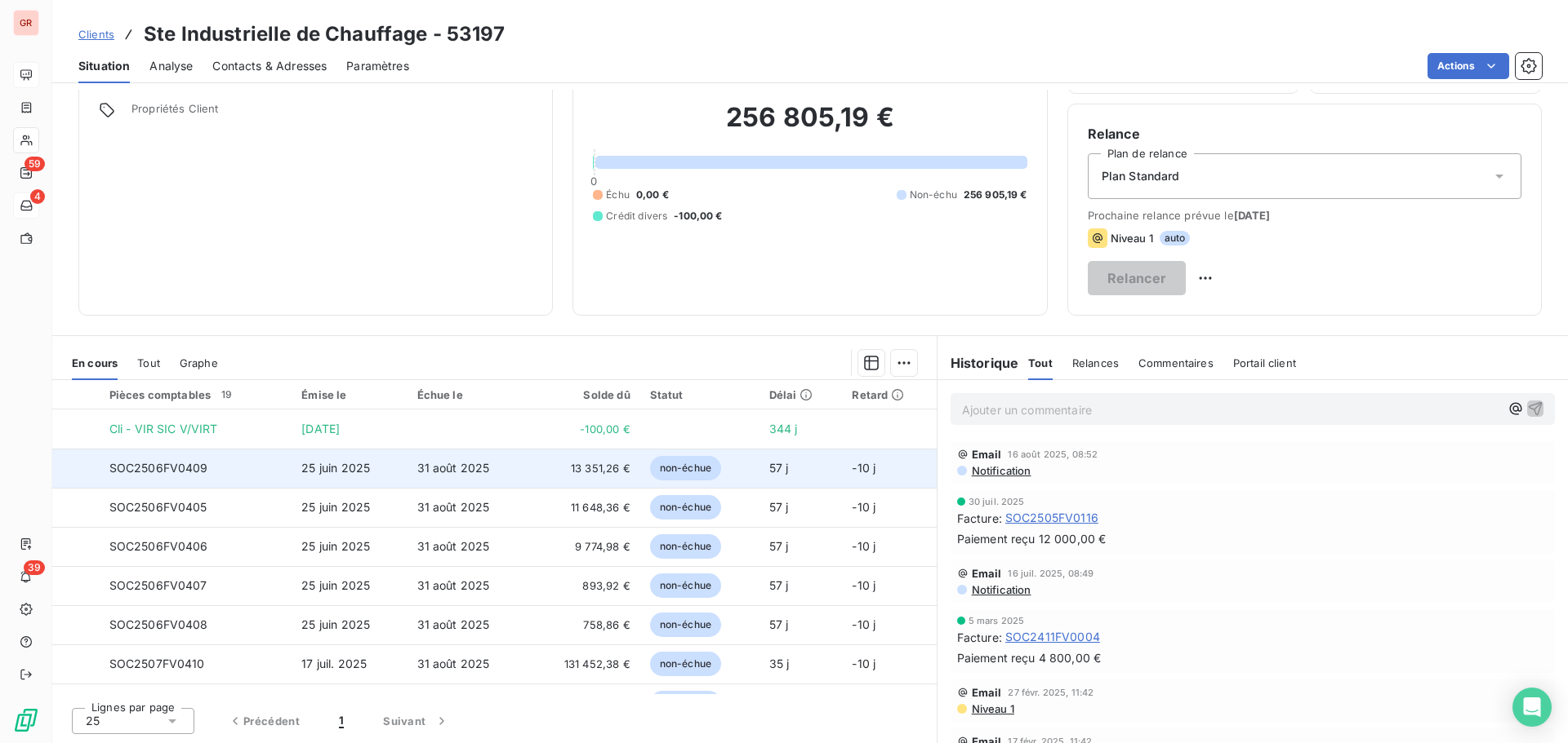
click at [587, 473] on span "13 351,26 €" at bounding box center [583, 468] width 92 height 16
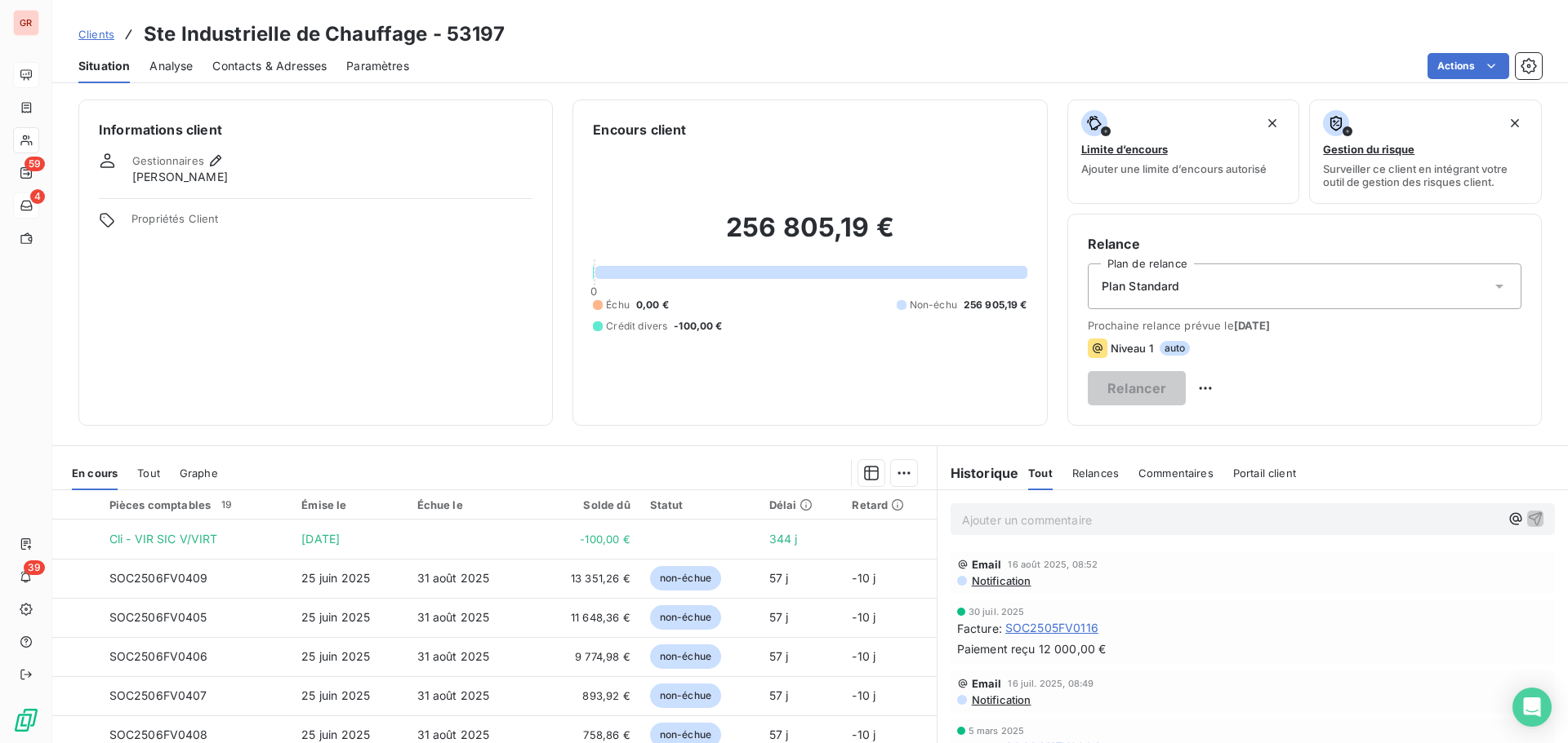
click at [243, 71] on span "Contacts & Adresses" at bounding box center [269, 66] width 114 height 16
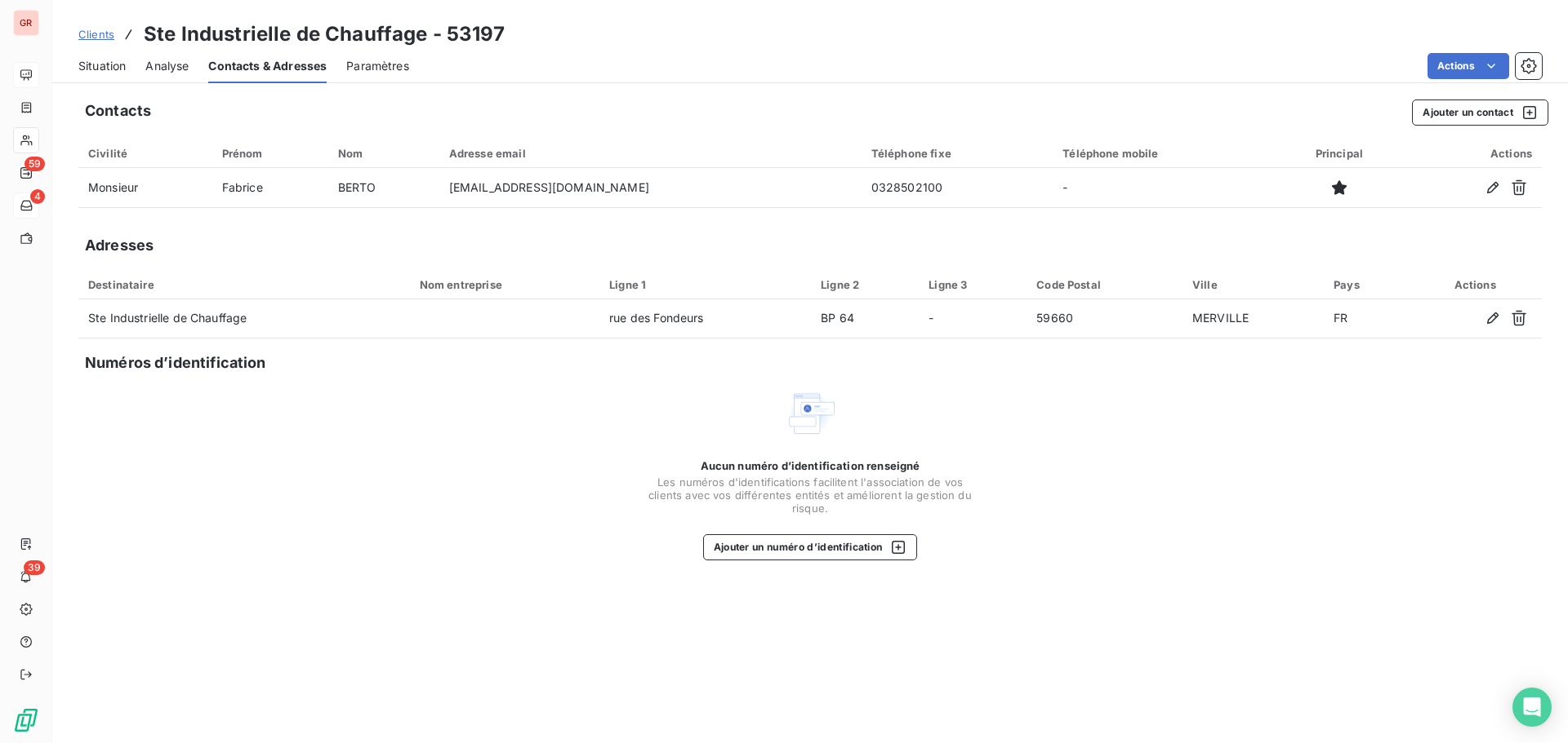
click at [123, 63] on span "Situation" at bounding box center [102, 66] width 47 height 16
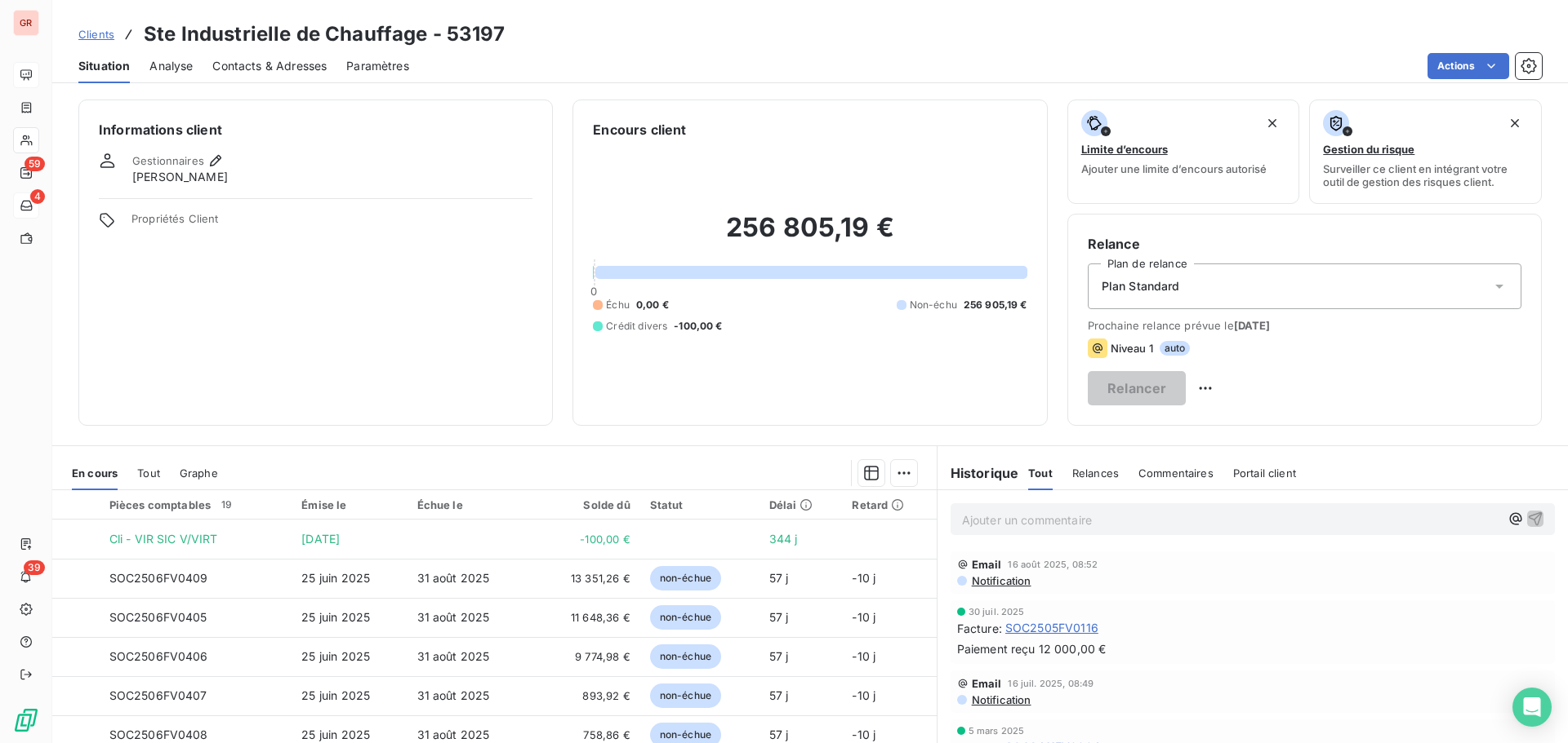
click at [1081, 523] on p "Ajouter un commentaire ﻿" at bounding box center [1231, 520] width 539 height 20
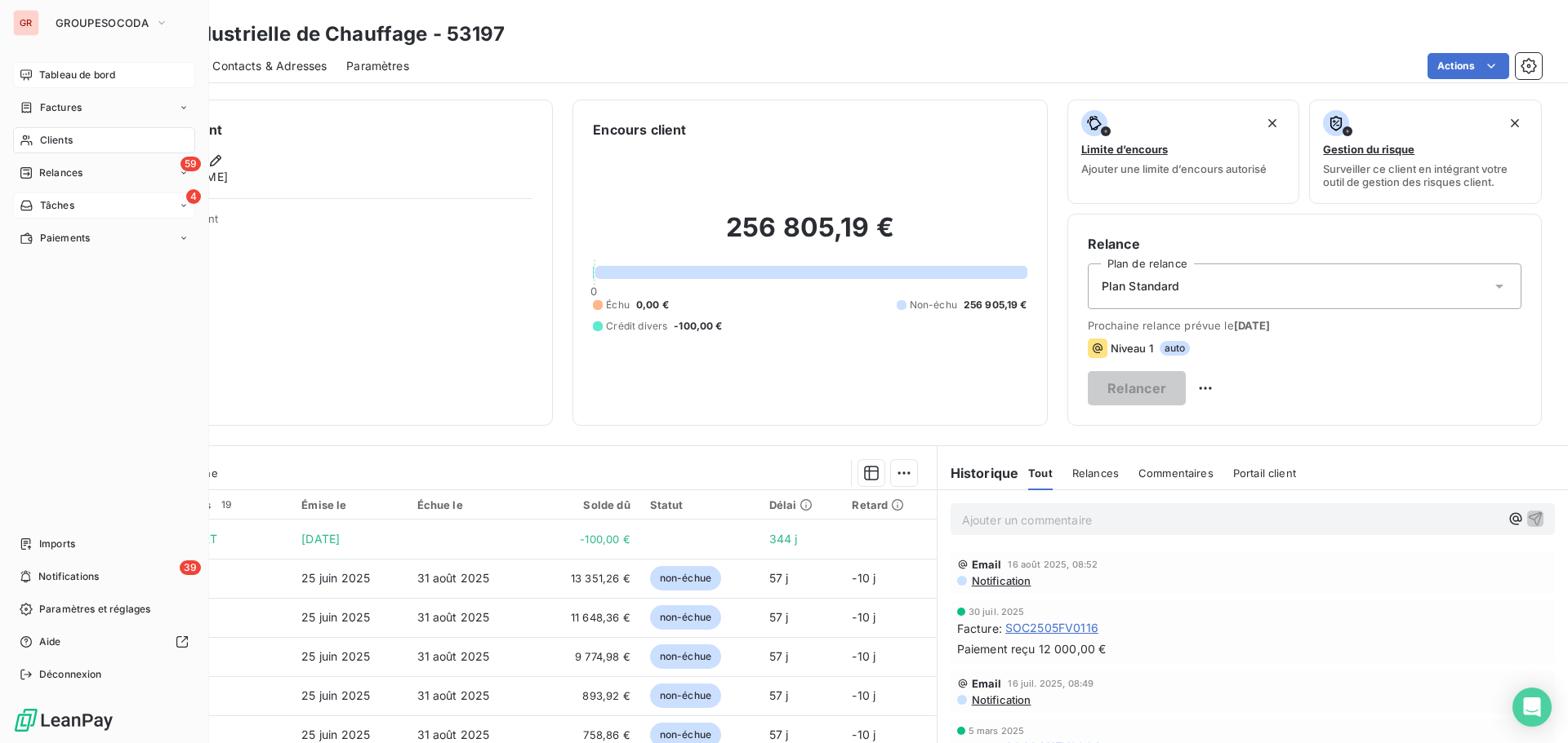
click at [55, 139] on span "Clients" at bounding box center [56, 139] width 33 height 15
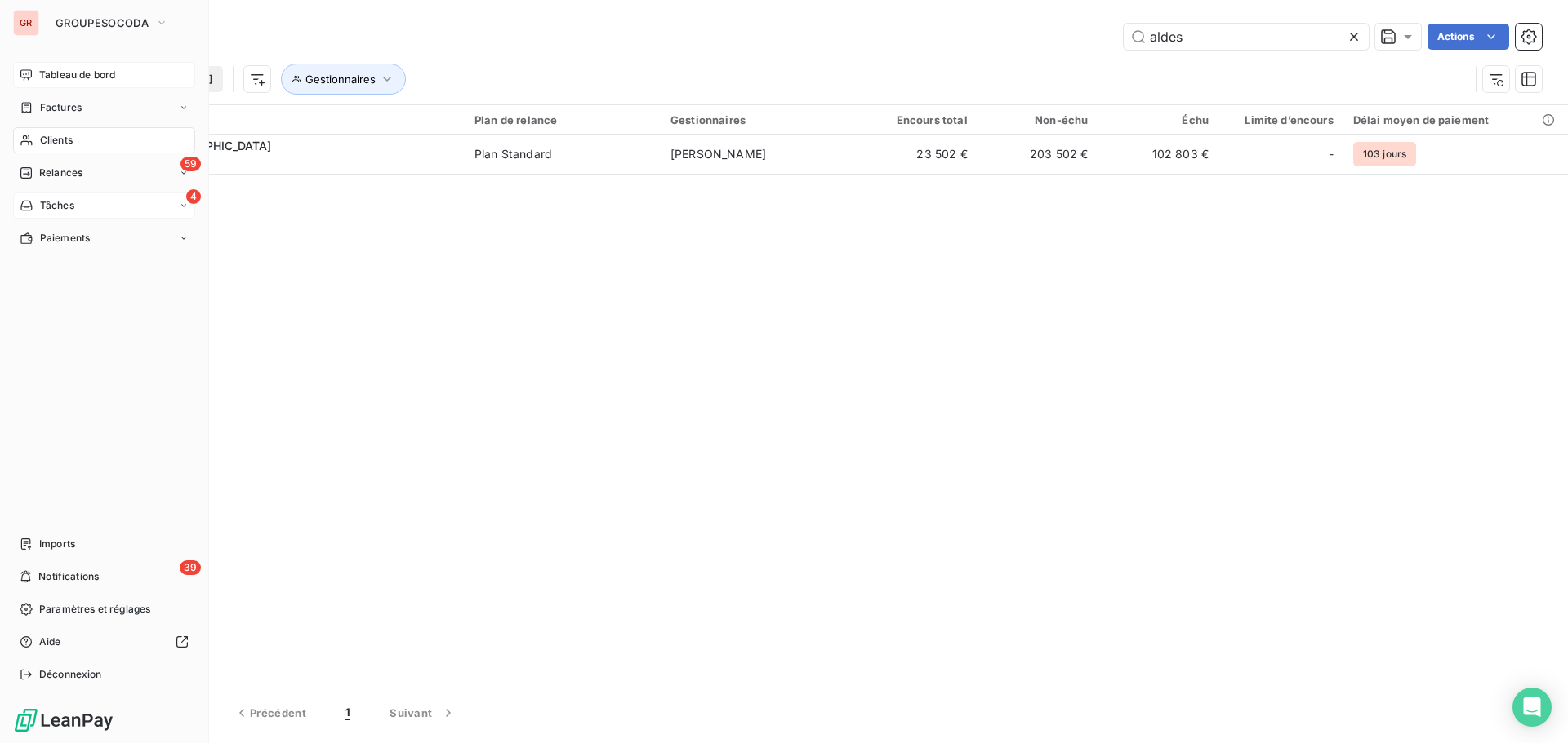
click at [60, 74] on span "Tableau de bord" at bounding box center [76, 74] width 75 height 15
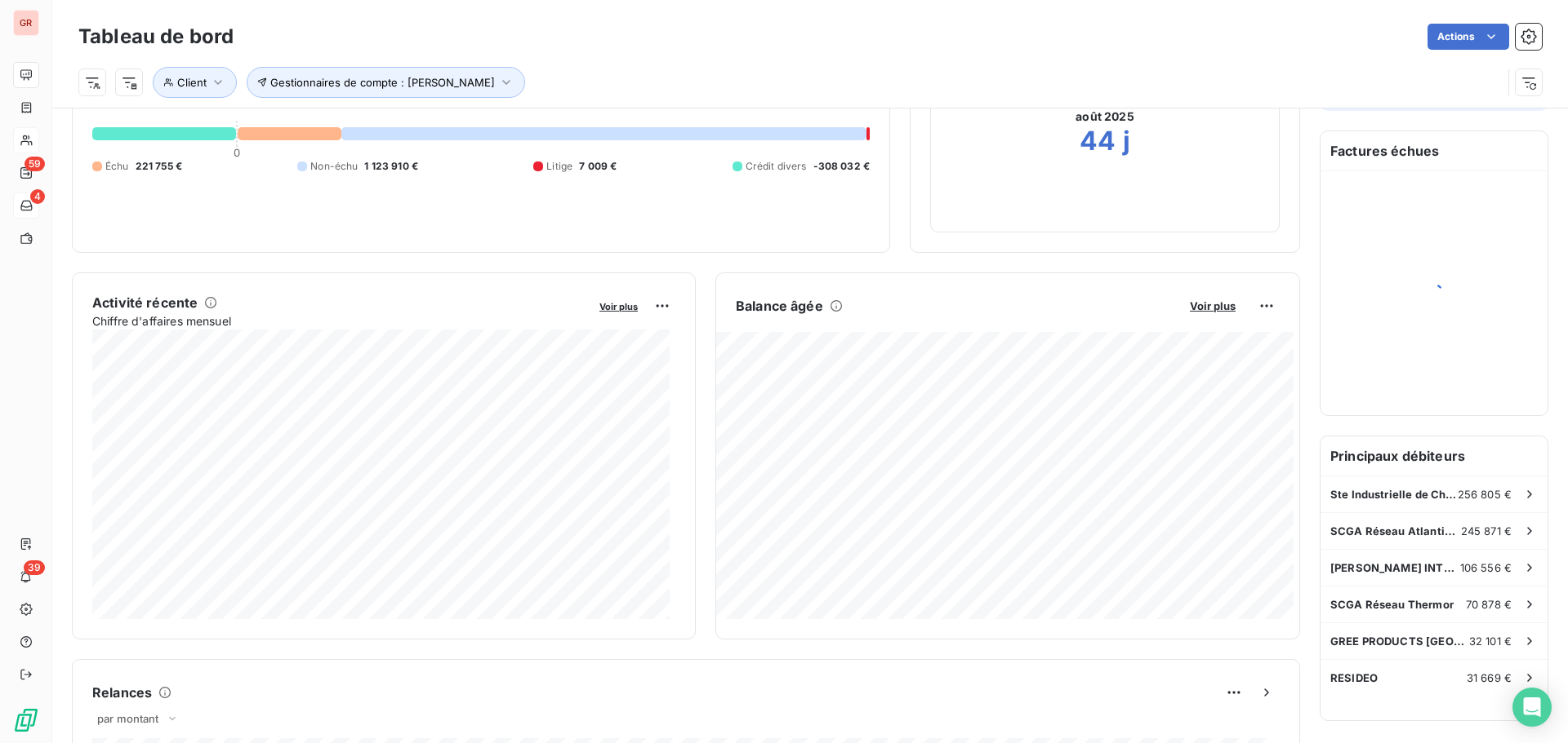
scroll to position [164, 0]
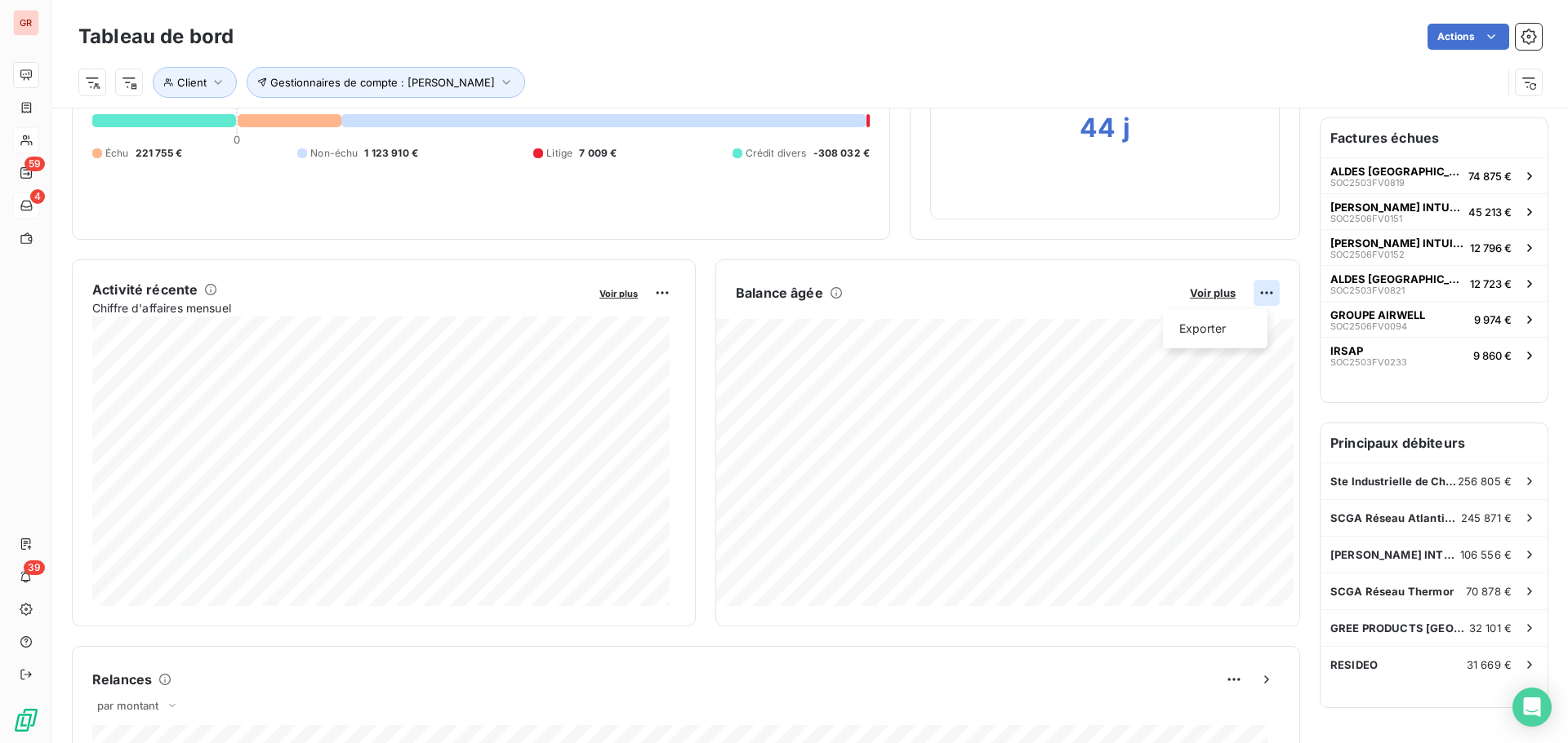
click at [1256, 294] on html "GR 59 4 39 Tableau de bord Actions Client Gestionnaires de compte : [PERSON_NAM…" at bounding box center [784, 372] width 1568 height 743
click at [1184, 337] on div "Exporter" at bounding box center [1215, 328] width 91 height 26
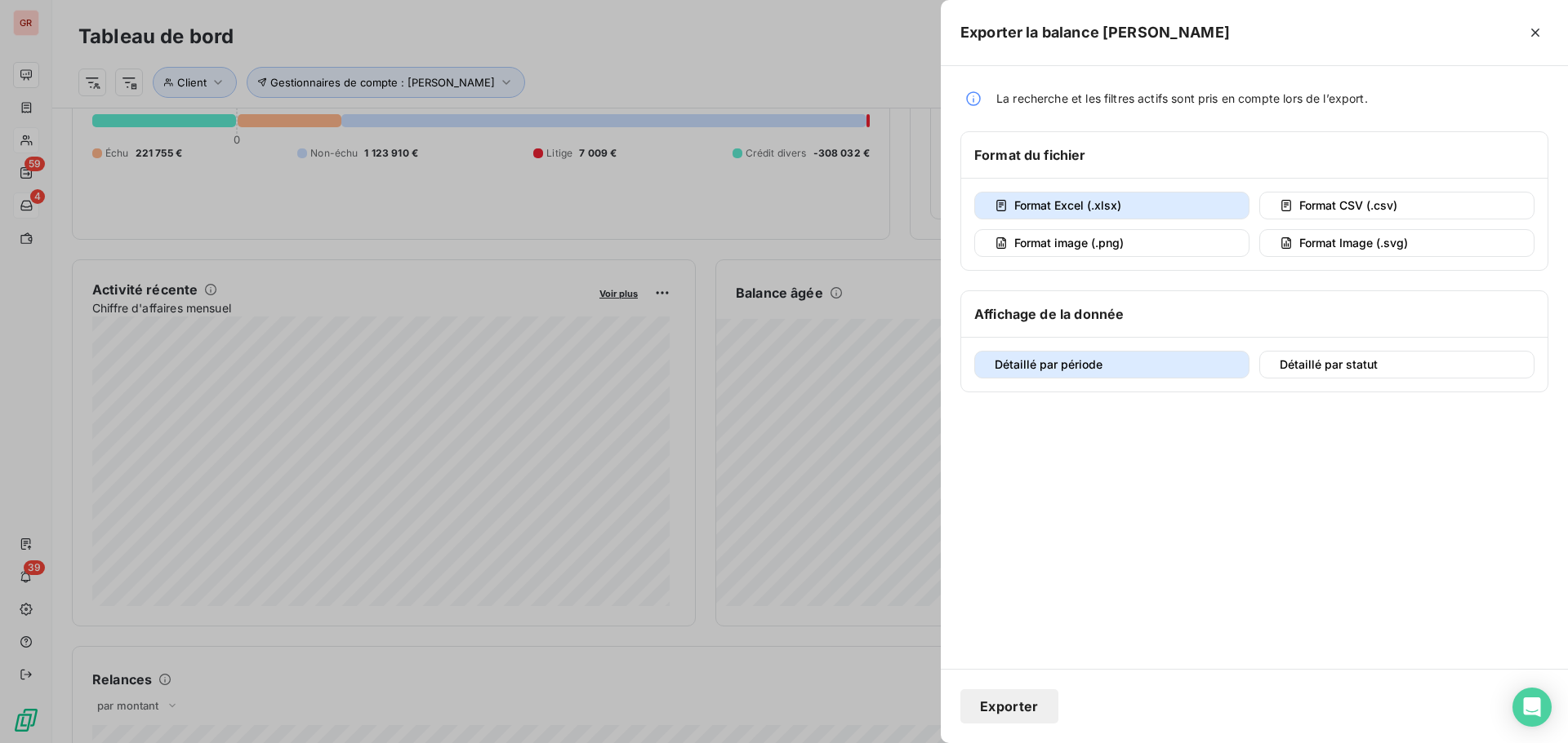
click at [1044, 705] on button "Exporter" at bounding box center [1009, 706] width 98 height 34
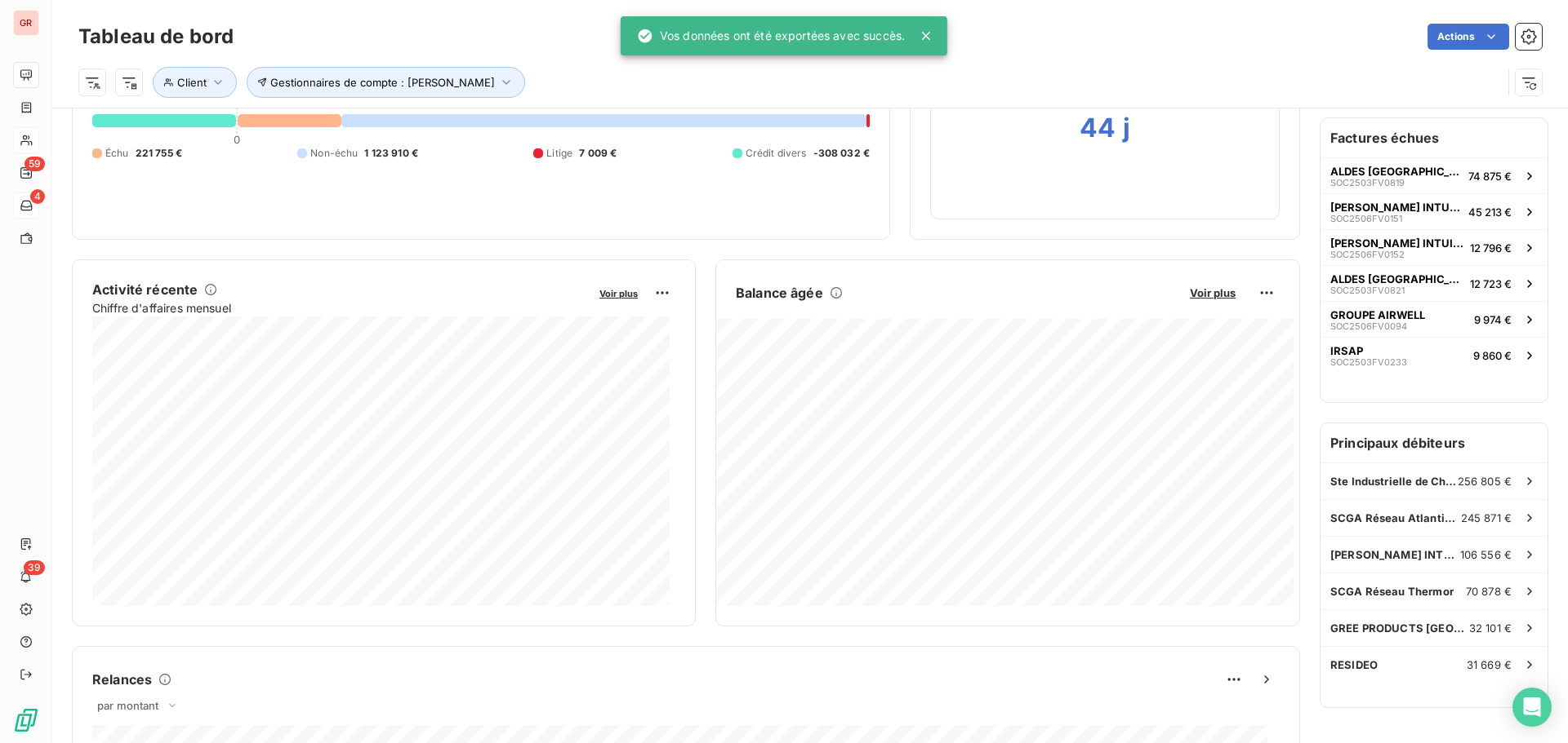
click at [863, 48] on div "Vos données ont été exportées avec succès." at bounding box center [770, 36] width 268 height 29
click at [924, 37] on icon at bounding box center [925, 36] width 16 height 16
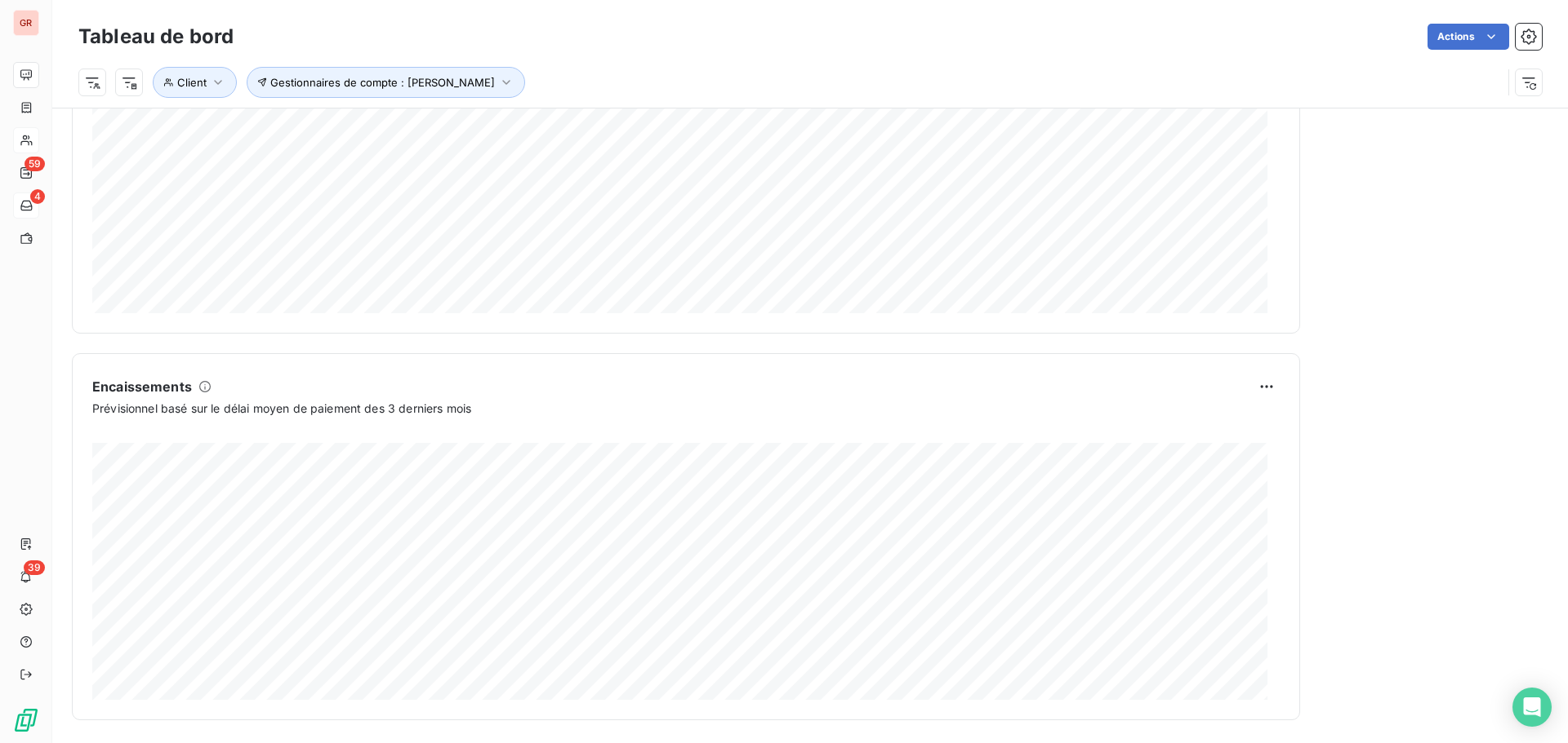
scroll to position [847, 0]
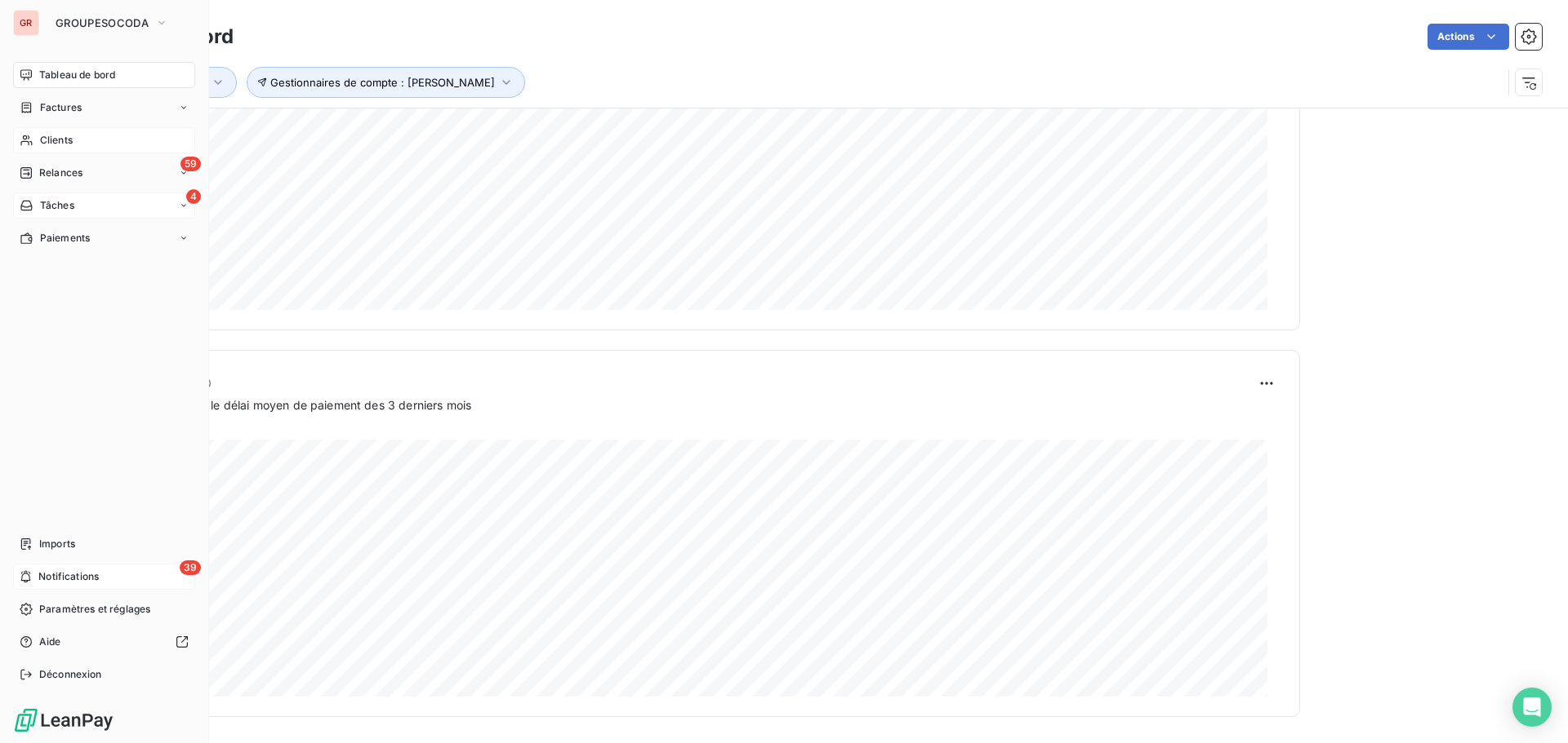
click at [46, 583] on span "Notifications" at bounding box center [69, 577] width 60 height 15
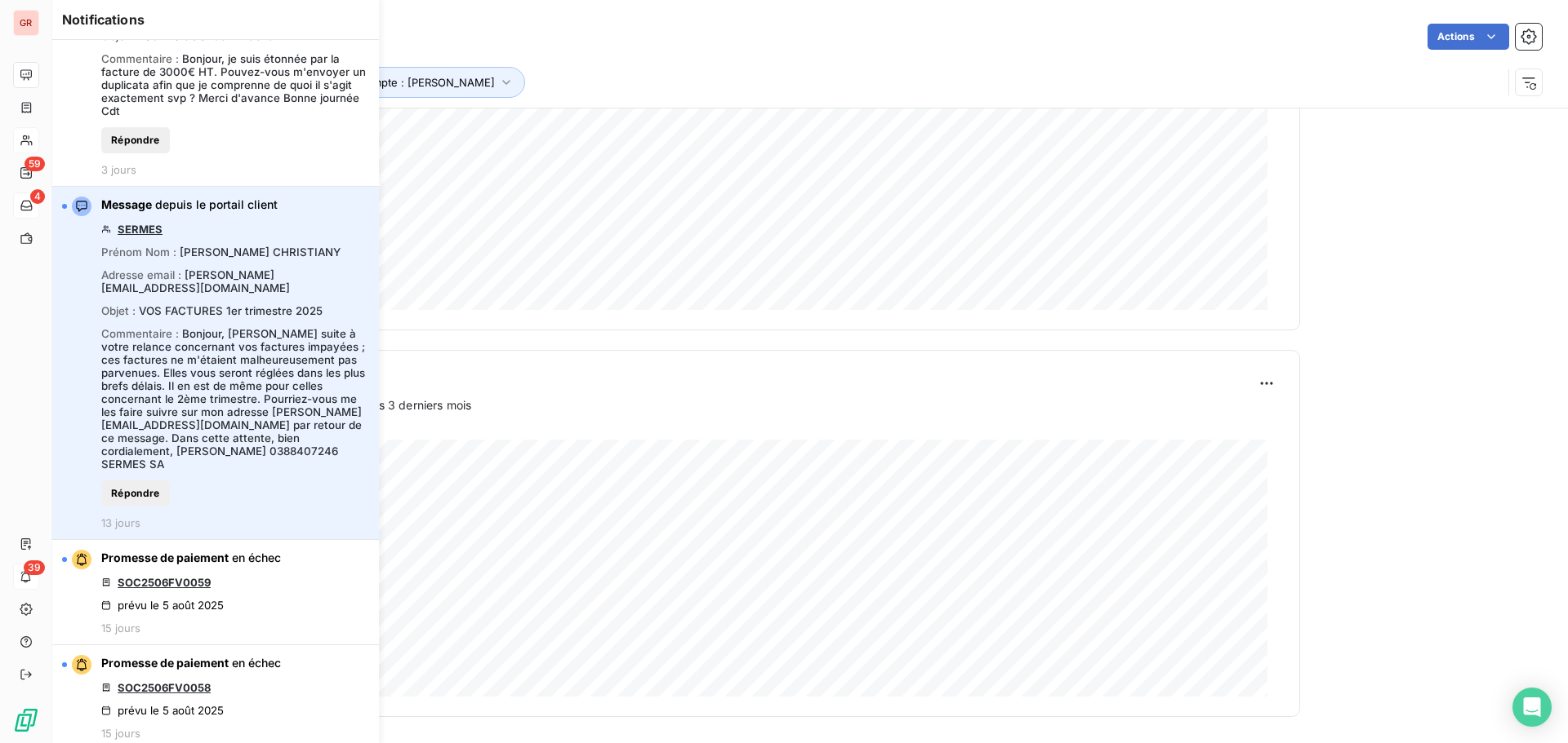
scroll to position [408, 0]
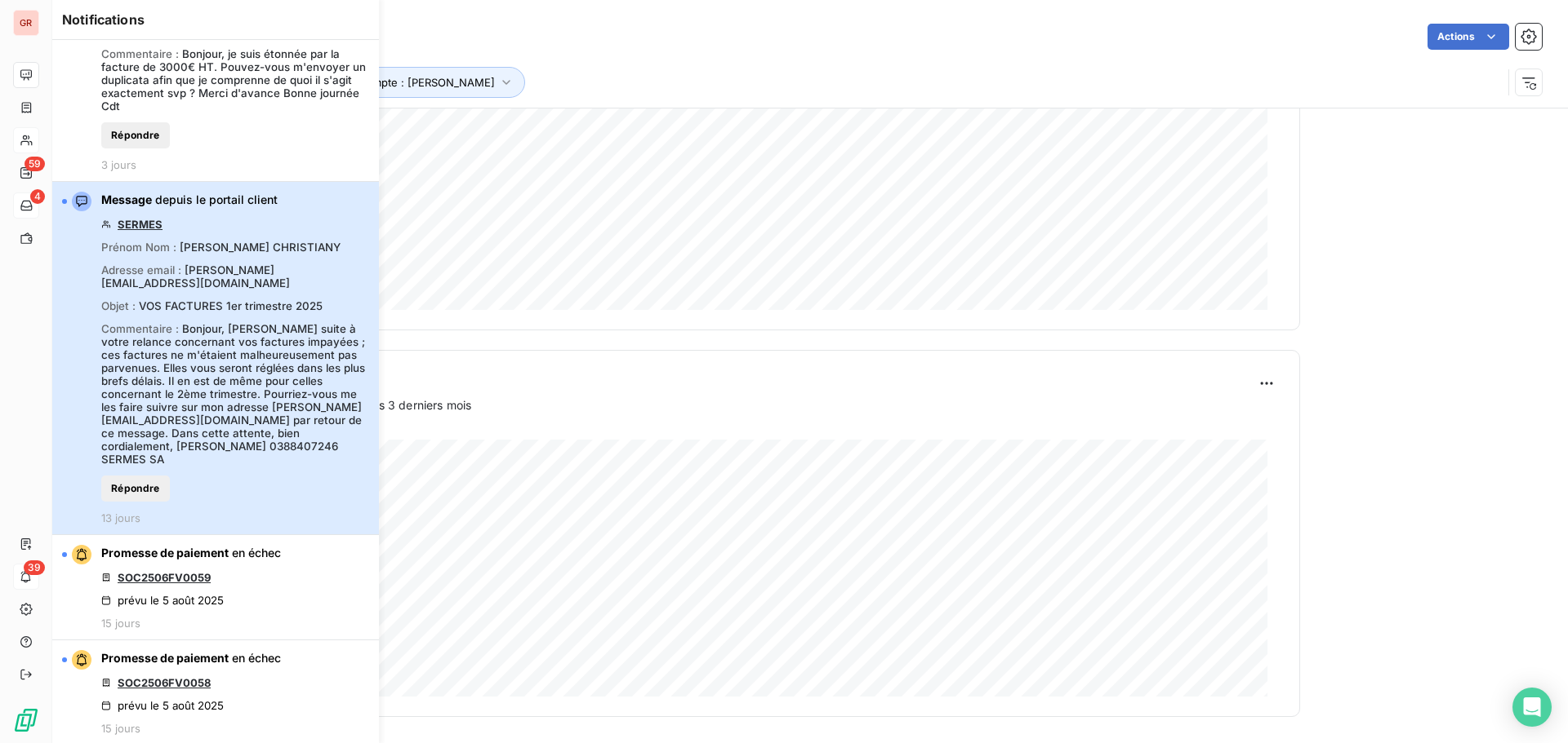
click at [191, 358] on span "Bonjour, [PERSON_NAME] suite à votre relance concernant vos factures impayées ;…" at bounding box center [233, 394] width 263 height 143
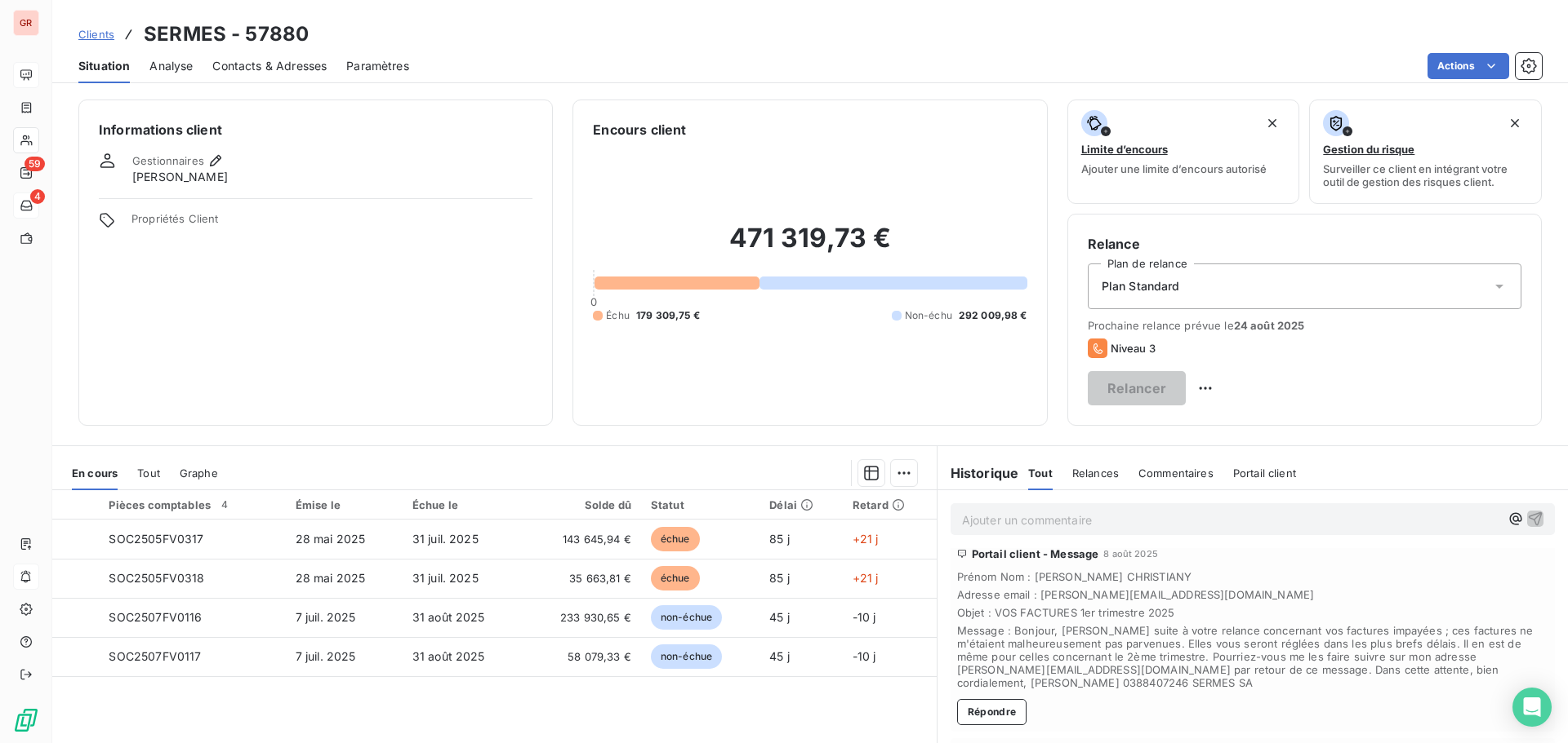
scroll to position [81, 0]
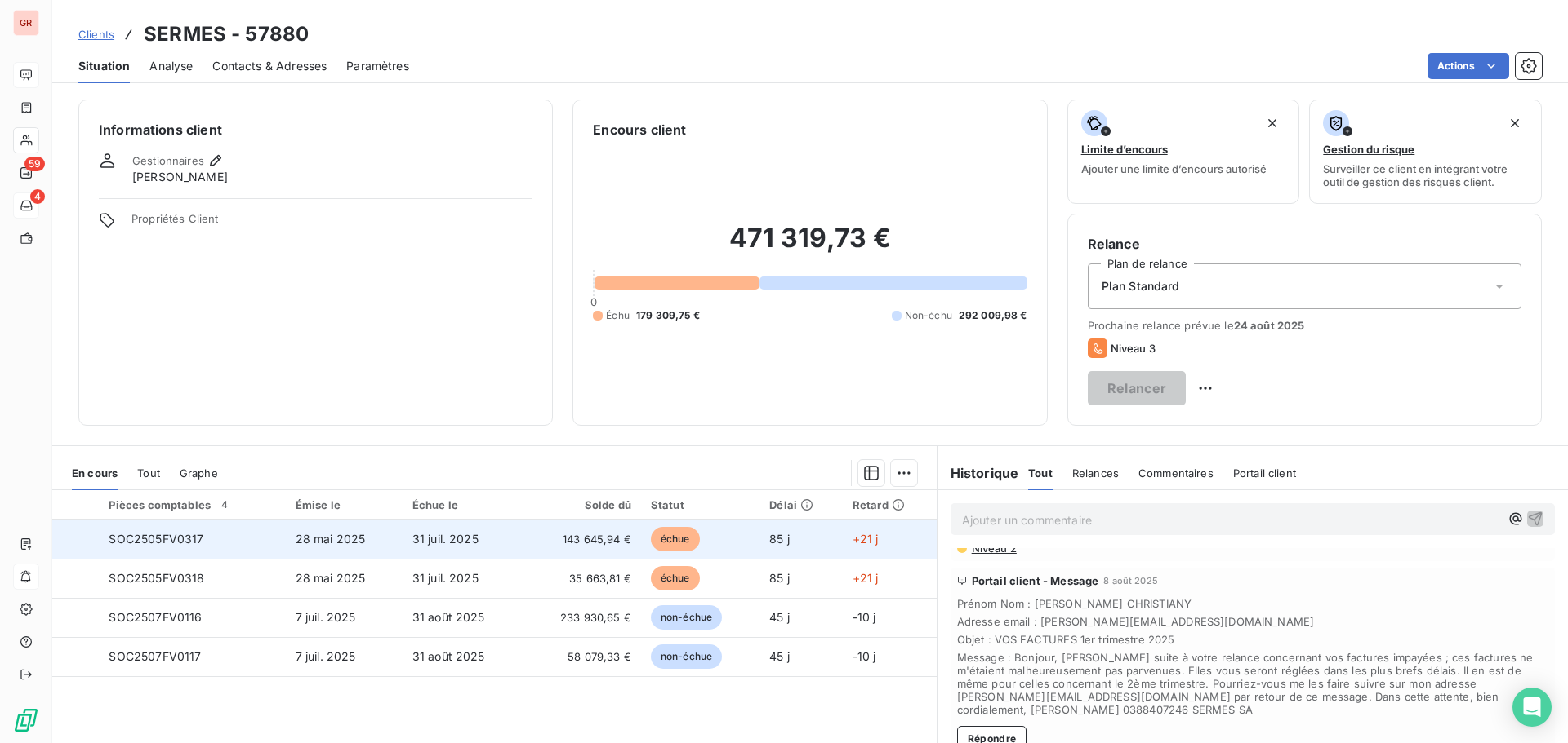
click at [622, 543] on span "143 645,94 €" at bounding box center [582, 539] width 99 height 16
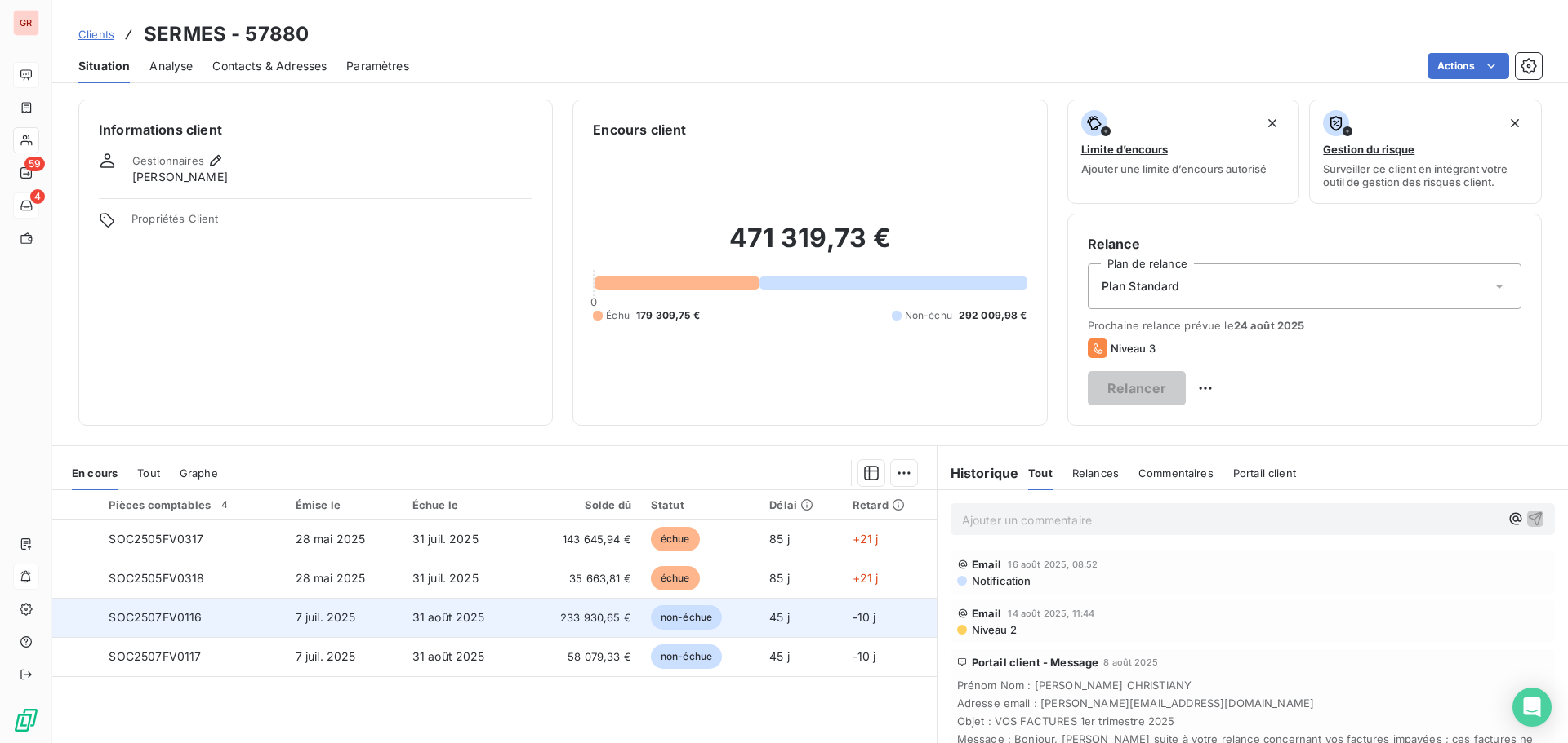
click at [618, 623] on span "233 930,65 €" at bounding box center [582, 617] width 99 height 16
